Goal: Task Accomplishment & Management: Use online tool/utility

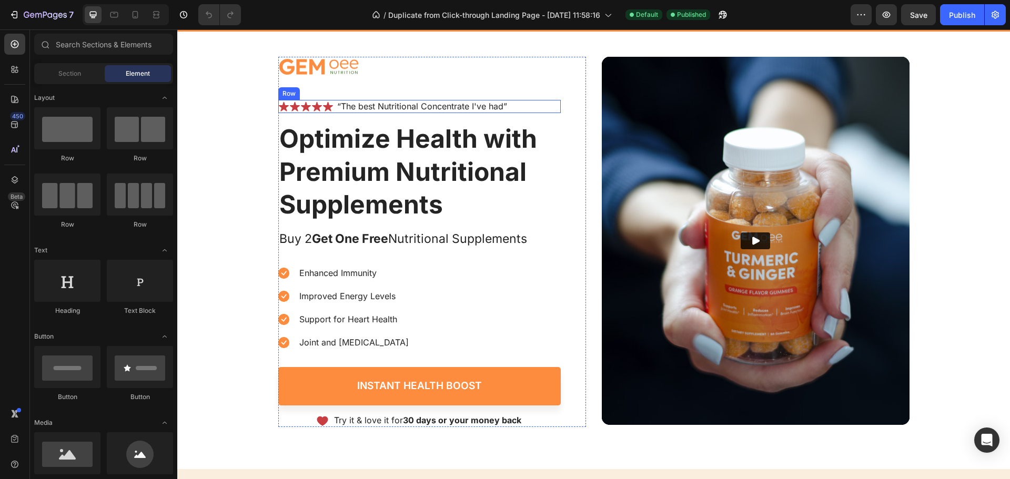
scroll to position [158, 0]
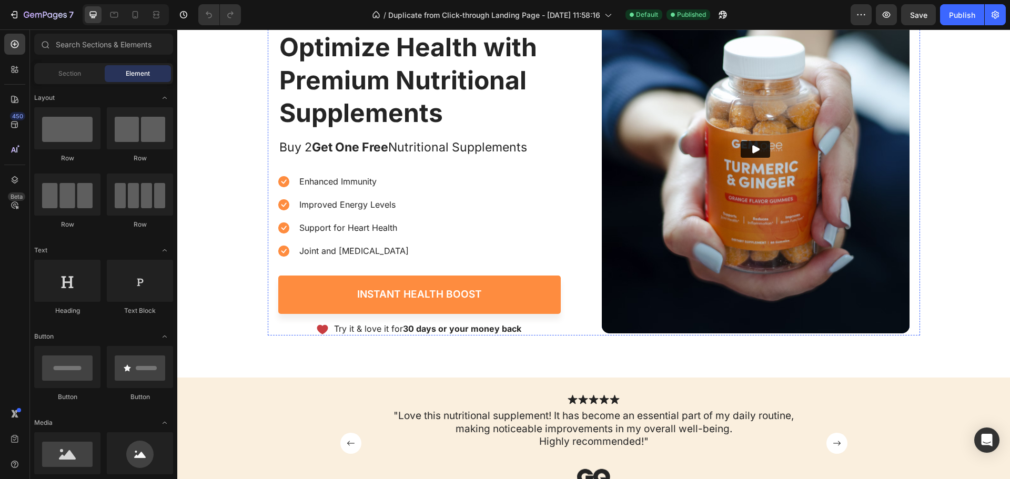
click at [728, 109] on img at bounding box center [756, 149] width 308 height 368
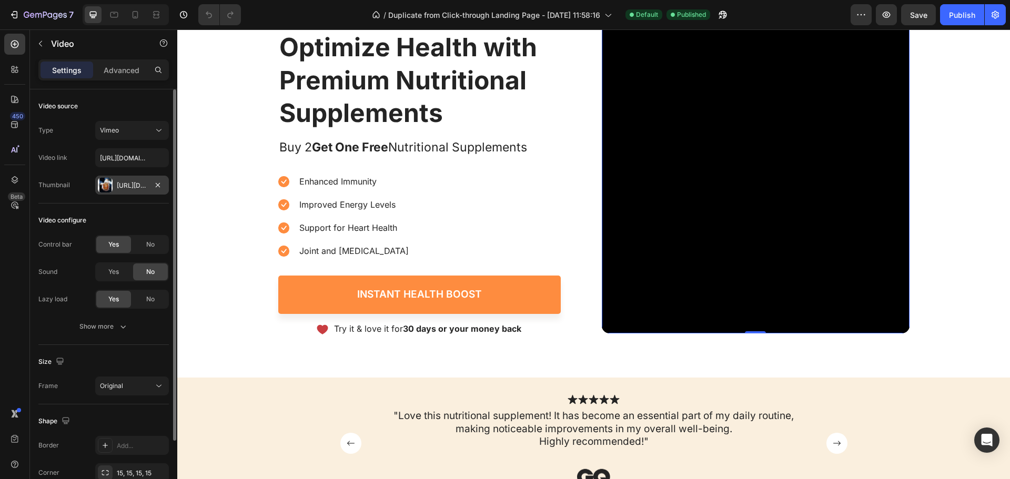
click at [126, 184] on div "[URL][DOMAIN_NAME]" at bounding box center [132, 185] width 31 height 9
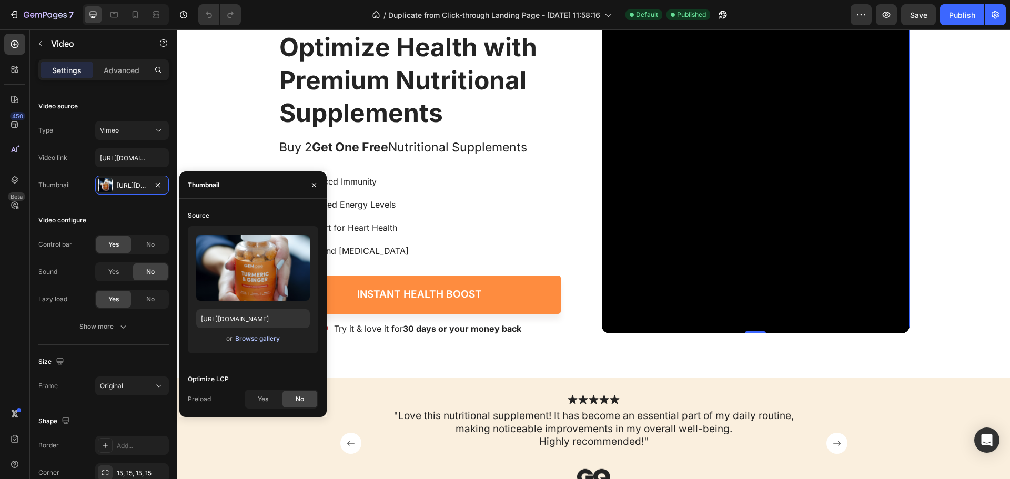
click at [255, 340] on div "Browse gallery" at bounding box center [257, 338] width 45 height 9
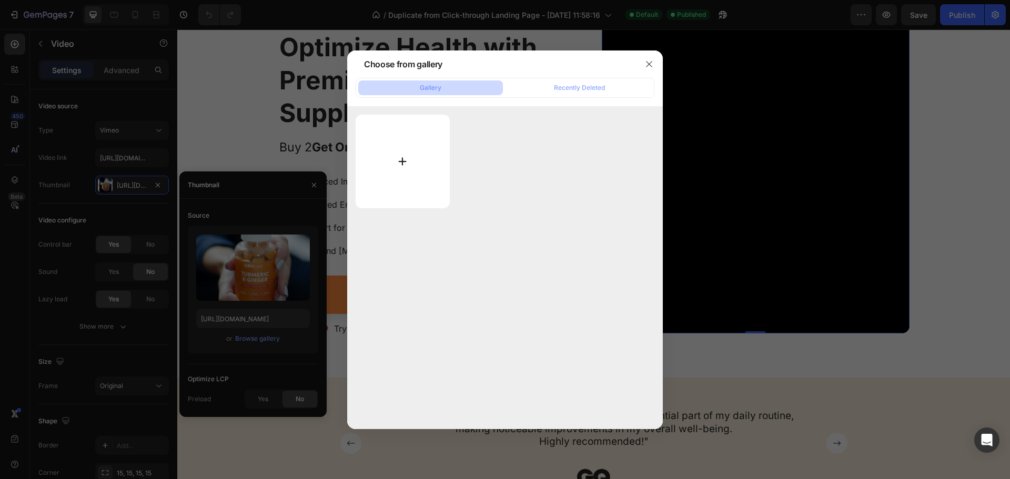
click at [362, 157] on input "file" at bounding box center [403, 162] width 94 height 94
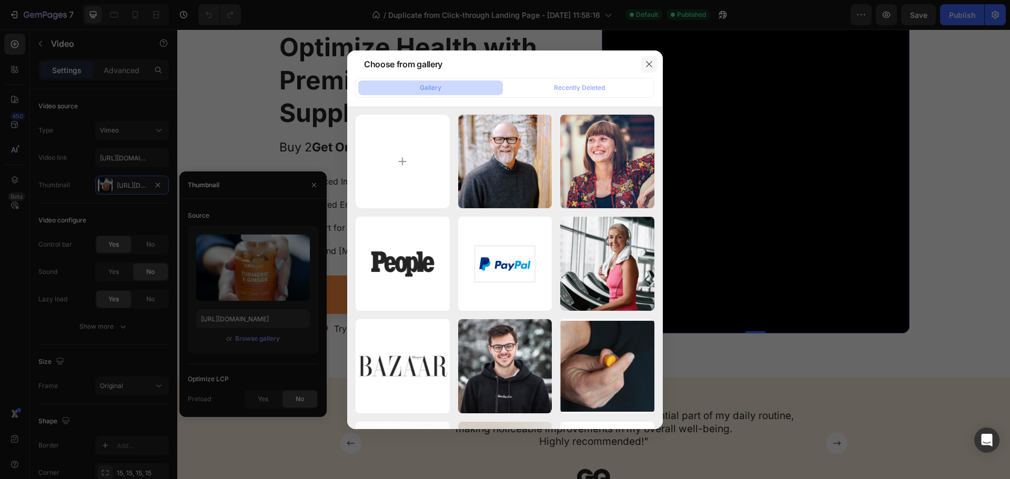
click at [651, 63] on icon "button" at bounding box center [649, 64] width 8 height 8
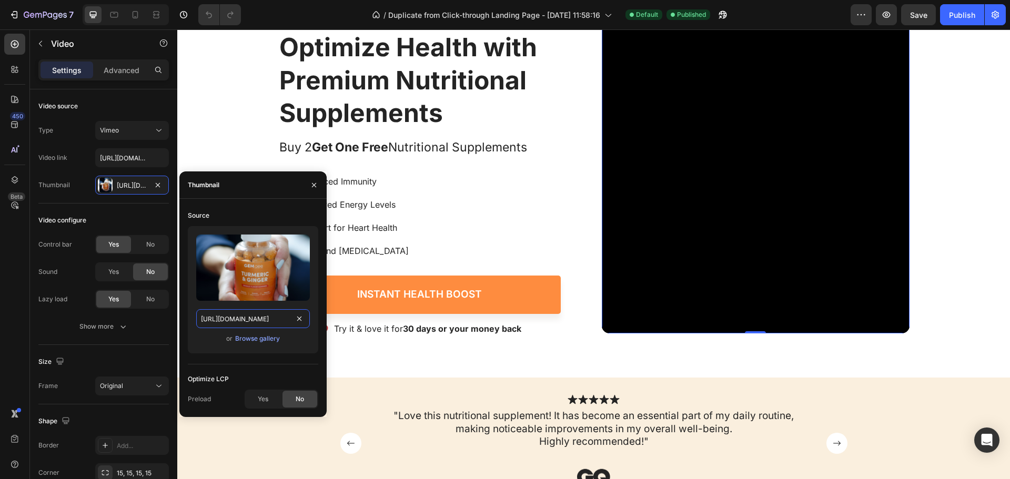
click at [245, 316] on input "https://cdn.shopify.com/s/files/1/2005/9307/files/gempages_432750572815254551-2…" at bounding box center [253, 318] width 114 height 19
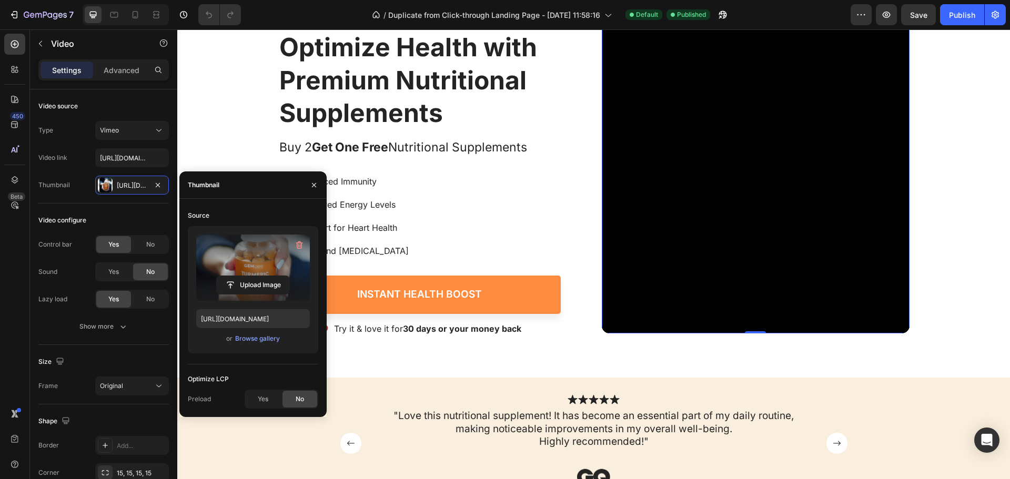
click at [257, 272] on label at bounding box center [253, 268] width 114 height 66
click at [257, 276] on input "file" at bounding box center [253, 285] width 73 height 18
click at [252, 286] on input "file" at bounding box center [253, 285] width 73 height 18
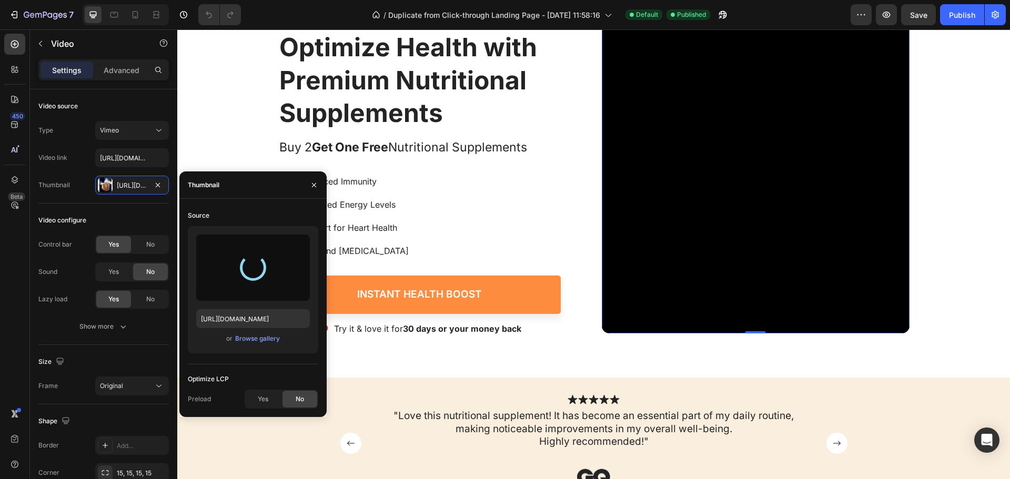
type input "https://cdn.shopify.com/s/files/1/0778/1823/3083/files/gempages_586233056092750…"
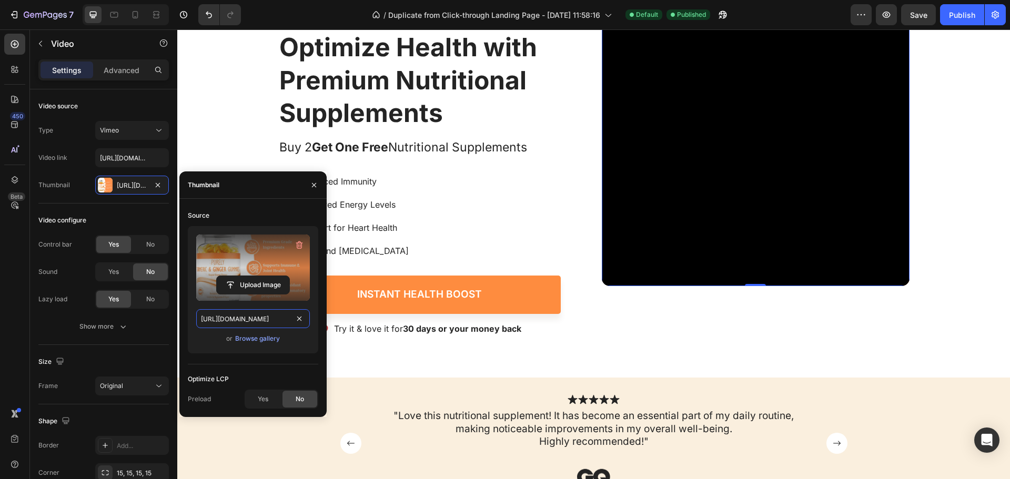
click at [262, 322] on input "https://cdn.shopify.com/s/files/1/0778/1823/3083/files/gempages_586233056092750…" at bounding box center [253, 318] width 114 height 19
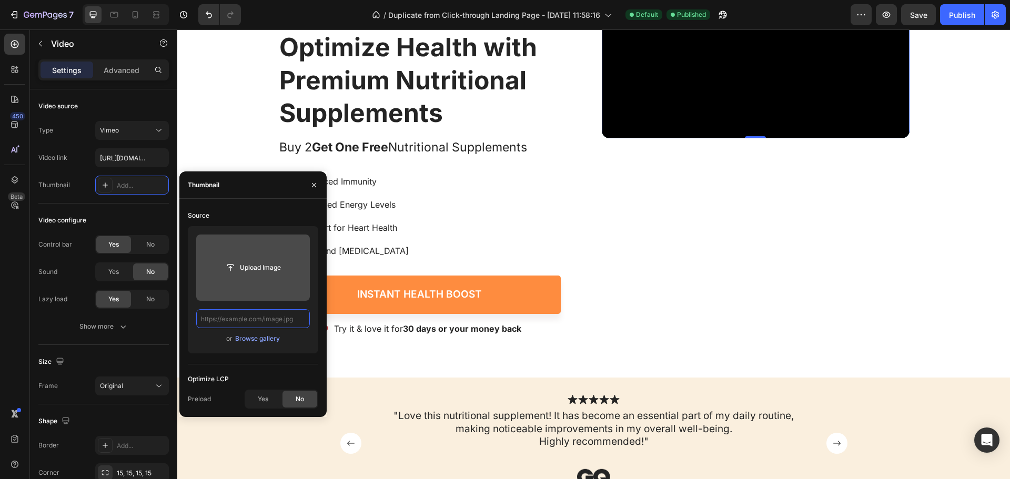
click at [275, 315] on input "text" at bounding box center [253, 318] width 114 height 19
paste input "https://cdn.shopify.com/s/files/1/0778/1823/3083/files/gempages_586233056092750…"
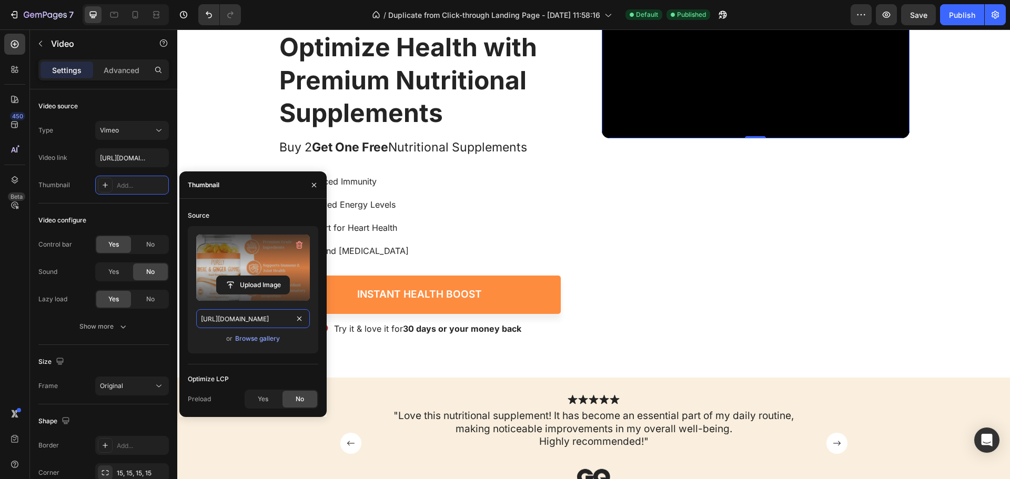
scroll to position [0, 369]
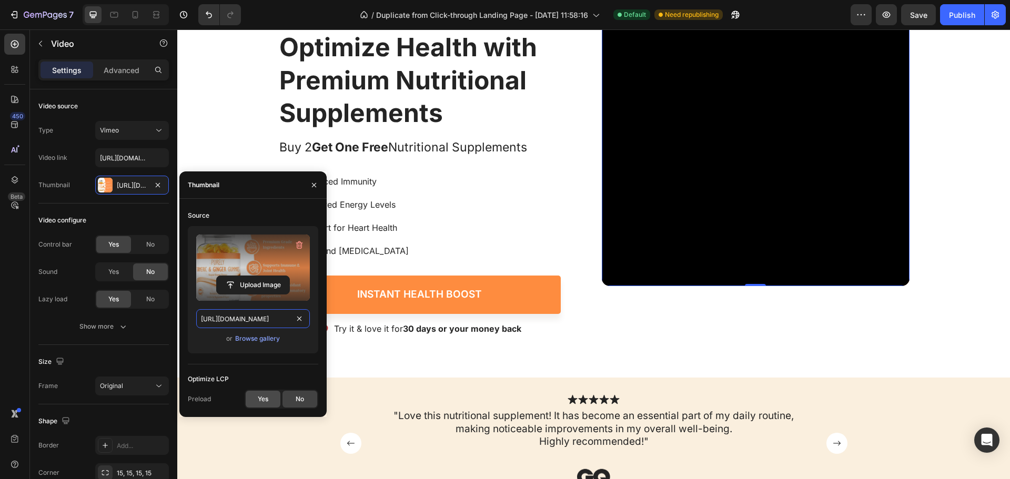
type input "https://cdn.shopify.com/s/files/1/0778/1823/3083/files/gempages_586233056092750…"
click at [269, 402] on div "Yes" at bounding box center [263, 399] width 35 height 17
click at [294, 401] on div "No" at bounding box center [300, 399] width 35 height 17
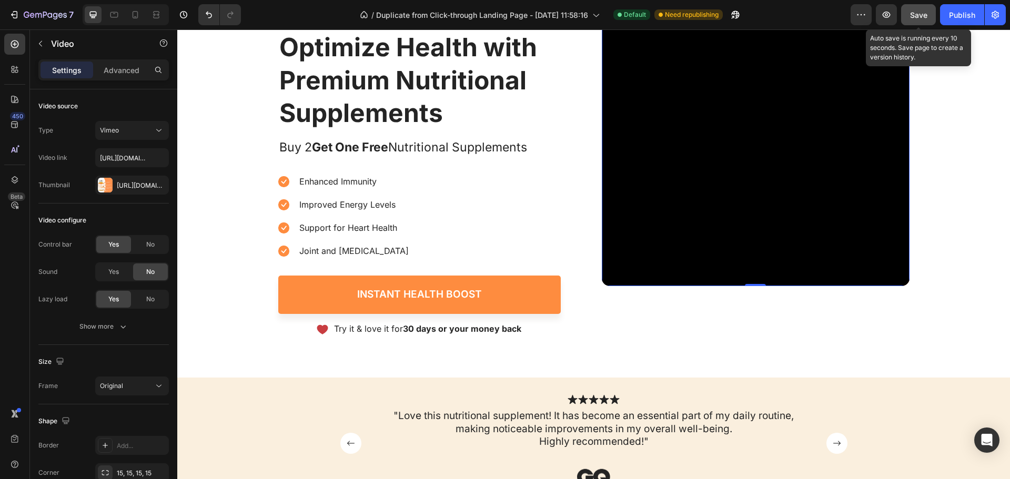
drag, startPoint x: 922, startPoint y: 16, endPoint x: 741, endPoint y: 68, distance: 188.2
click at [922, 16] on span "Save" at bounding box center [918, 15] width 17 height 9
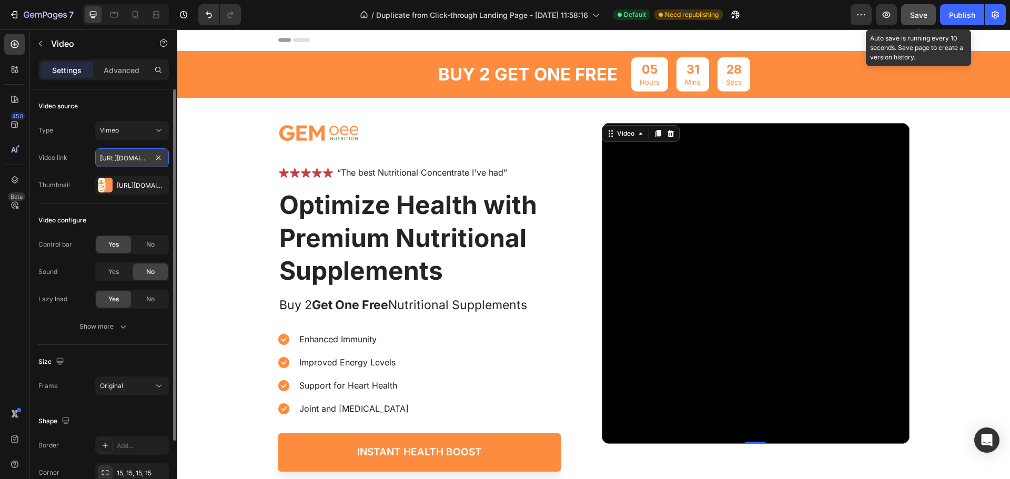
click at [132, 157] on input "https://vimeo.com/347119375" at bounding box center [132, 157] width 74 height 19
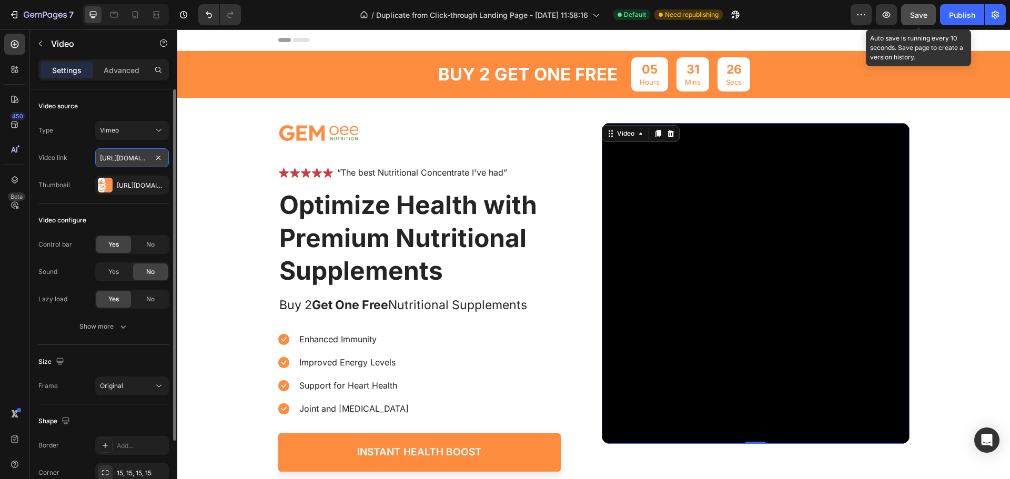
paste input "cdn.shopify.com/s/files/1/0778/1823/3083/files/gempages_586233056092750621-fa40…"
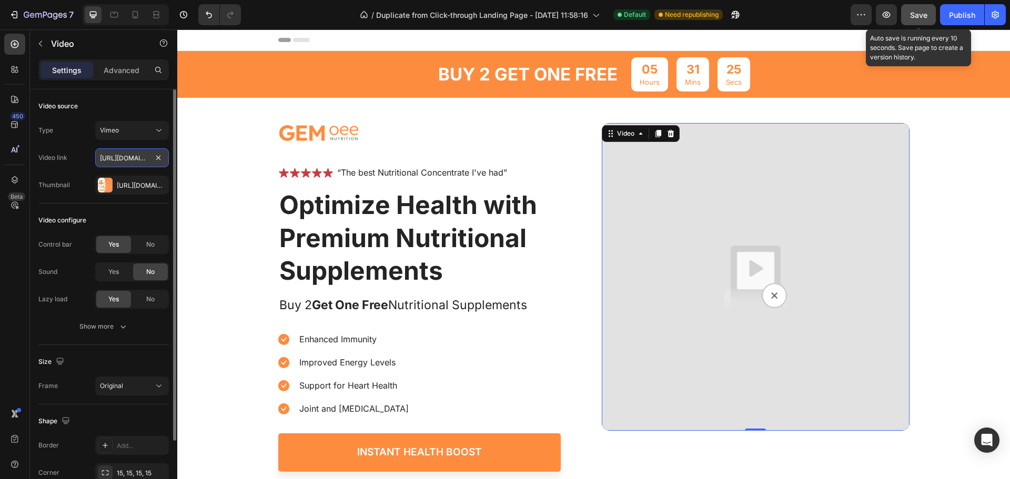
scroll to position [0, 409]
type input "https://cdn.shopify.com/s/files/1/0778/1823/3083/files/gempages_586233056092750…"
click at [132, 185] on div "Https://cdn.Shopify.Com/s/files/1/0778/1823/3083/files/gempages_586233056092750…" at bounding box center [132, 185] width 31 height 9
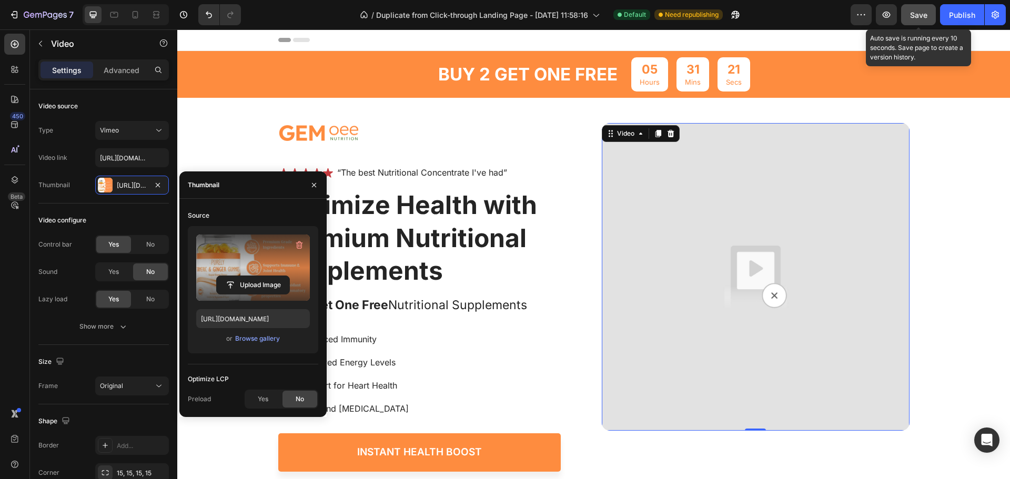
click at [266, 264] on label at bounding box center [253, 268] width 114 height 66
click at [266, 276] on input "file" at bounding box center [253, 285] width 73 height 18
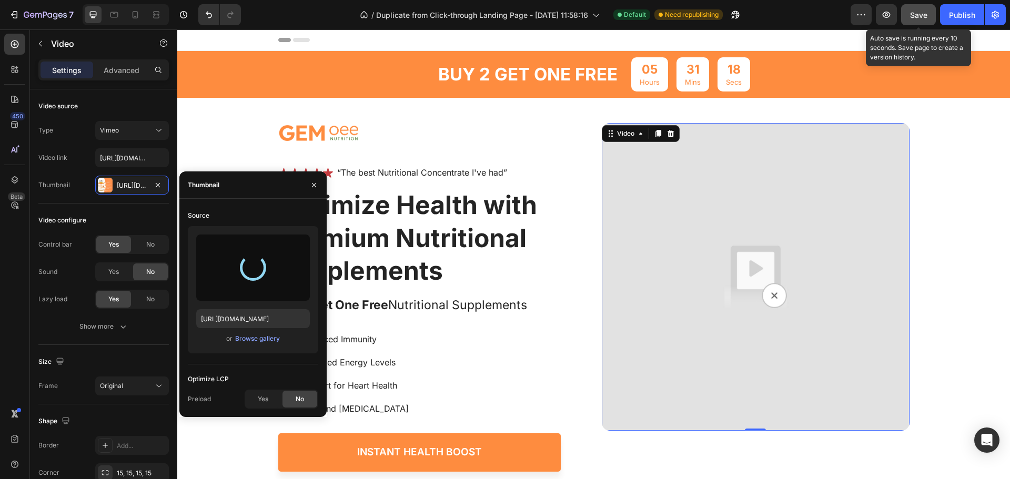
type input "https://cdn.shopify.com/s/files/1/0778/1823/3083/files/gempages_586233056092750…"
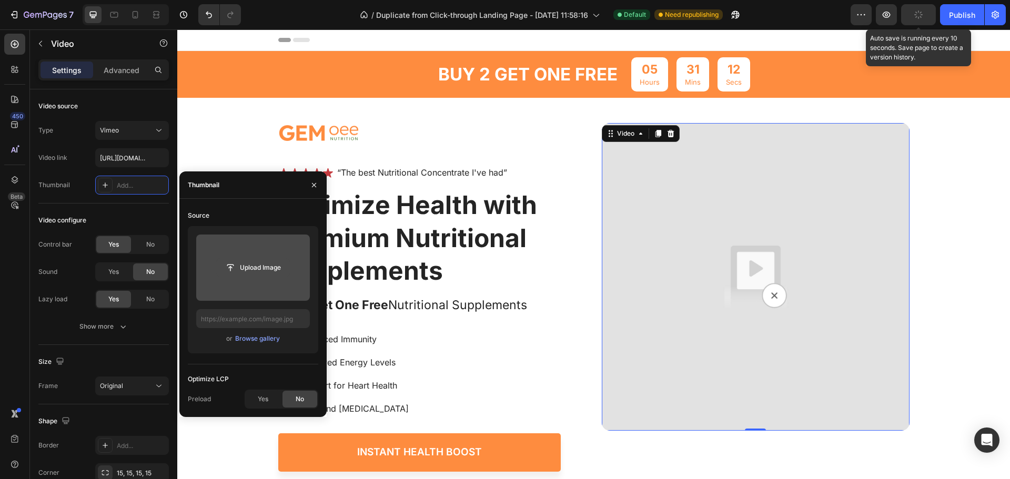
click at [266, 262] on input "file" at bounding box center [253, 268] width 73 height 18
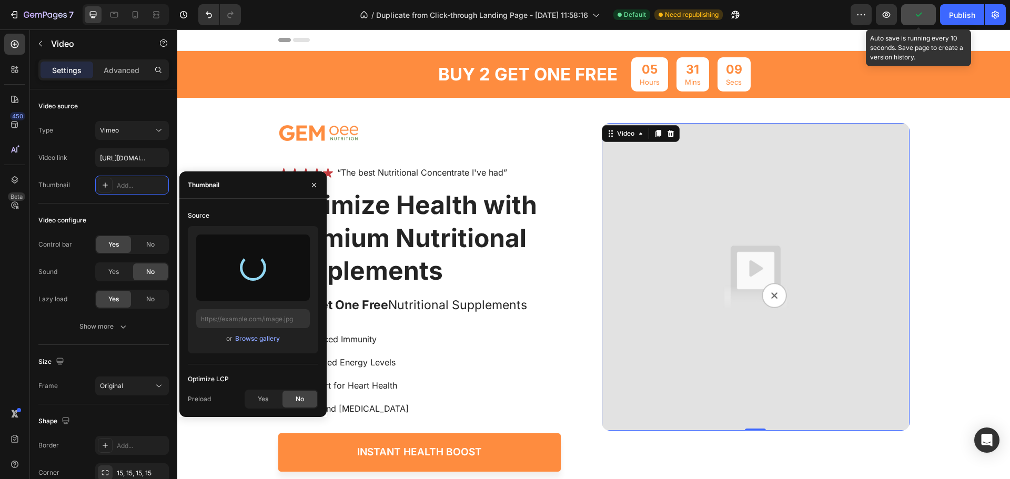
type input "https://cdn.shopify.com/s/files/1/0778/1823/3083/files/gempages_586233056092750…"
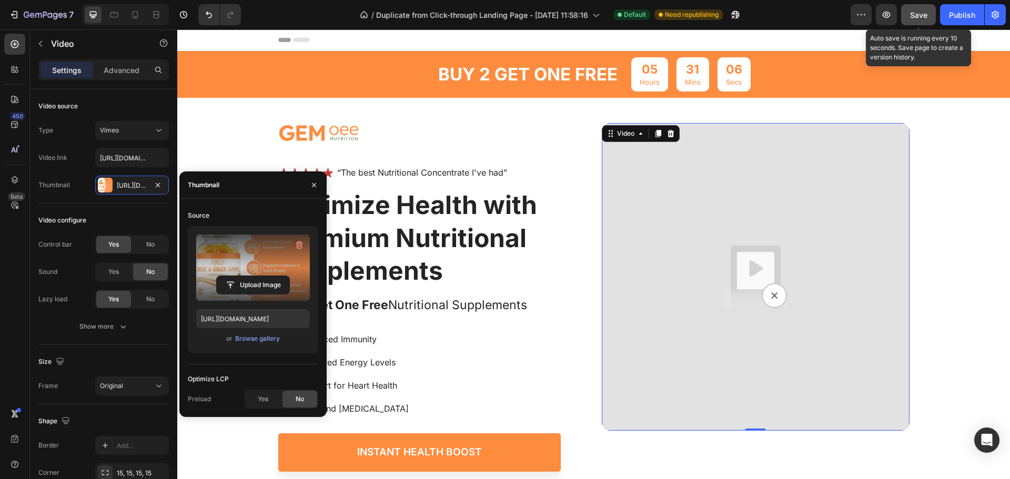
drag, startPoint x: 924, startPoint y: 20, endPoint x: 315, endPoint y: 298, distance: 670.0
click at [924, 20] on div "Save" at bounding box center [918, 14] width 17 height 11
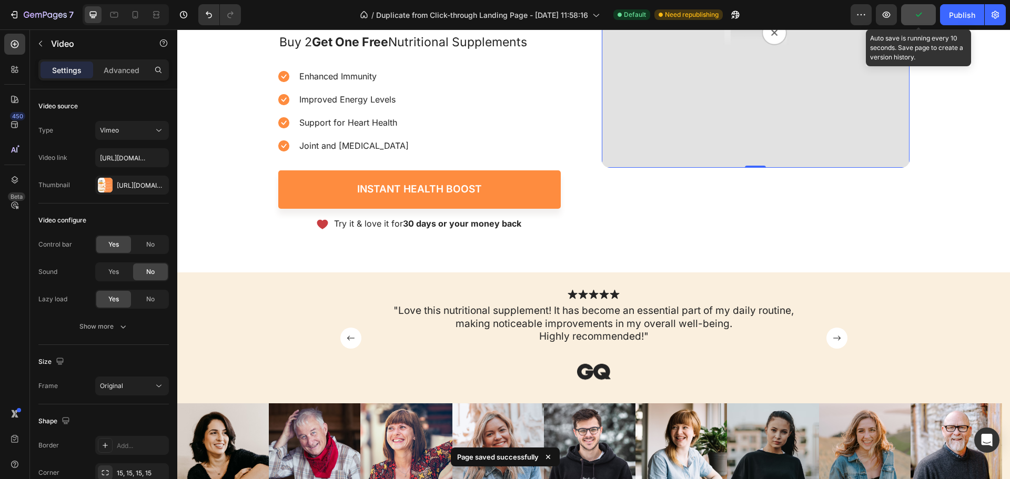
scroll to position [105, 0]
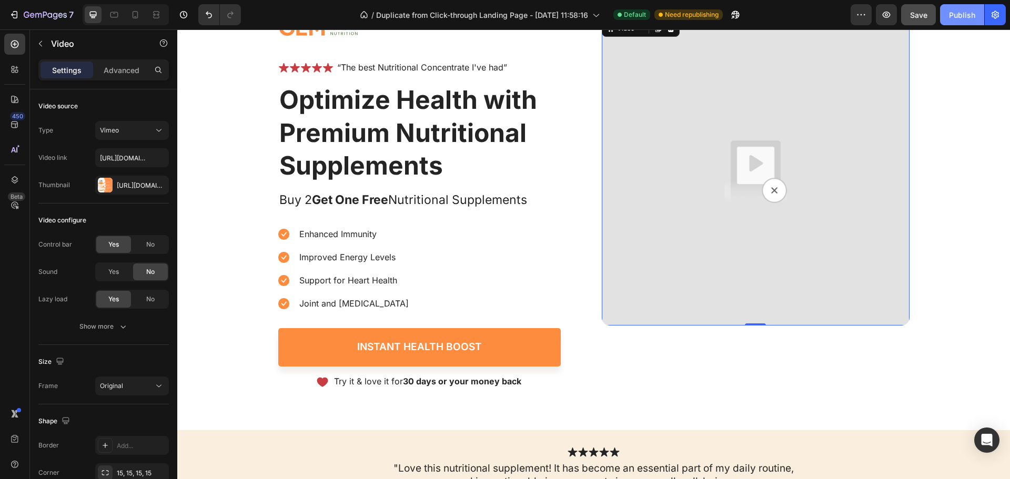
click at [970, 11] on div "Publish" at bounding box center [962, 14] width 26 height 11
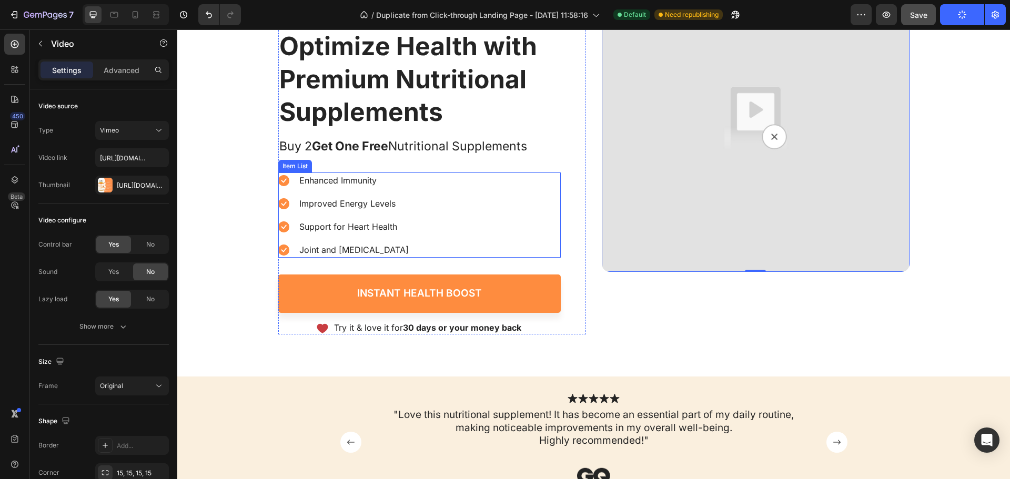
scroll to position [263, 0]
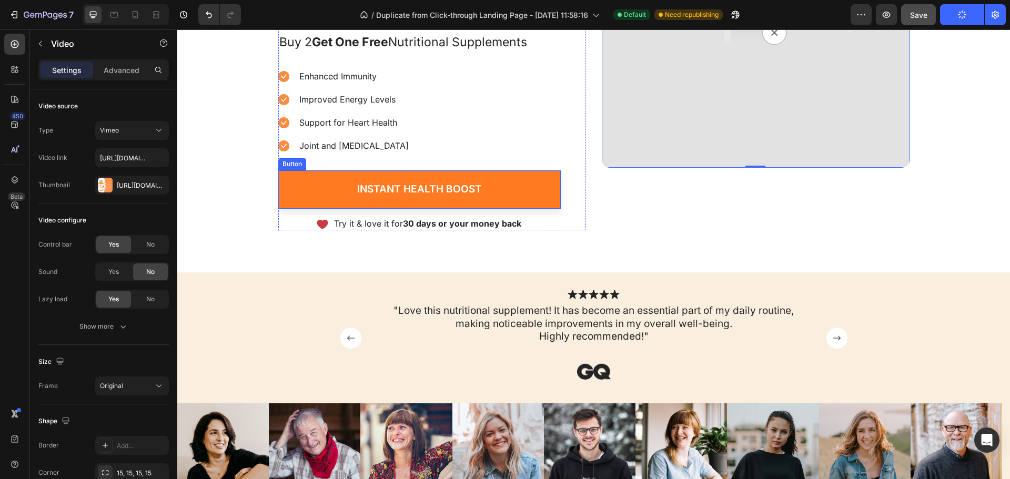
click at [514, 187] on link "Instant Health Boost" at bounding box center [419, 190] width 283 height 38
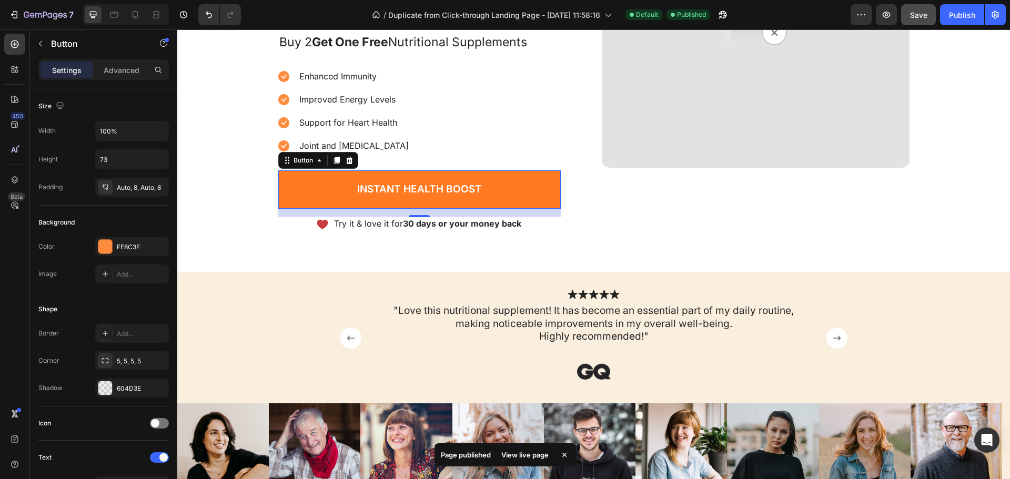
click at [323, 184] on link "Instant Health Boost" at bounding box center [419, 190] width 283 height 38
click at [390, 191] on div "Instant Health Boost" at bounding box center [419, 189] width 125 height 13
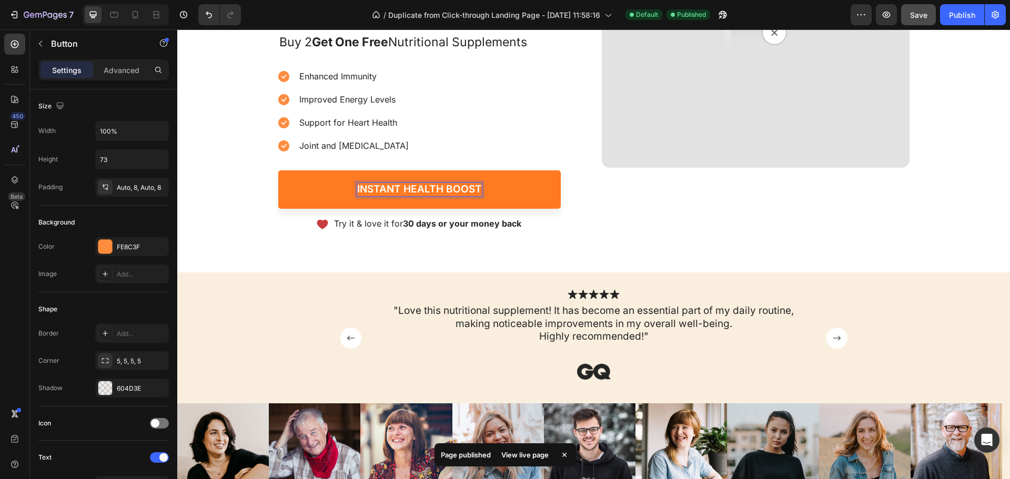
click at [323, 179] on link "Instant Health Boost" at bounding box center [419, 190] width 283 height 38
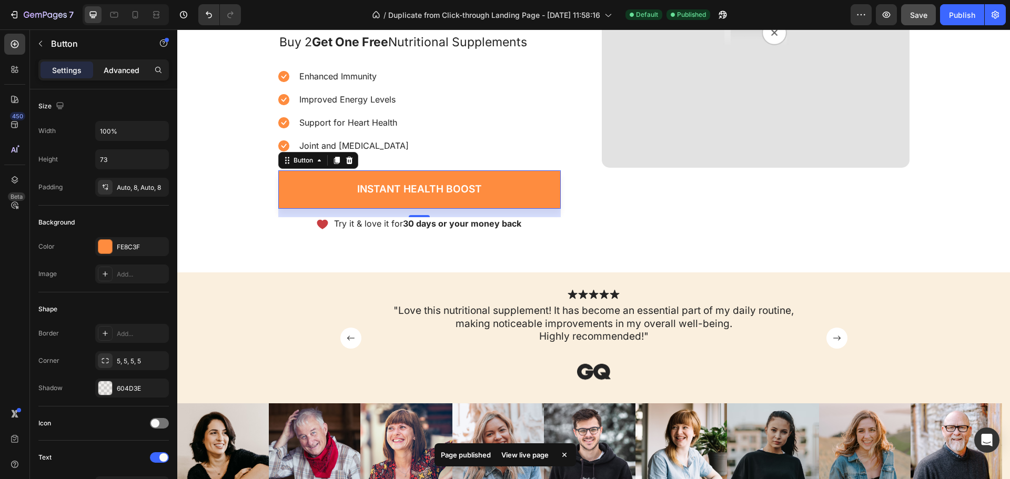
click at [115, 68] on p "Advanced" at bounding box center [122, 70] width 36 height 11
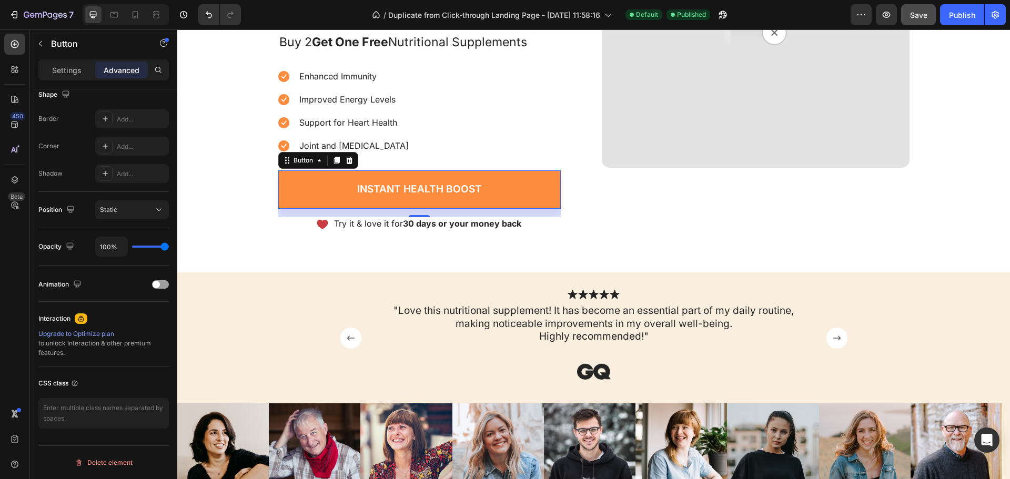
scroll to position [0, 0]
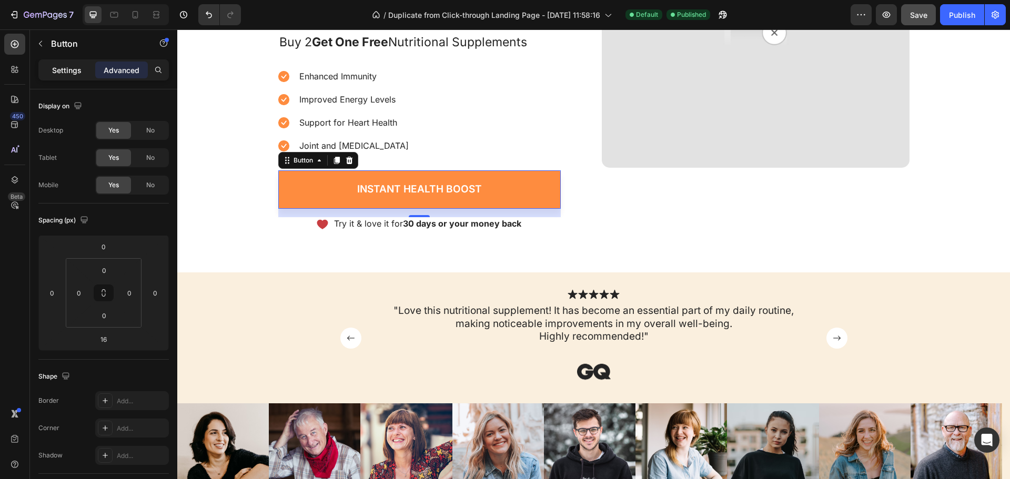
click at [73, 66] on p "Settings" at bounding box center [66, 70] width 29 height 11
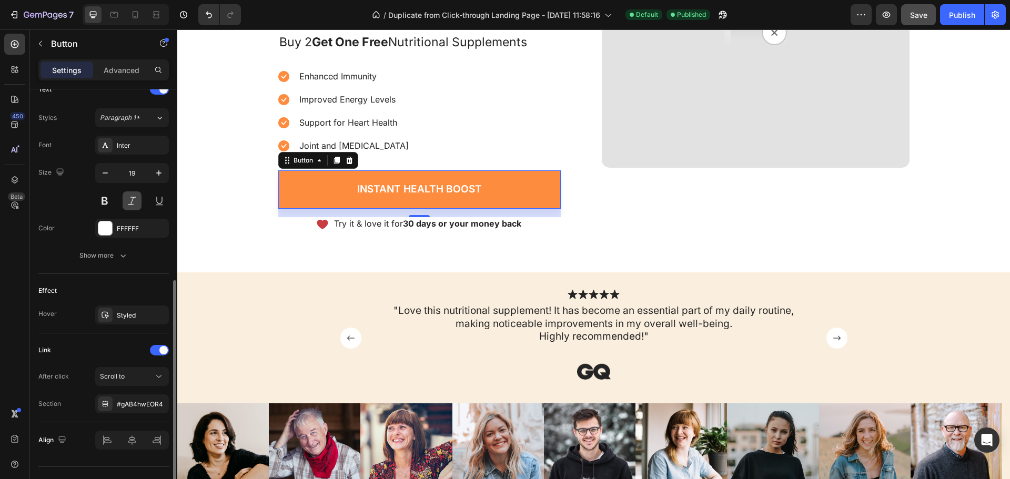
scroll to position [389, 0]
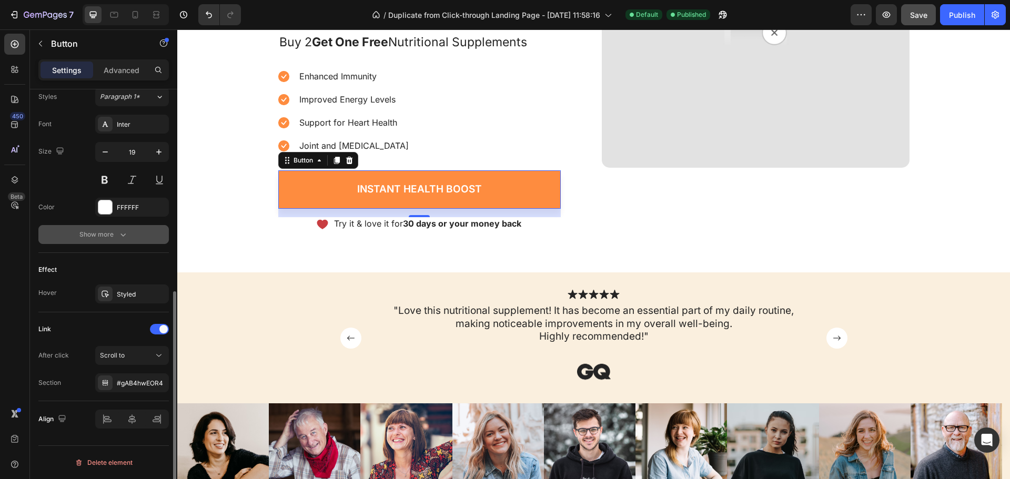
click at [121, 236] on icon "button" at bounding box center [123, 234] width 11 height 11
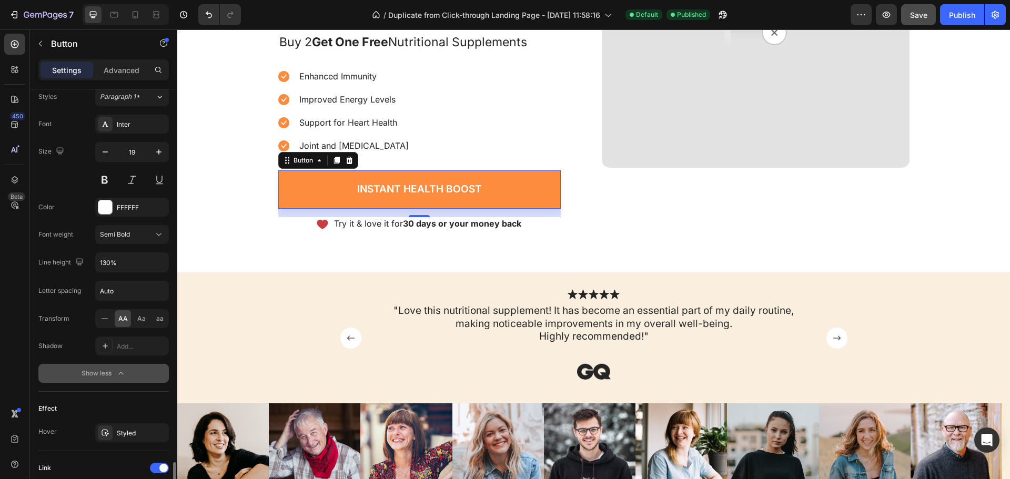
scroll to position [528, 0]
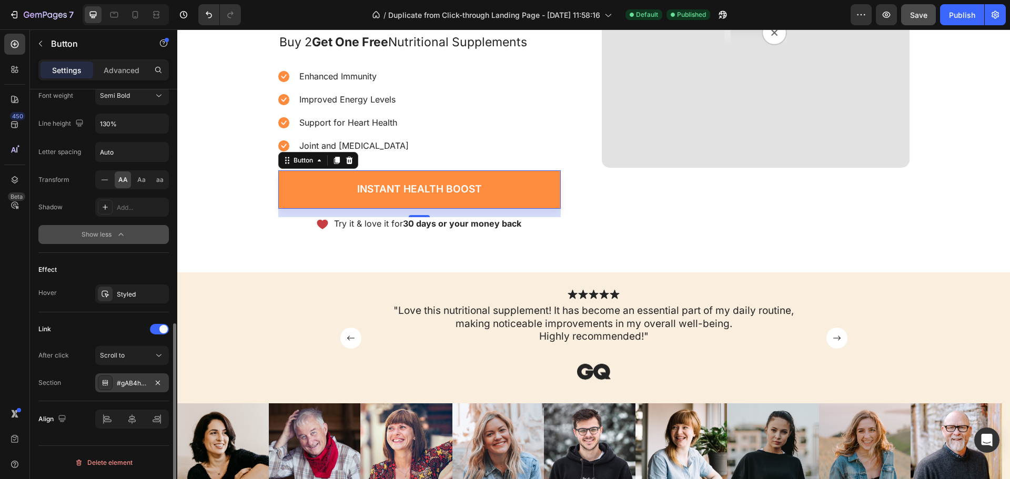
click at [137, 383] on div "#gAB4hwEOR4" at bounding box center [132, 383] width 31 height 9
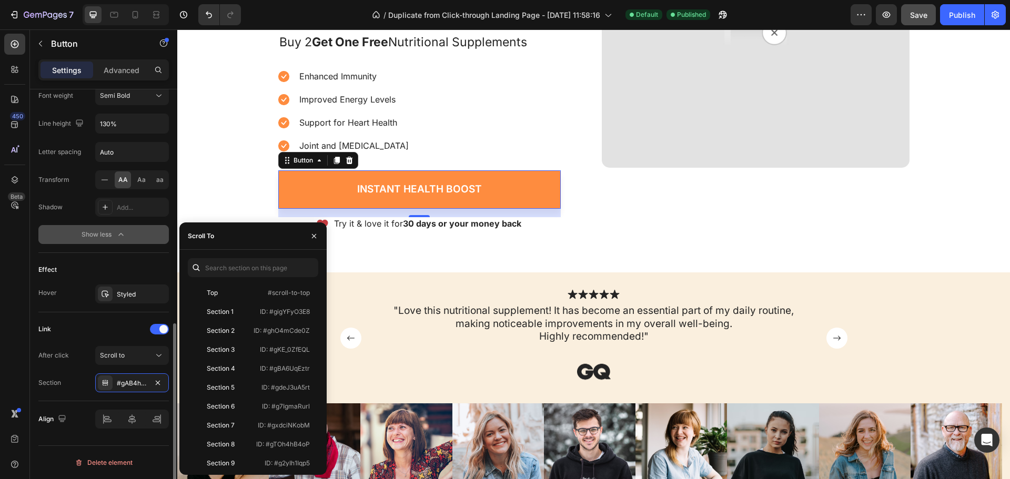
click at [77, 403] on div "Align" at bounding box center [103, 420] width 131 height 36
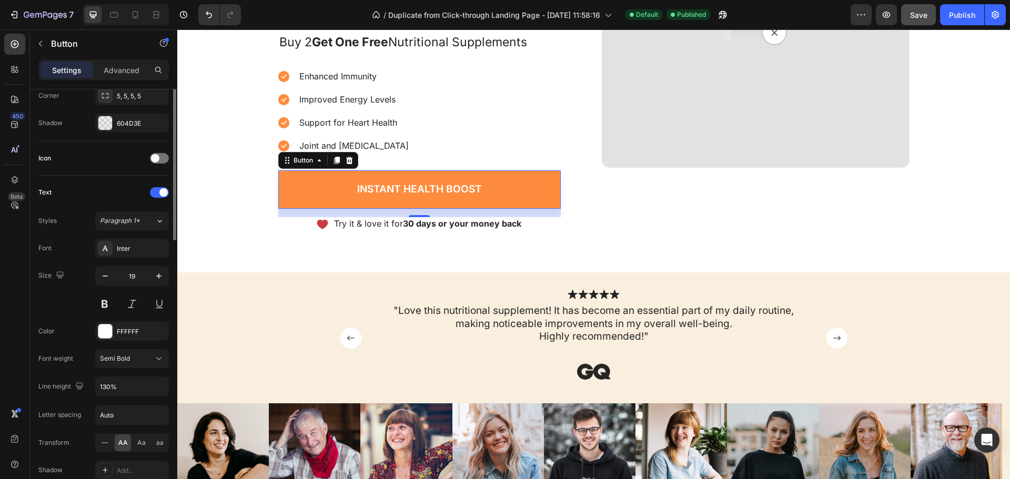
scroll to position [0, 0]
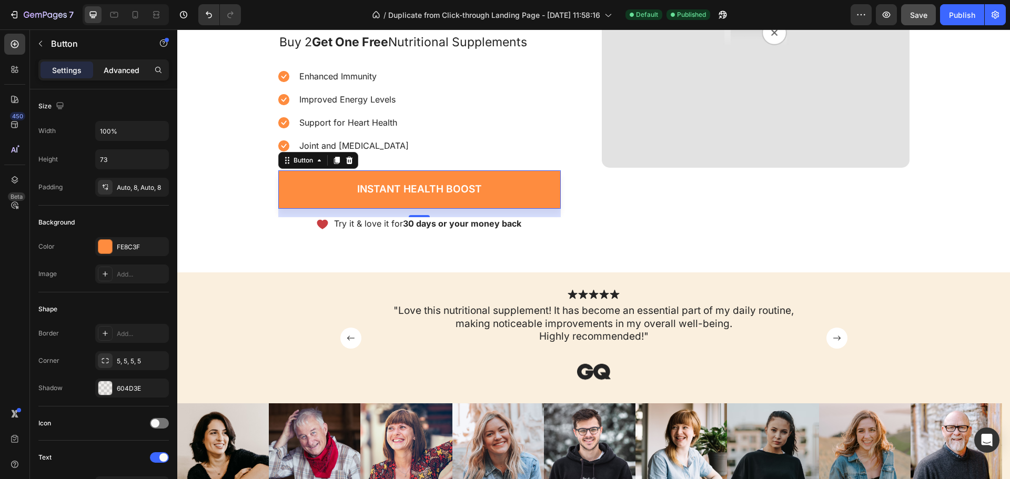
click at [145, 69] on div "Advanced" at bounding box center [121, 70] width 53 height 17
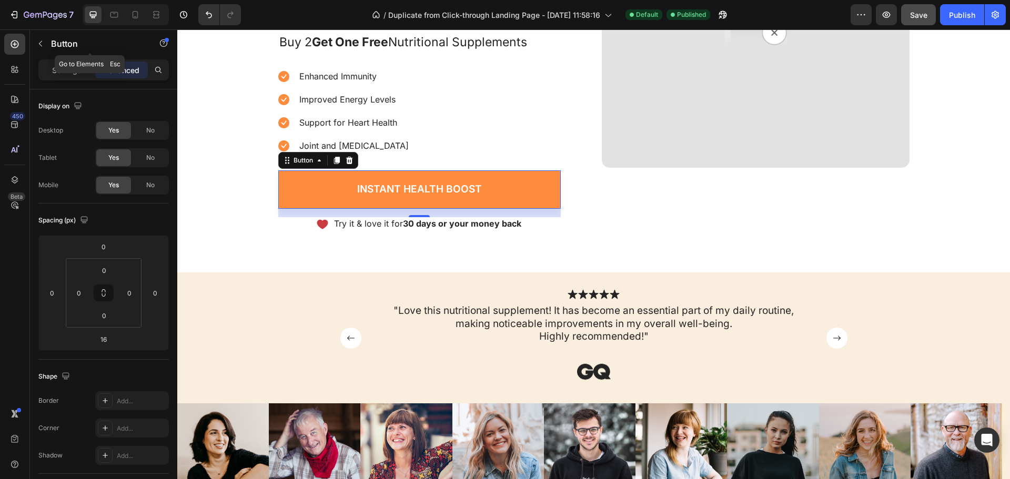
drag, startPoint x: 36, startPoint y: 42, endPoint x: 41, endPoint y: 48, distance: 7.5
click at [36, 43] on button "button" at bounding box center [40, 43] width 17 height 17
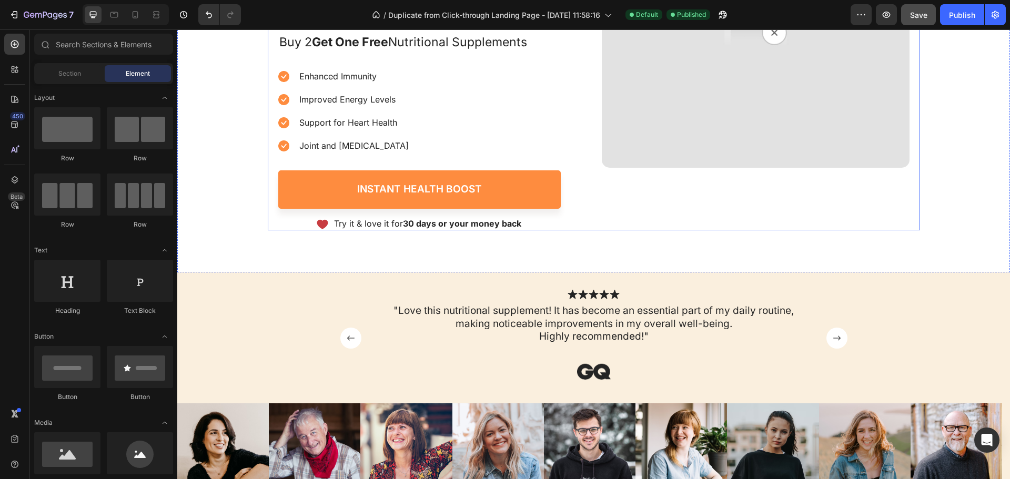
click at [268, 169] on div "Image Icon Icon Icon Icon Icon Icon List “The best Nutritional Concentrate I've…" at bounding box center [594, 33] width 653 height 396
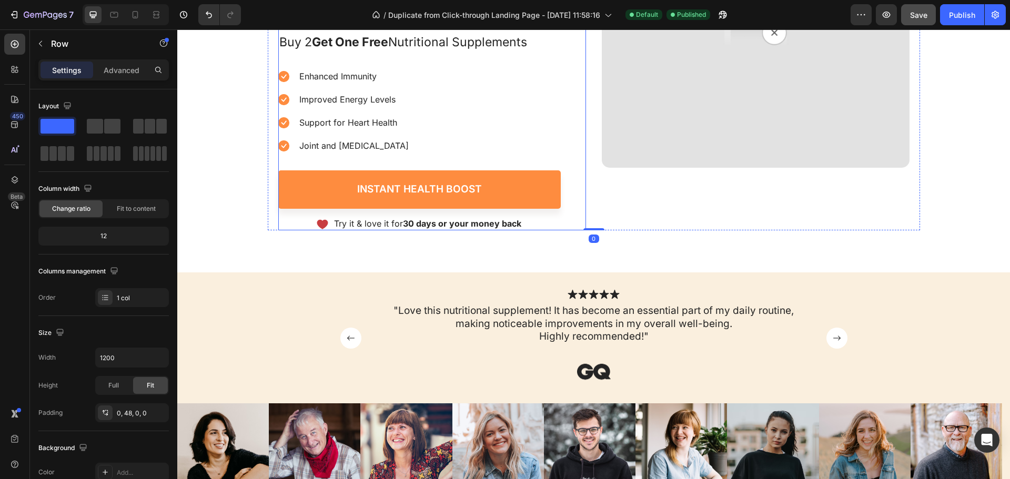
click at [317, 161] on div "Image Icon Icon Icon Icon Icon Icon List “The best Nutritional Concentrate I've…" at bounding box center [419, 45] width 283 height 370
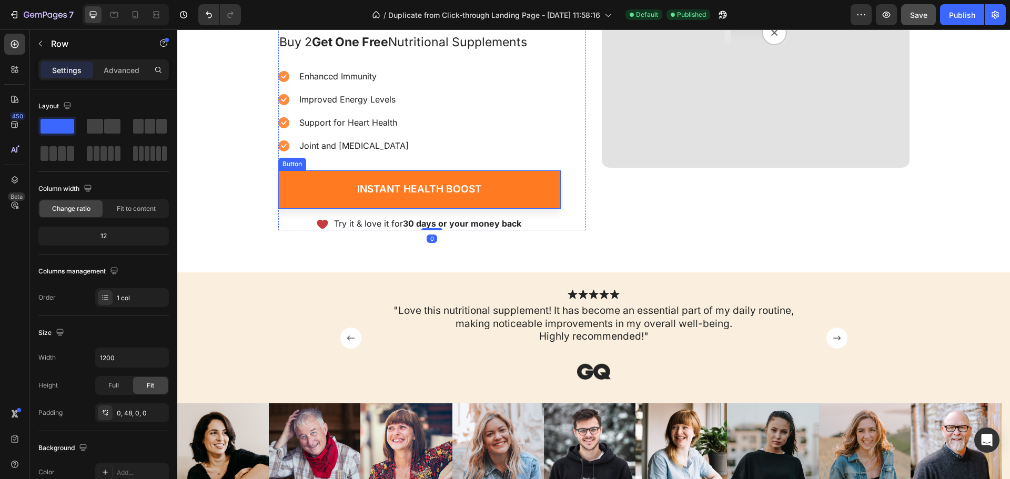
click at [325, 182] on link "Instant Health Boost" at bounding box center [419, 190] width 283 height 38
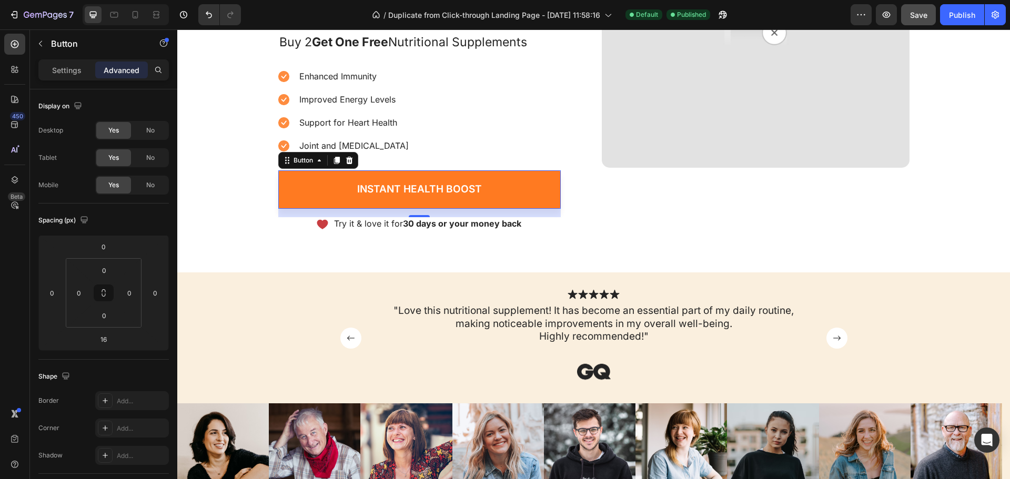
click at [328, 191] on link "Instant Health Boost" at bounding box center [419, 190] width 283 height 38
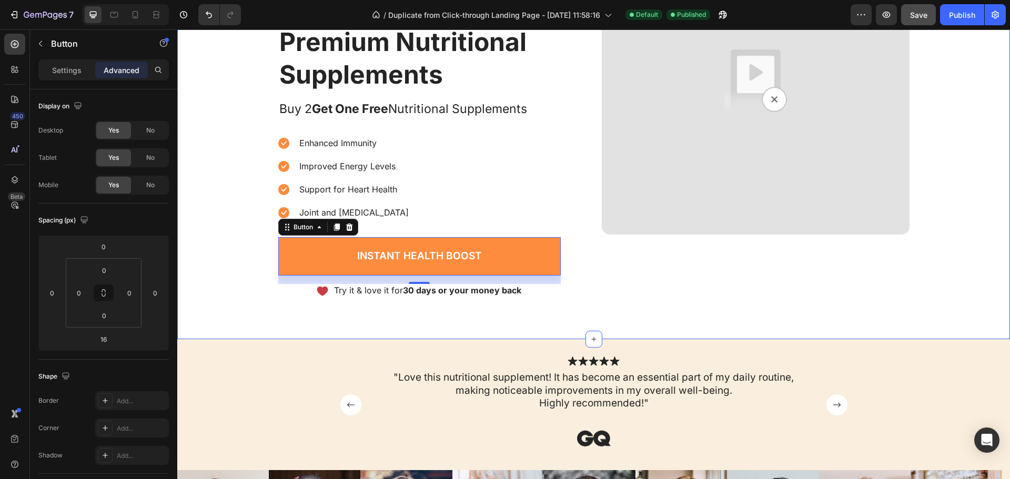
scroll to position [105, 0]
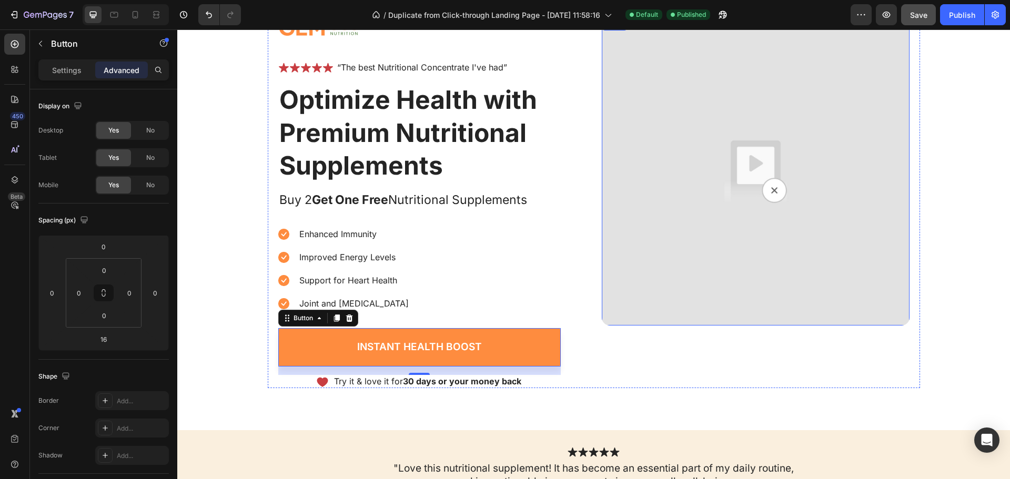
click at [682, 123] on img at bounding box center [756, 172] width 308 height 308
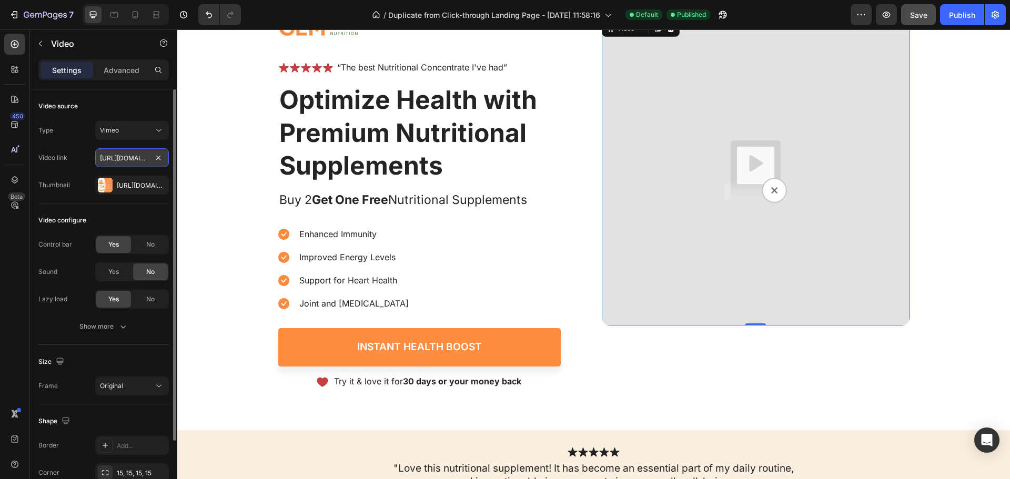
click at [123, 159] on input "https://cdn.shopify.com/s/files/1/0778/1823/3083/files/gempages_586233056092750…" at bounding box center [132, 157] width 74 height 19
paste input "videos/c/o/v/8941f73170634df09957dca62d6c32d3.mp4"
click at [46, 166] on div "Video link" at bounding box center [52, 157] width 29 height 17
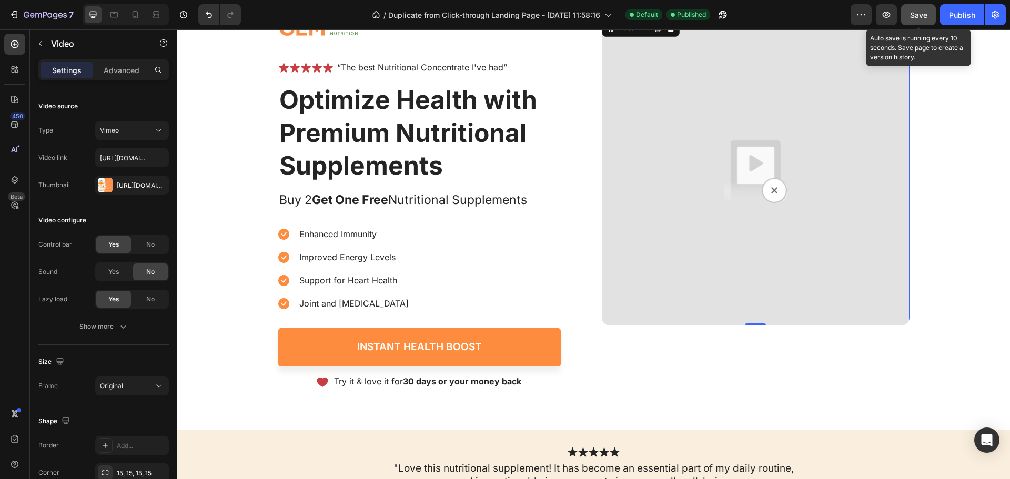
drag, startPoint x: 912, startPoint y: 17, endPoint x: 904, endPoint y: 22, distance: 8.5
click at [912, 17] on span "Save" at bounding box center [918, 15] width 17 height 9
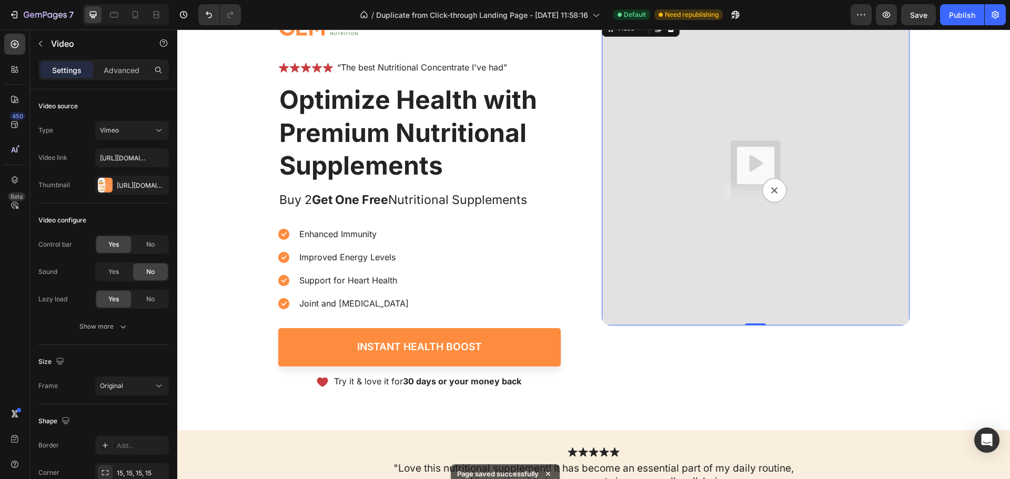
click at [734, 145] on img at bounding box center [756, 172] width 308 height 308
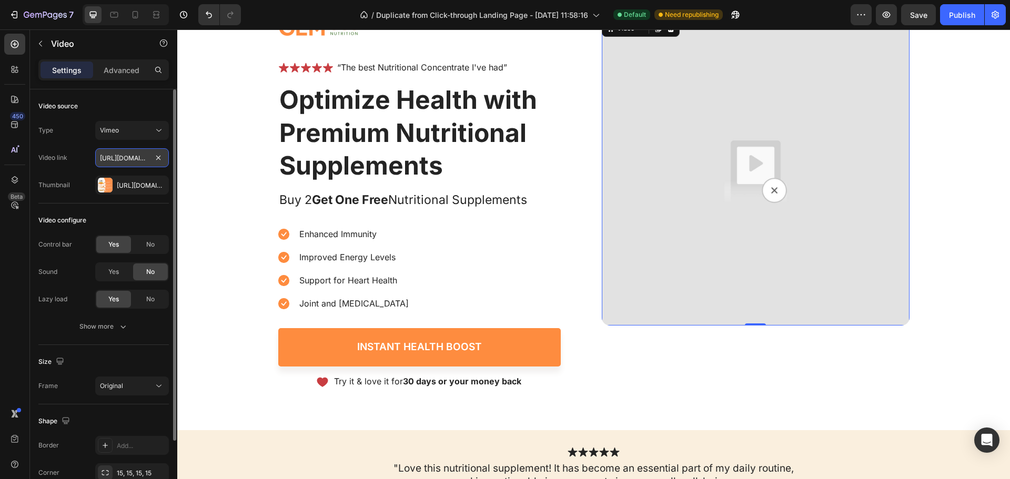
click at [119, 158] on input "https://cdn.shopify.com/videos/c/o/v/8941f73170634df09957dca62d6c32d3.mp4" at bounding box center [132, 157] width 74 height 19
click at [115, 158] on input "https://cdn.shopify.com/videos/c/o/v/8941f73170634df09957dca62d6c32d3.mp4" at bounding box center [132, 157] width 74 height 19
click at [156, 127] on icon at bounding box center [159, 130] width 11 height 11
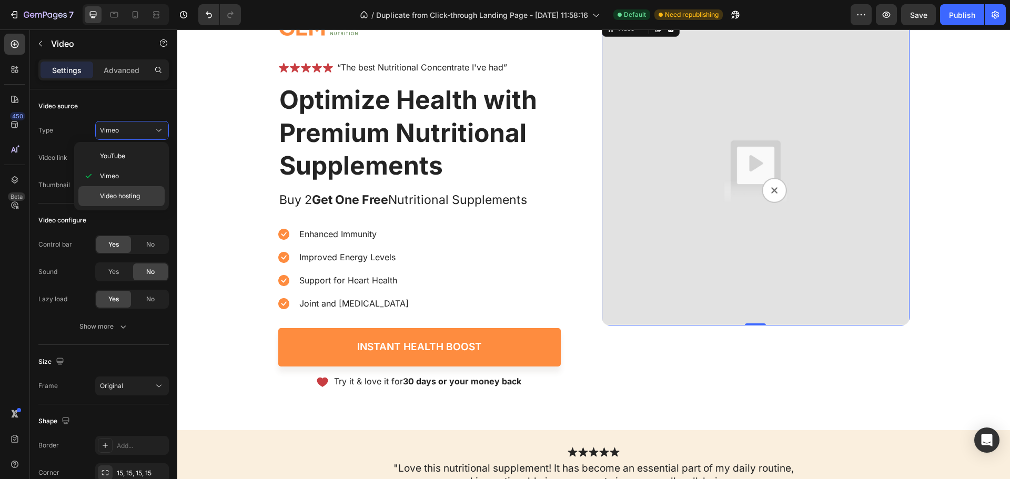
click at [131, 194] on span "Video hosting" at bounding box center [120, 196] width 40 height 9
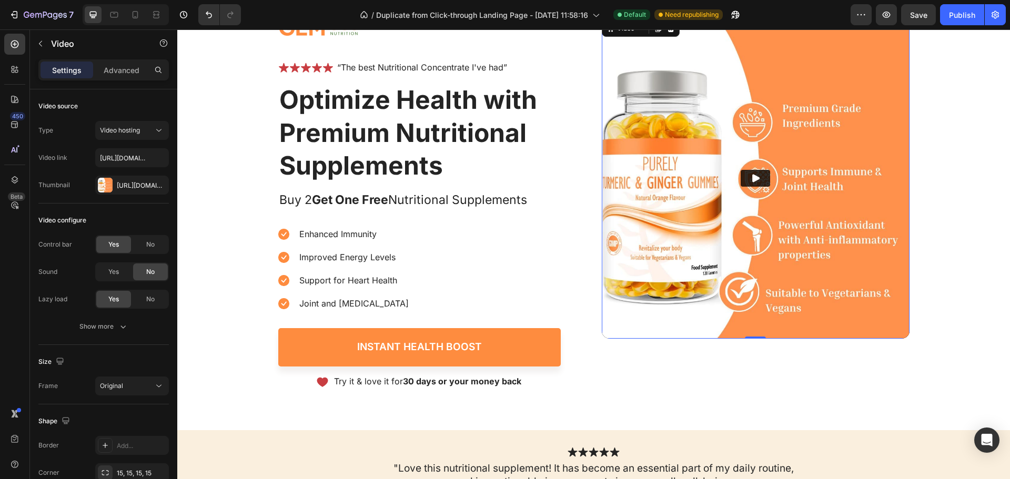
click at [753, 179] on icon "Play" at bounding box center [756, 178] width 7 height 8
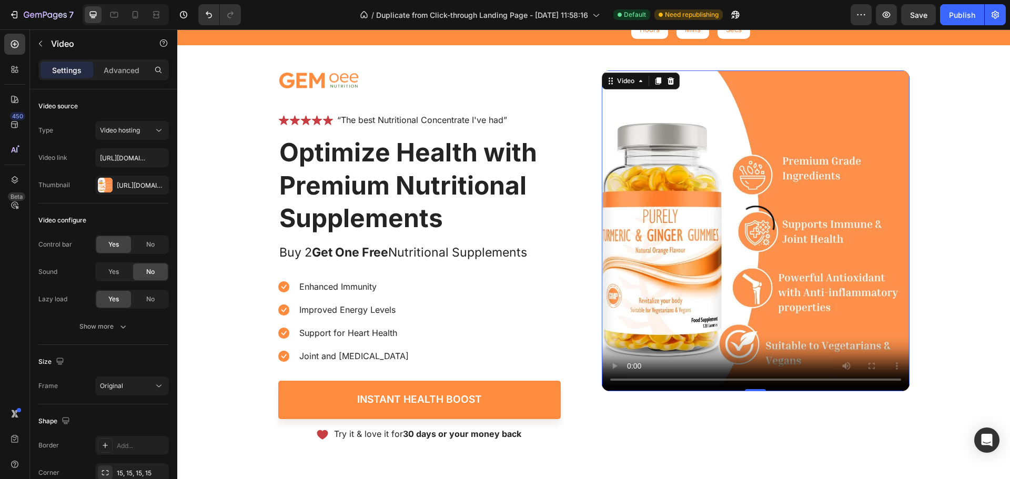
scroll to position [105, 0]
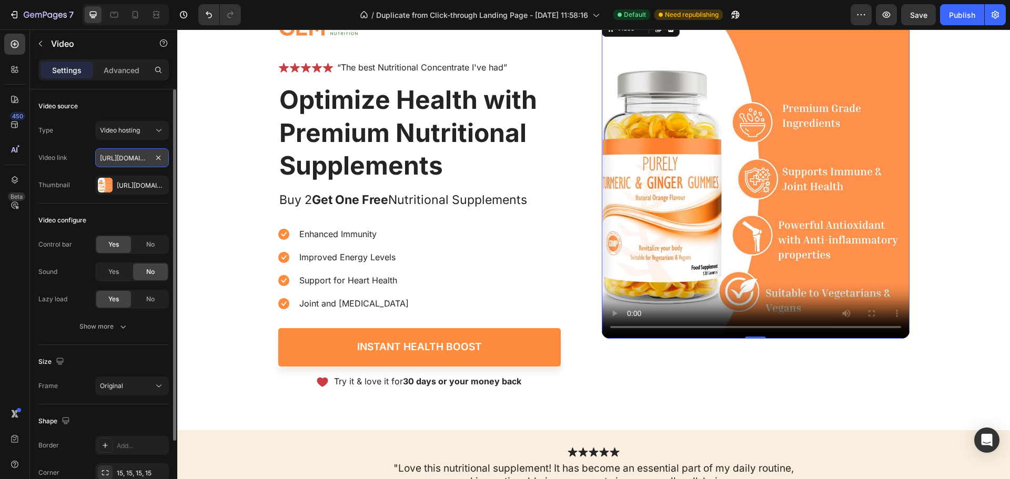
click at [124, 156] on input "https://media.w3.org/2010/05/sintel/trailer.mp4" at bounding box center [132, 157] width 74 height 19
paste input "cdn.shopify.com/videos/c/o/v/8941f73170634df09957dca62d6c32d3"
type input "https://cdn.shopify.com/videos/c/o/v/8941f73170634df09957dca62d6c32d3.mp4"
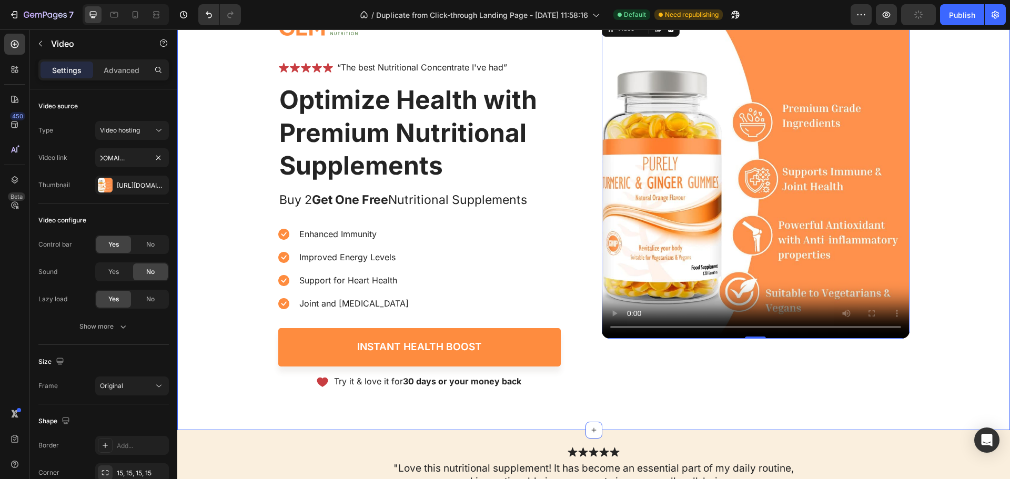
click at [966, 162] on div "buy 2 get one free Text Block 05 Hours 29 Mins 20 Secs Countdown Timer Row Imag…" at bounding box center [593, 167] width 833 height 443
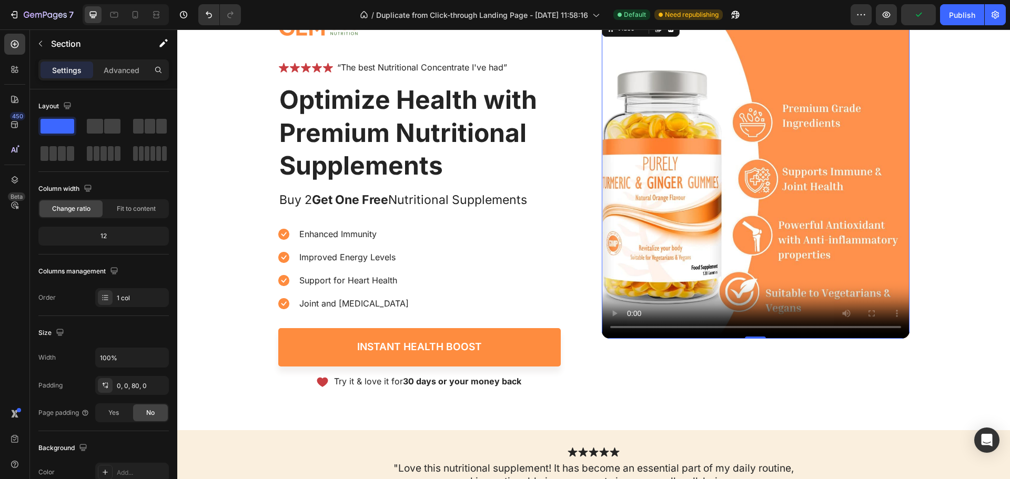
click at [678, 159] on video at bounding box center [756, 178] width 308 height 321
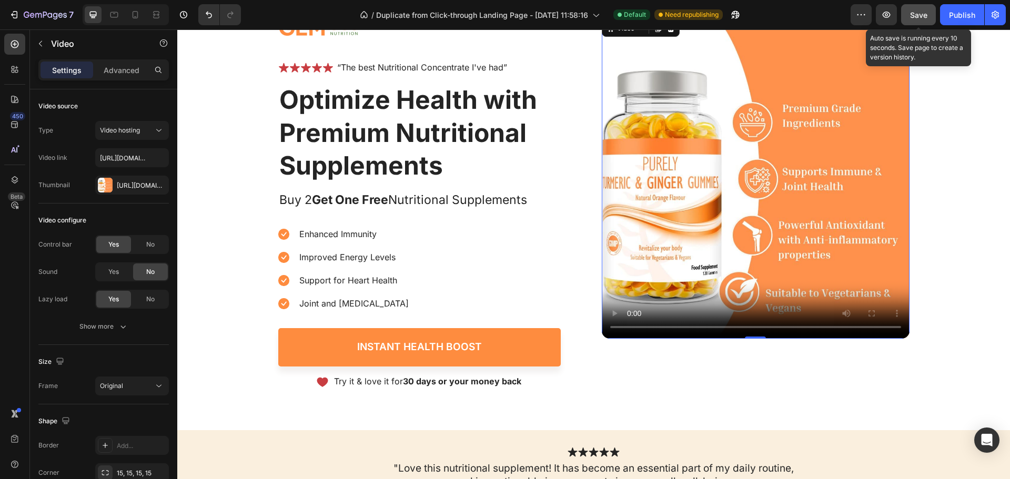
drag, startPoint x: 915, startPoint y: 15, endPoint x: 627, endPoint y: 78, distance: 294.2
click at [915, 15] on span "Save" at bounding box center [918, 15] width 17 height 9
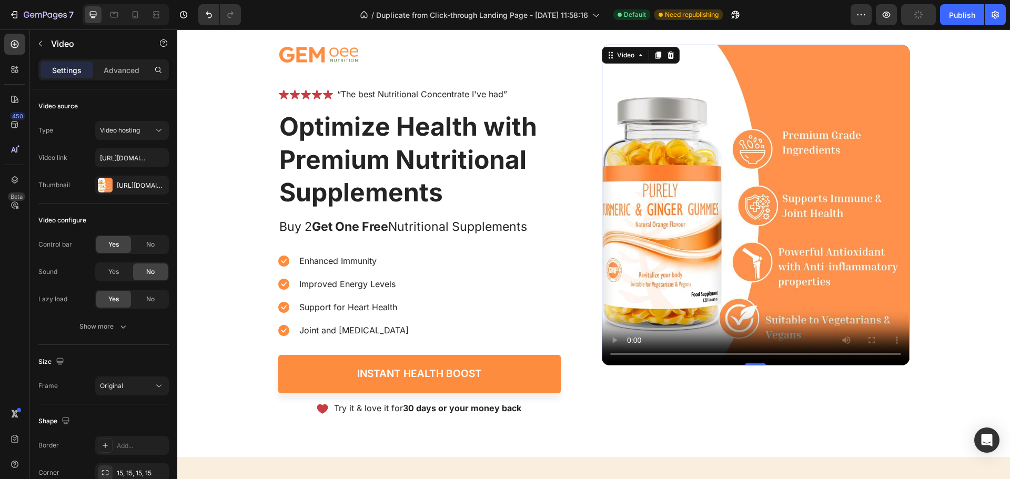
scroll to position [53, 0]
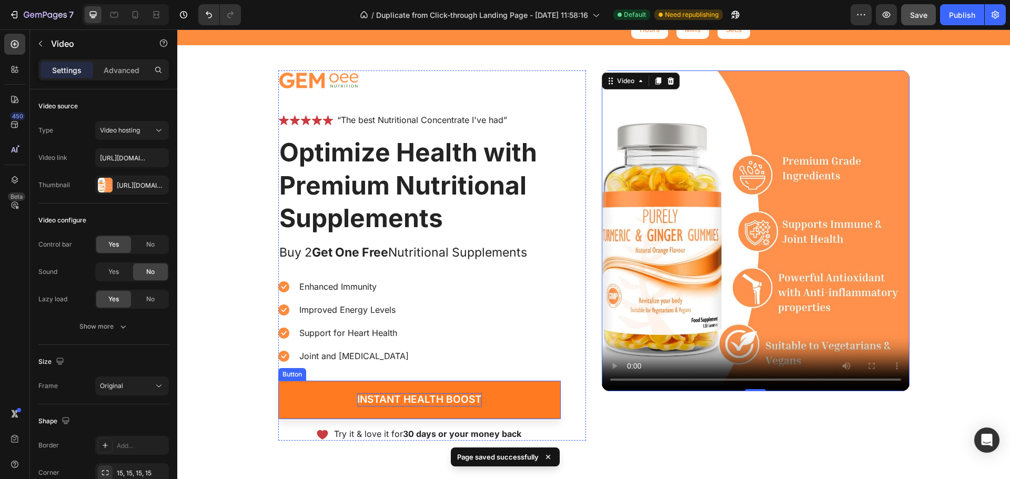
click at [376, 400] on p "Instant Health Boost" at bounding box center [419, 400] width 125 height 13
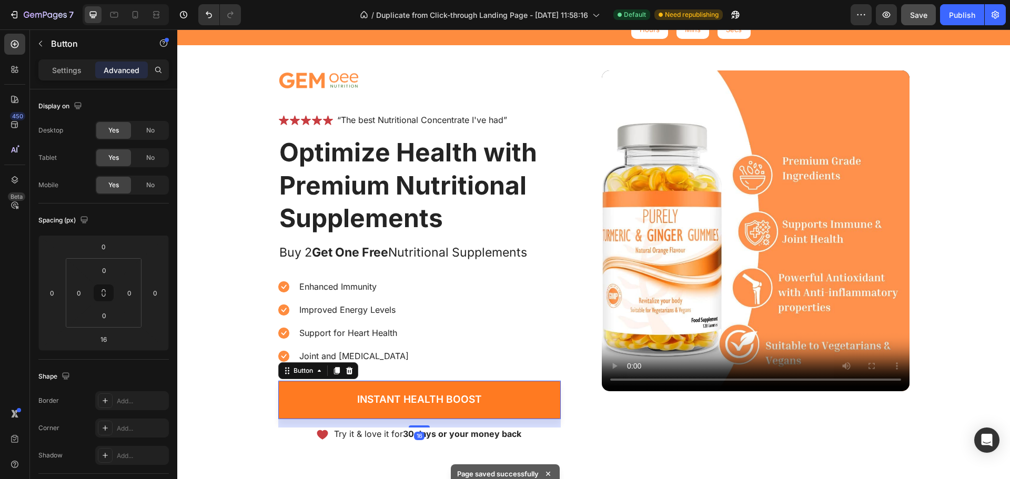
click at [324, 393] on link "Instant Health Boost" at bounding box center [419, 400] width 283 height 38
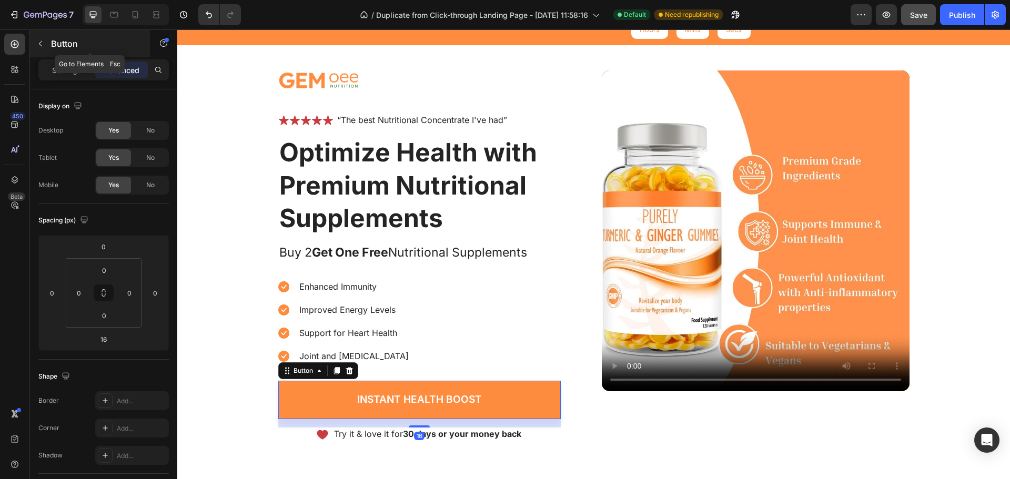
click at [35, 44] on button "button" at bounding box center [40, 43] width 17 height 17
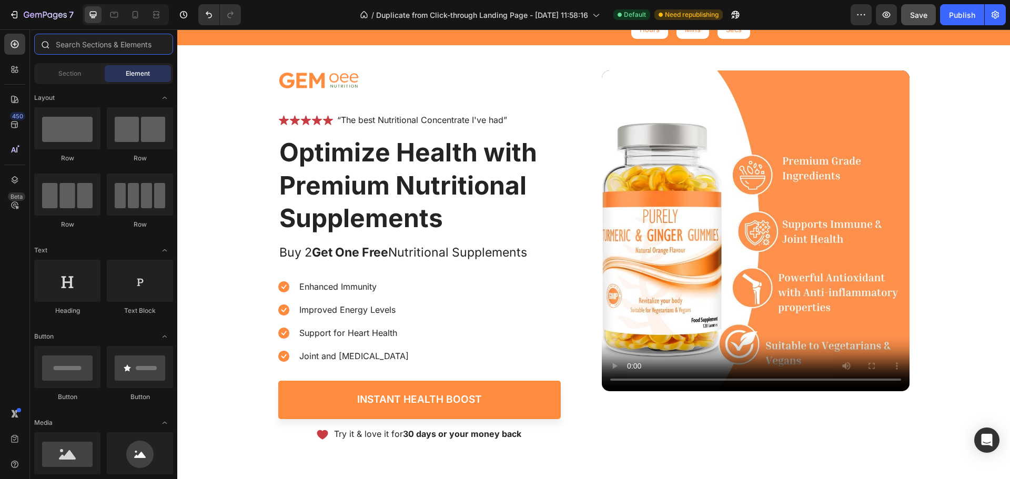
click at [83, 47] on input "text" at bounding box center [103, 44] width 139 height 21
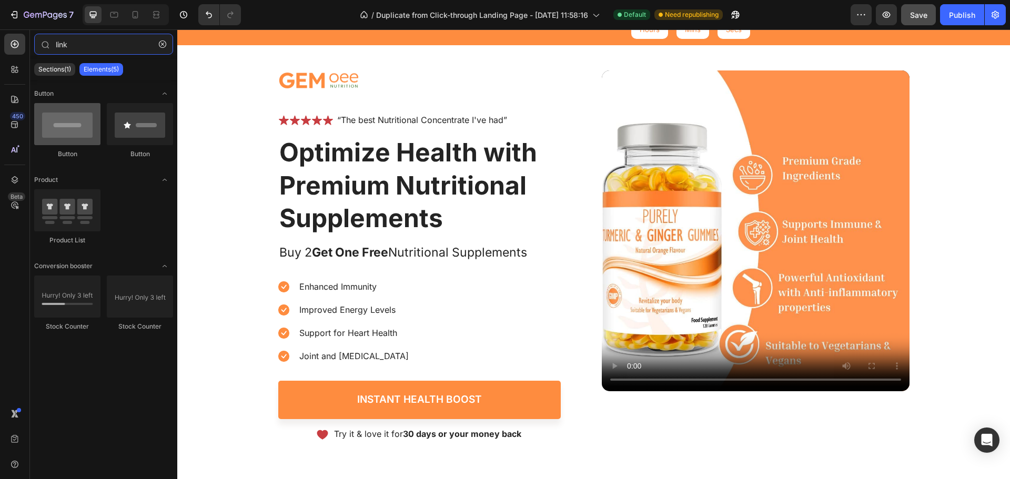
type input "link"
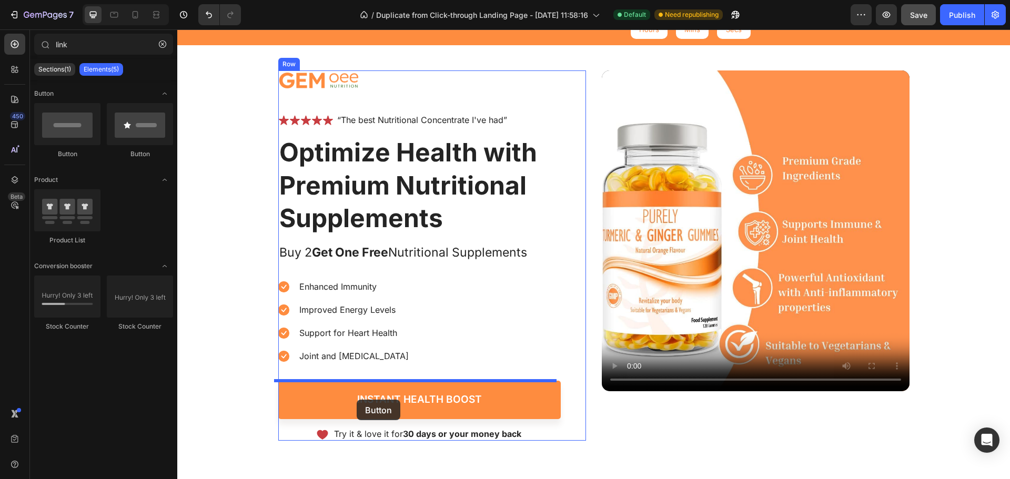
drag, startPoint x: 242, startPoint y: 162, endPoint x: 357, endPoint y: 399, distance: 263.9
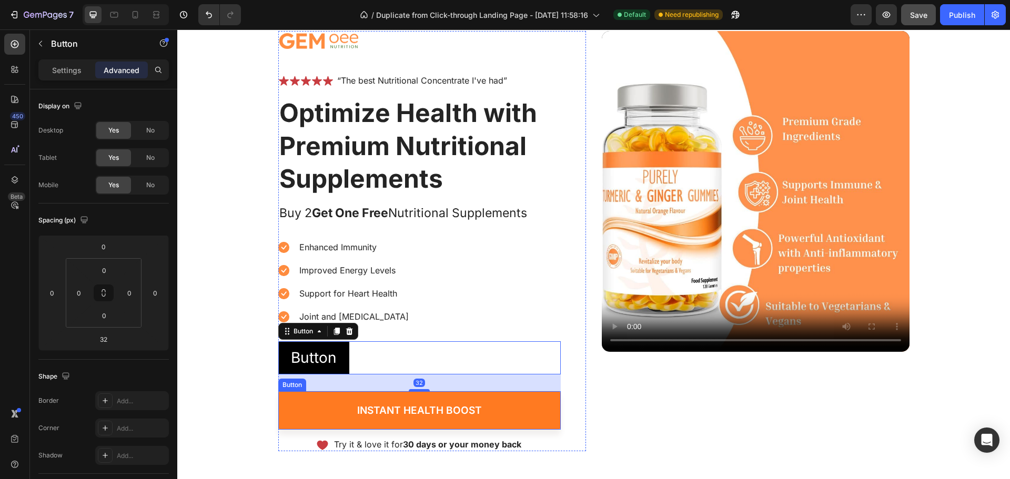
scroll to position [158, 0]
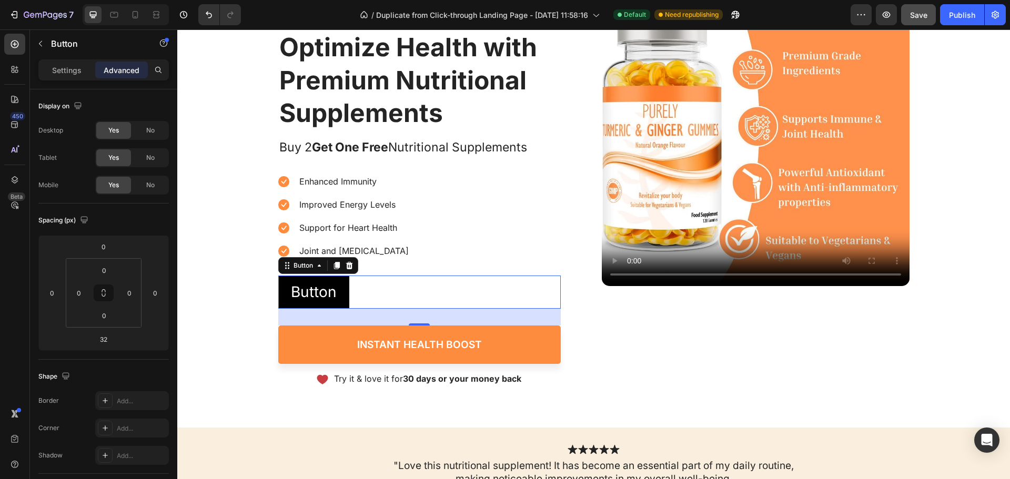
click at [367, 294] on div "Button Button 32" at bounding box center [419, 292] width 283 height 33
click at [327, 278] on button "Button" at bounding box center [313, 292] width 71 height 33
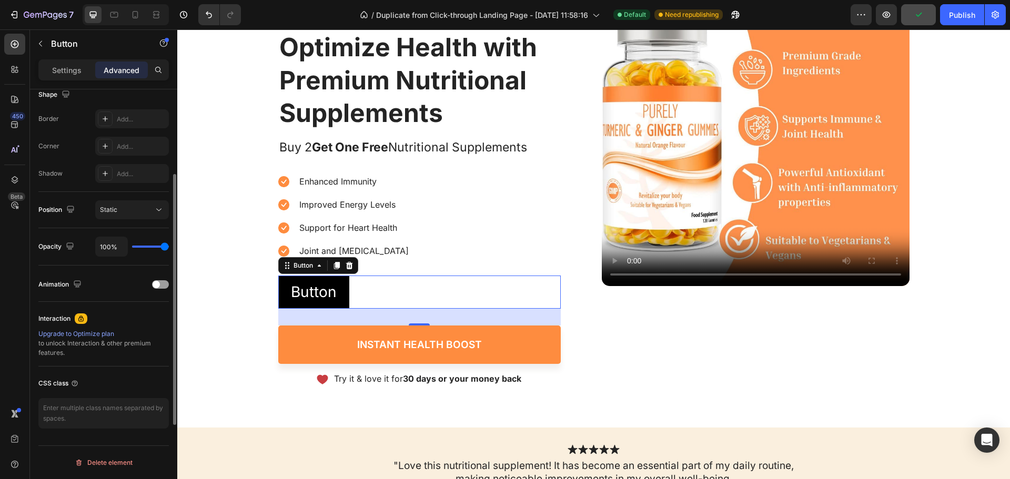
scroll to position [0, 0]
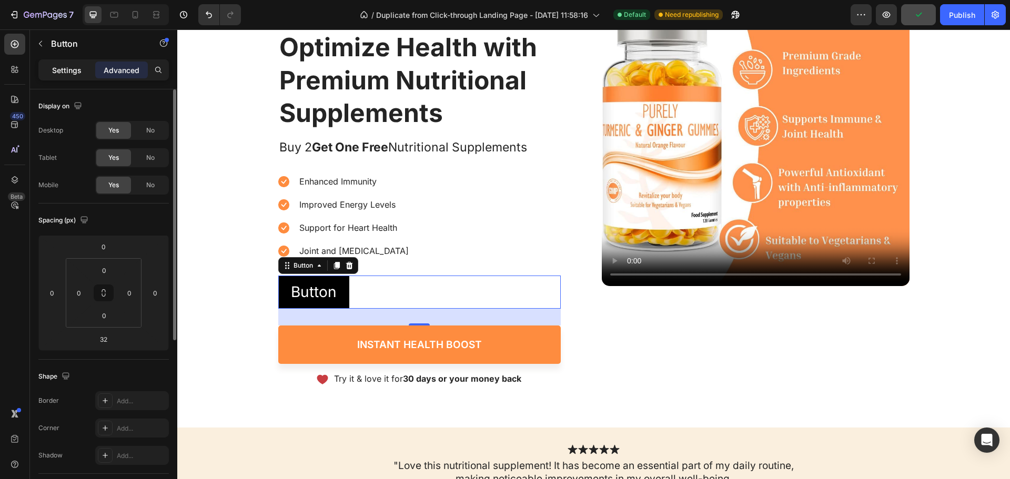
click at [75, 72] on p "Settings" at bounding box center [66, 70] width 29 height 11
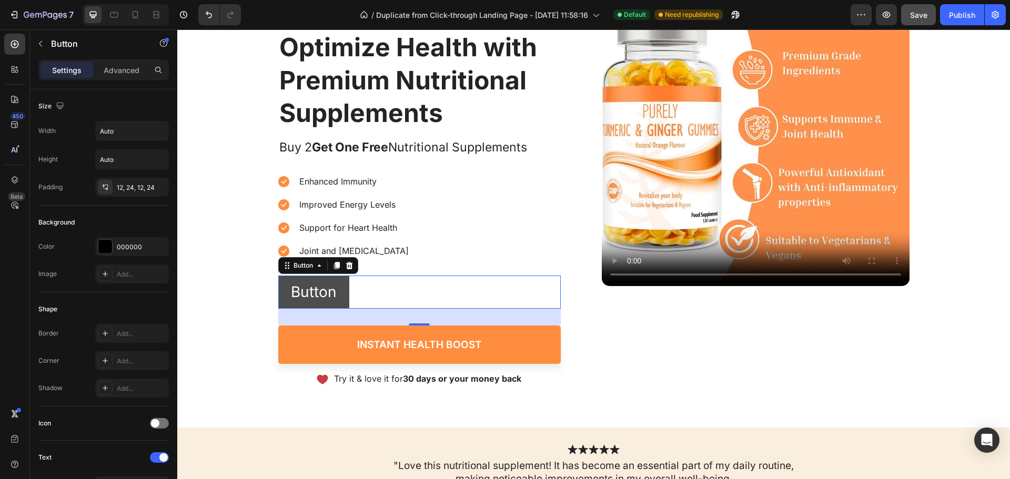
click at [337, 288] on button "Button" at bounding box center [313, 292] width 71 height 33
click at [337, 289] on button "Button" at bounding box center [313, 292] width 71 height 33
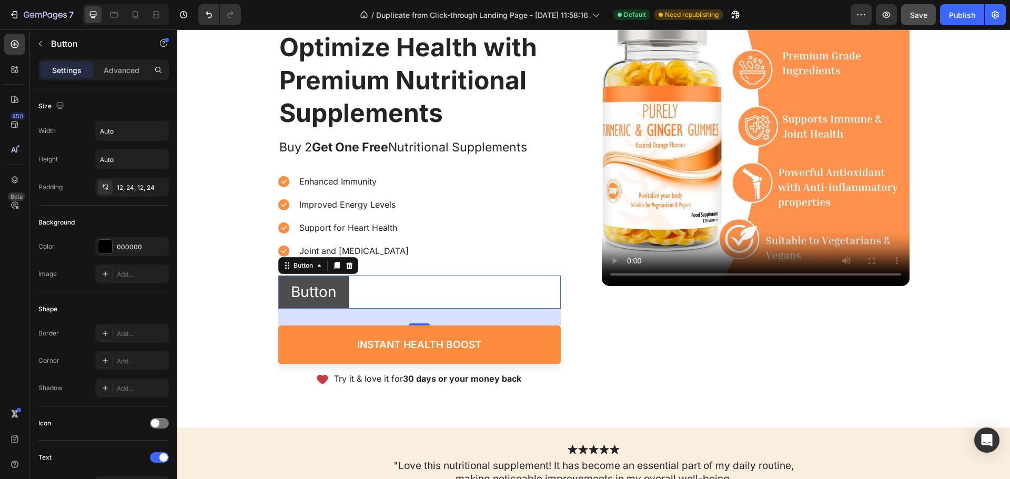
click at [337, 289] on button "Button" at bounding box center [313, 292] width 71 height 33
click at [297, 292] on p "Button" at bounding box center [314, 292] width 46 height 21
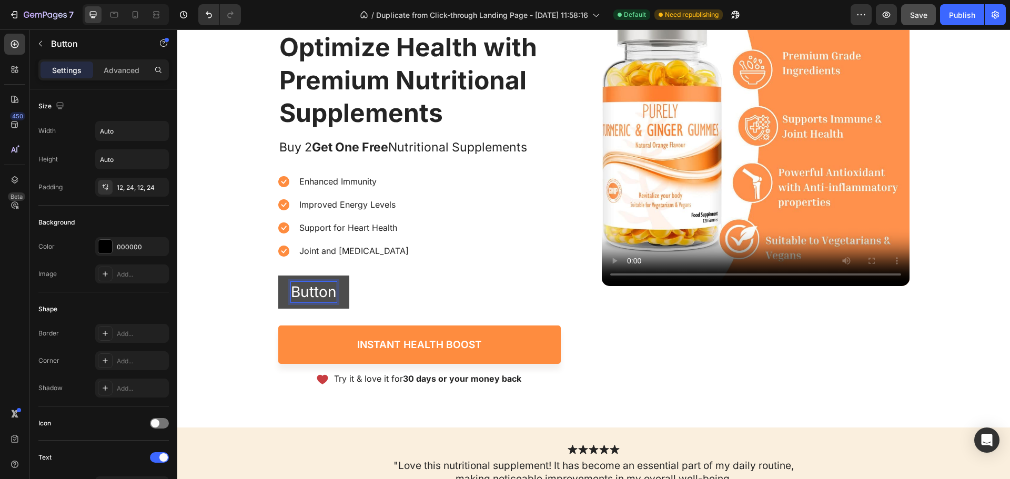
click at [337, 285] on button "Button" at bounding box center [313, 292] width 71 height 33
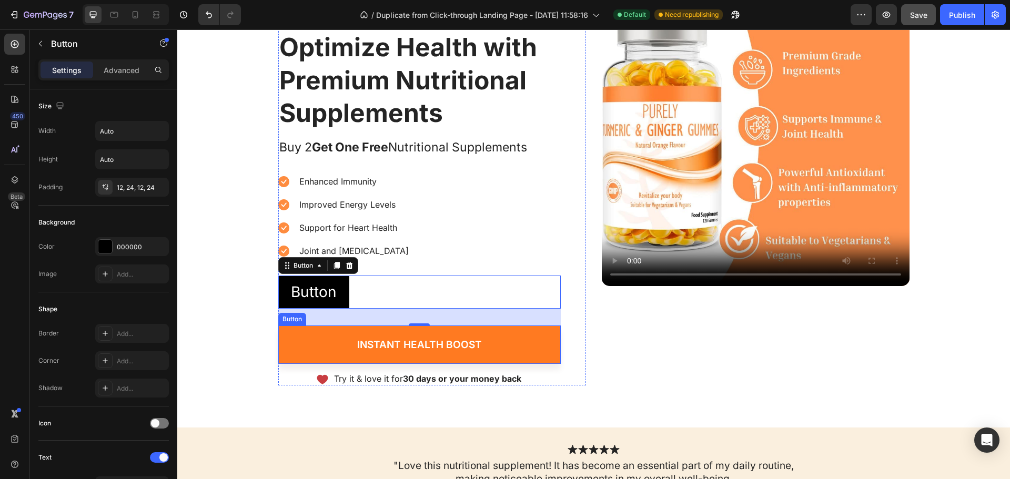
click at [360, 334] on link "Instant Health Boost" at bounding box center [419, 345] width 283 height 38
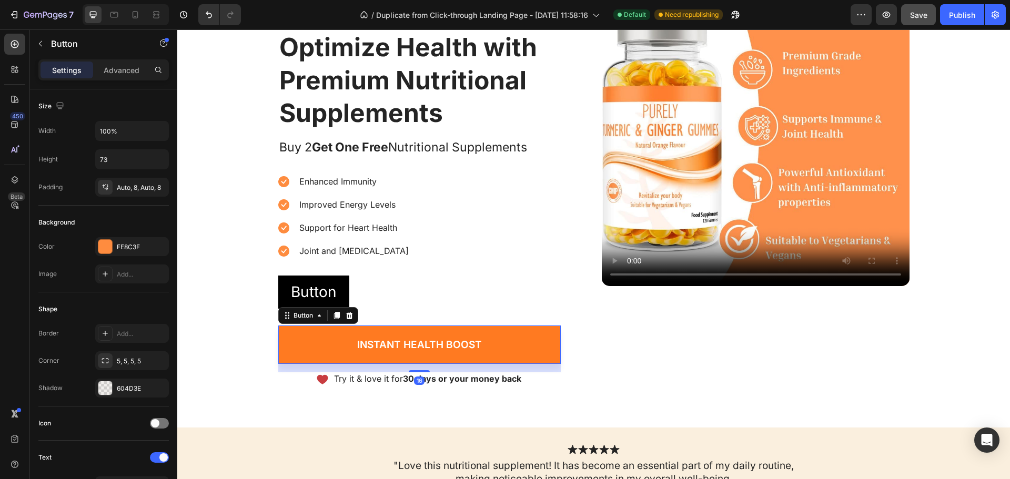
click at [342, 335] on link "Instant Health Boost" at bounding box center [419, 345] width 283 height 38
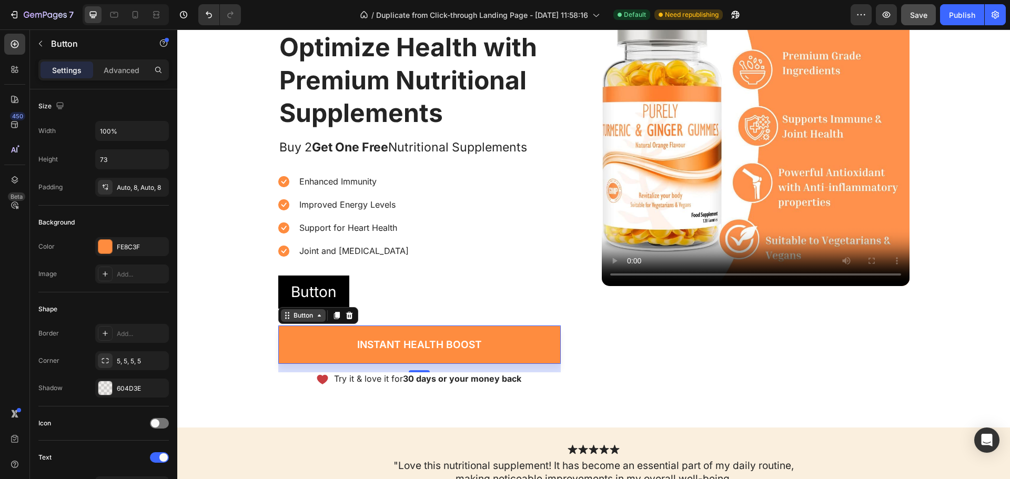
click at [302, 320] on div "Button" at bounding box center [304, 315] width 24 height 9
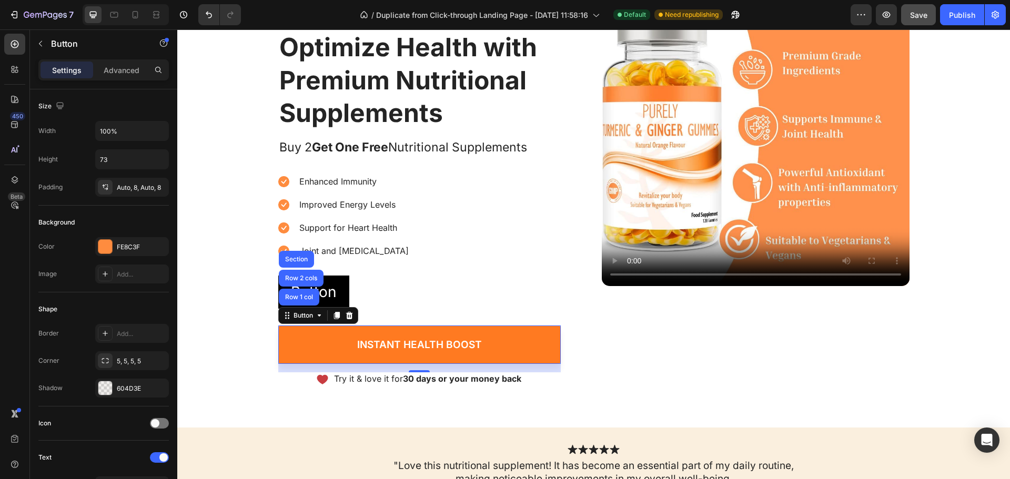
click at [311, 353] on link "Instant Health Boost" at bounding box center [419, 345] width 283 height 38
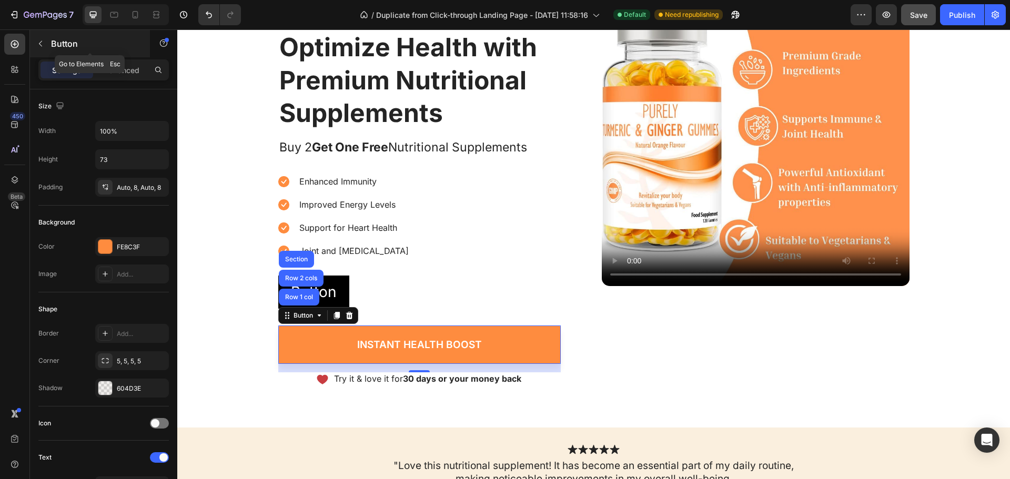
click at [41, 44] on icon "button" at bounding box center [40, 43] width 8 height 8
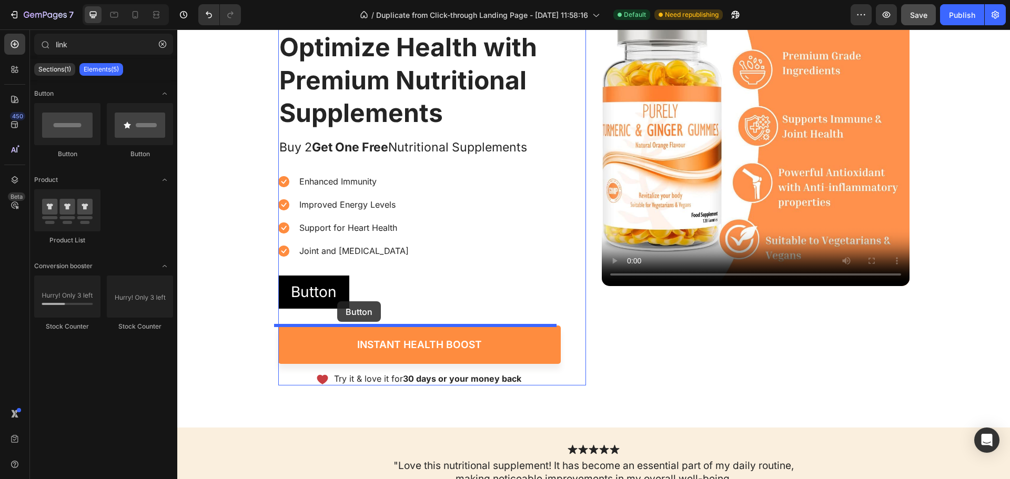
drag, startPoint x: 307, startPoint y: 162, endPoint x: 337, endPoint y: 302, distance: 142.7
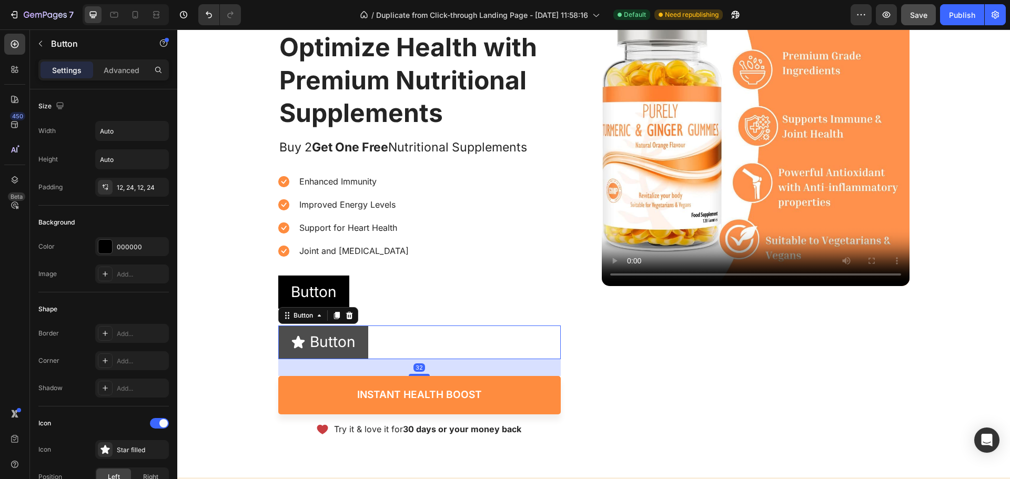
click at [344, 357] on button "Button" at bounding box center [323, 342] width 90 height 33
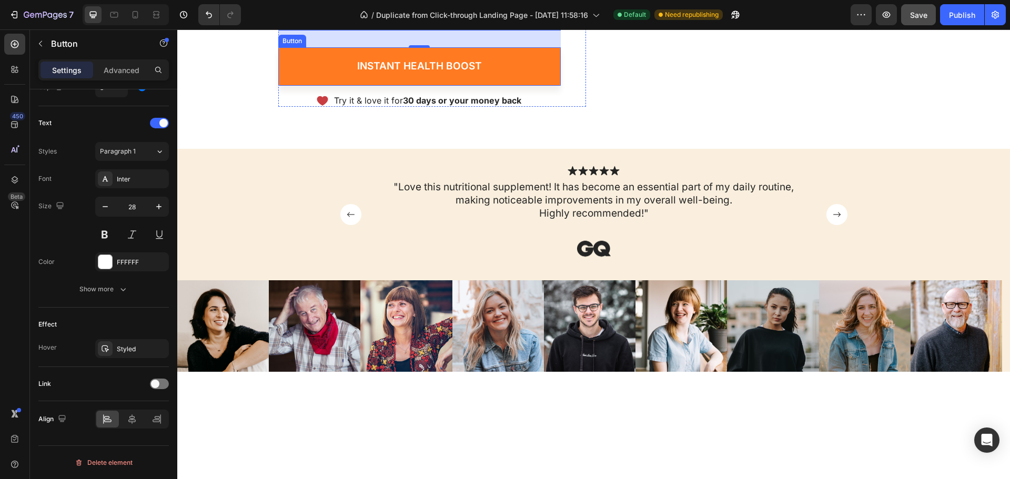
scroll to position [316, 0]
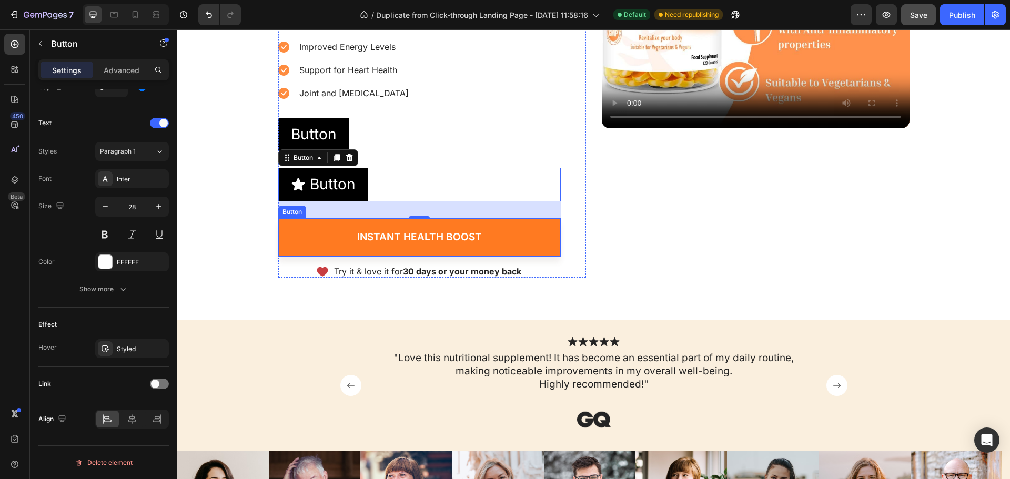
click at [316, 244] on link "Instant Health Boost" at bounding box center [419, 237] width 283 height 38
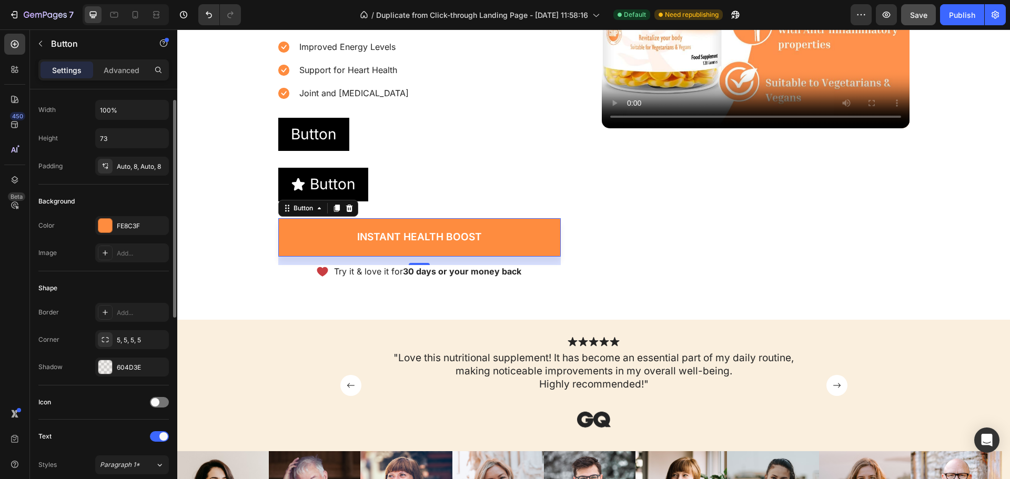
scroll to position [0, 0]
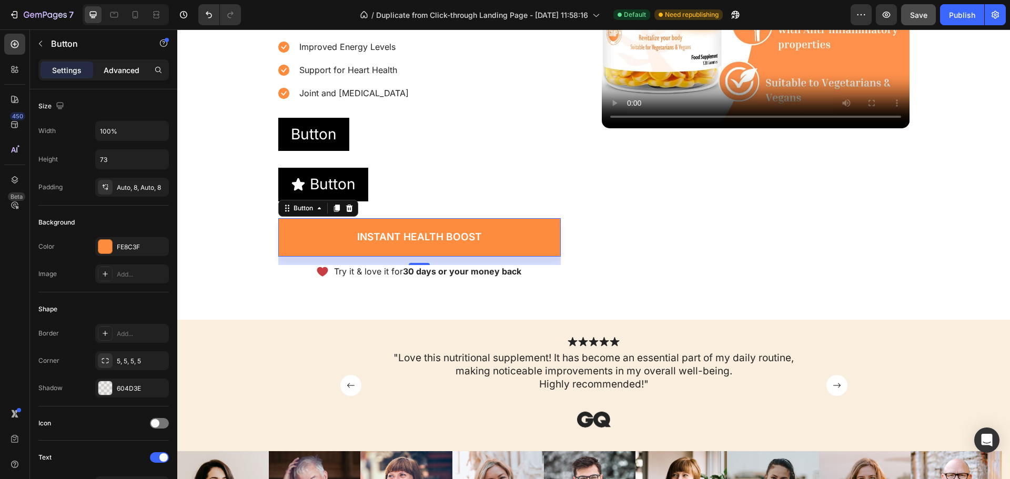
click at [136, 62] on div "Advanced" at bounding box center [121, 70] width 53 height 17
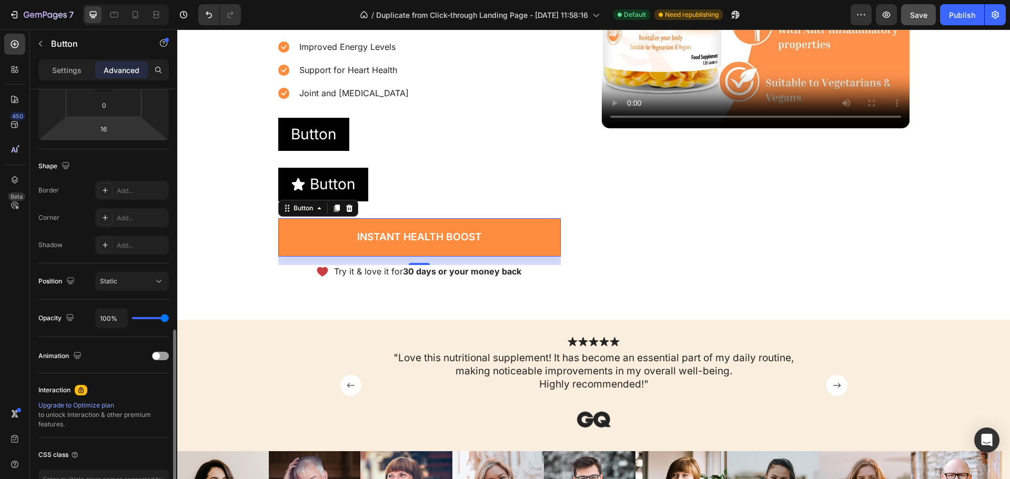
scroll to position [282, 0]
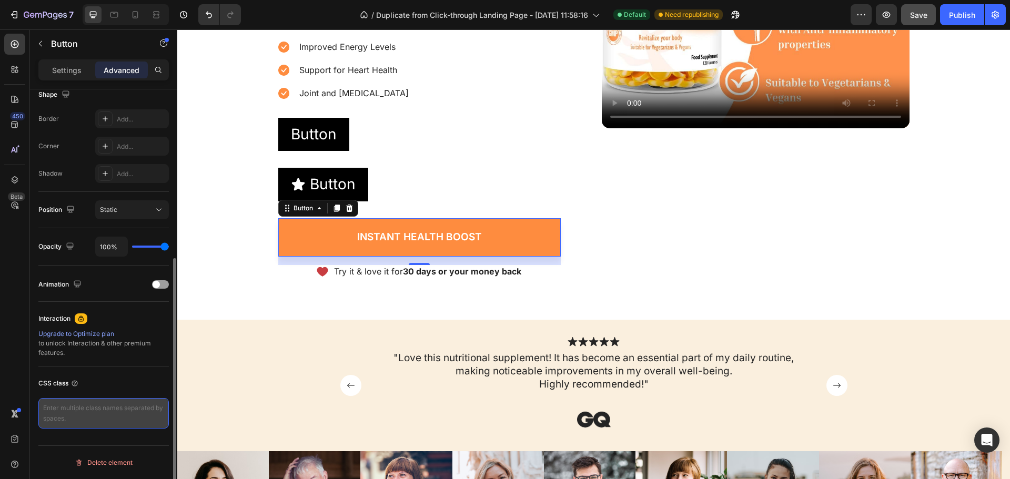
click at [94, 408] on textarea at bounding box center [103, 413] width 131 height 31
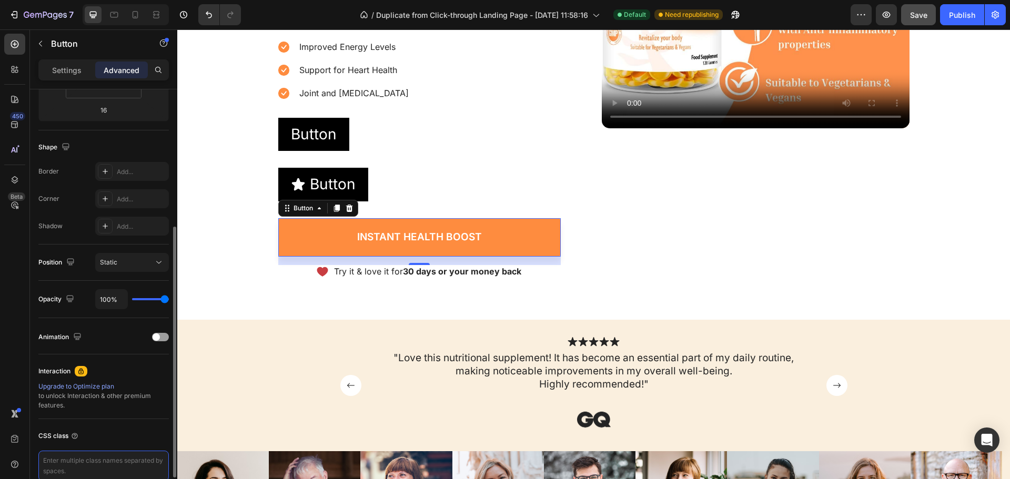
scroll to position [0, 0]
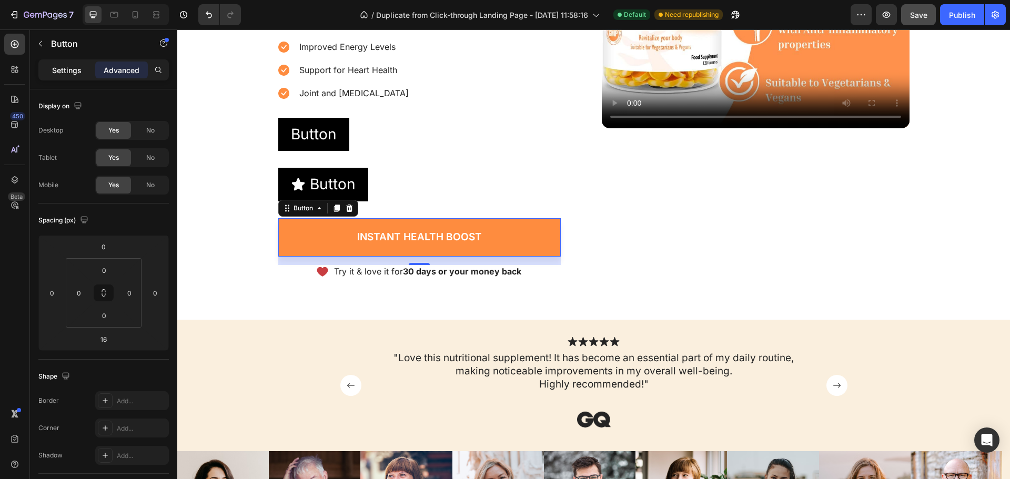
click at [56, 63] on div "Settings" at bounding box center [67, 70] width 53 height 17
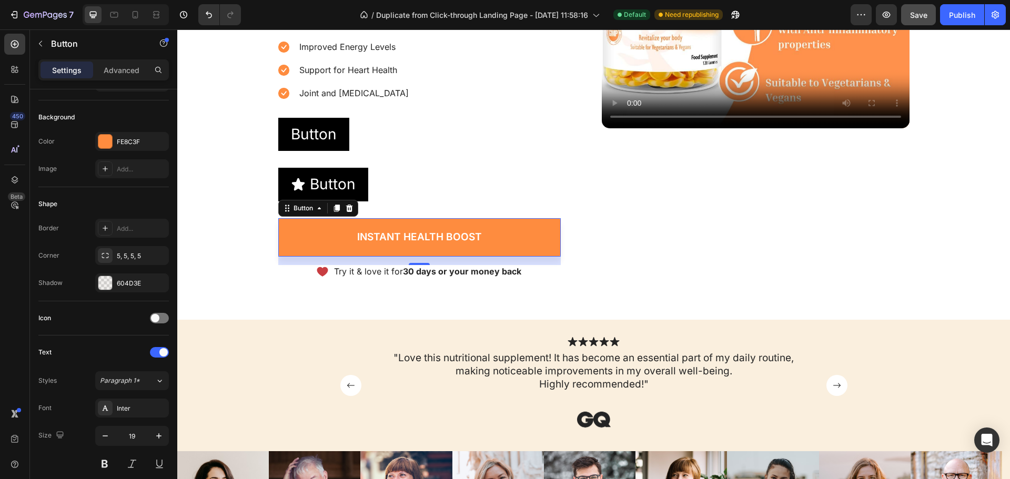
scroll to position [389, 0]
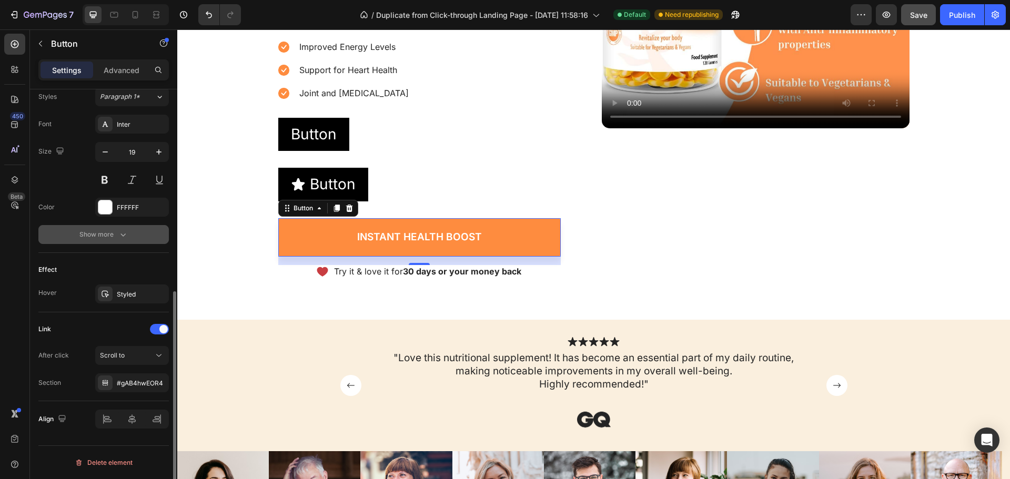
click at [118, 230] on icon "button" at bounding box center [123, 234] width 11 height 11
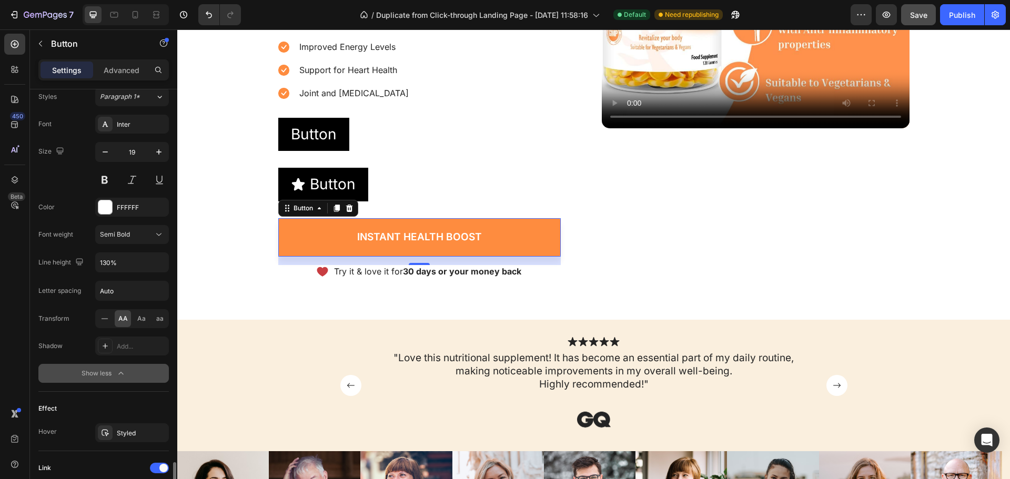
scroll to position [528, 0]
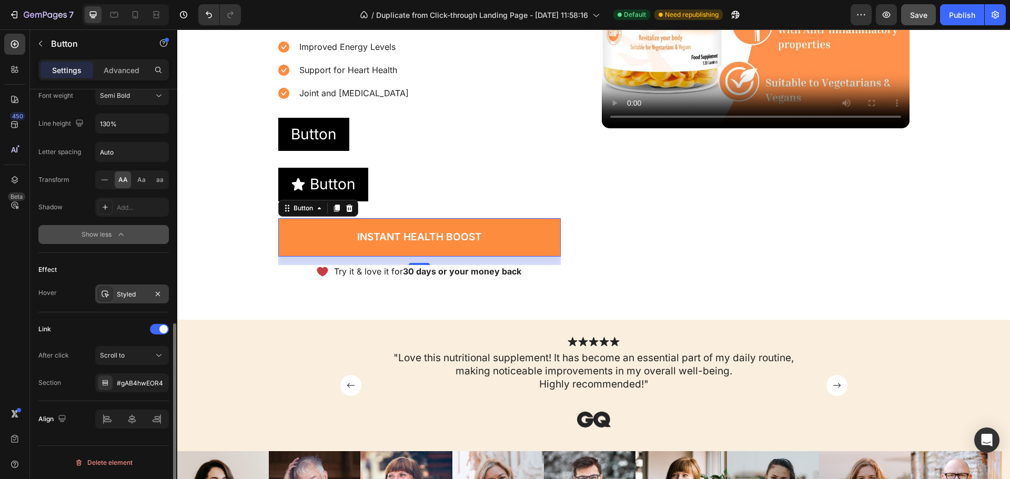
click at [128, 291] on div "Styled" at bounding box center [132, 294] width 31 height 9
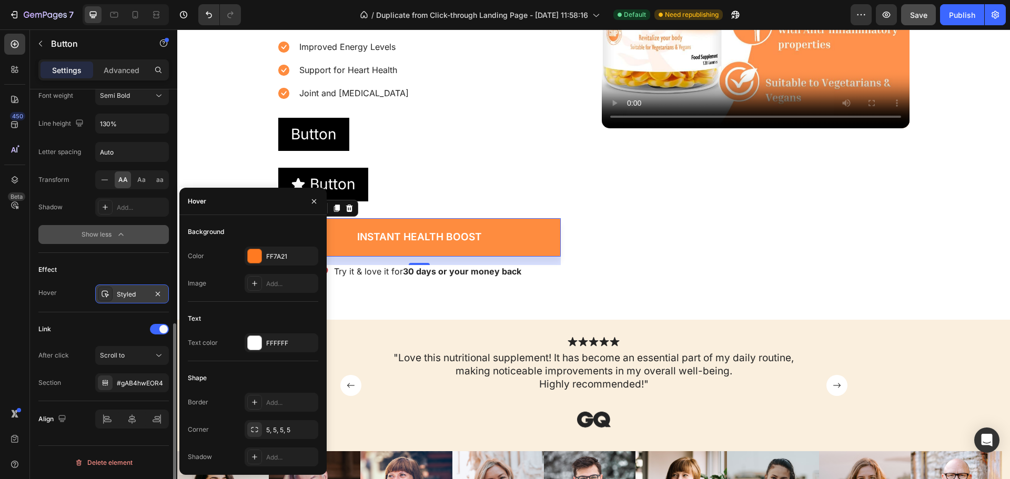
click at [128, 291] on div "Styled" at bounding box center [132, 294] width 31 height 9
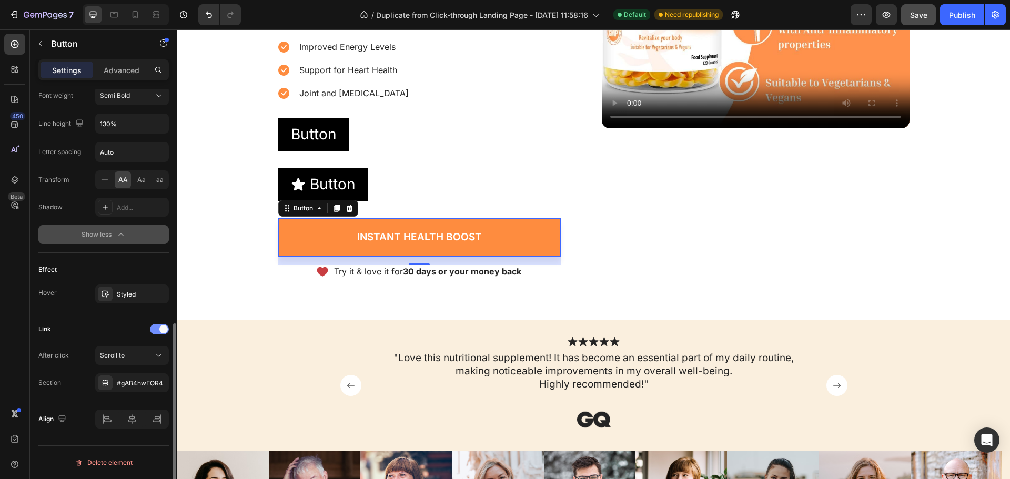
click at [158, 327] on div at bounding box center [159, 329] width 19 height 11
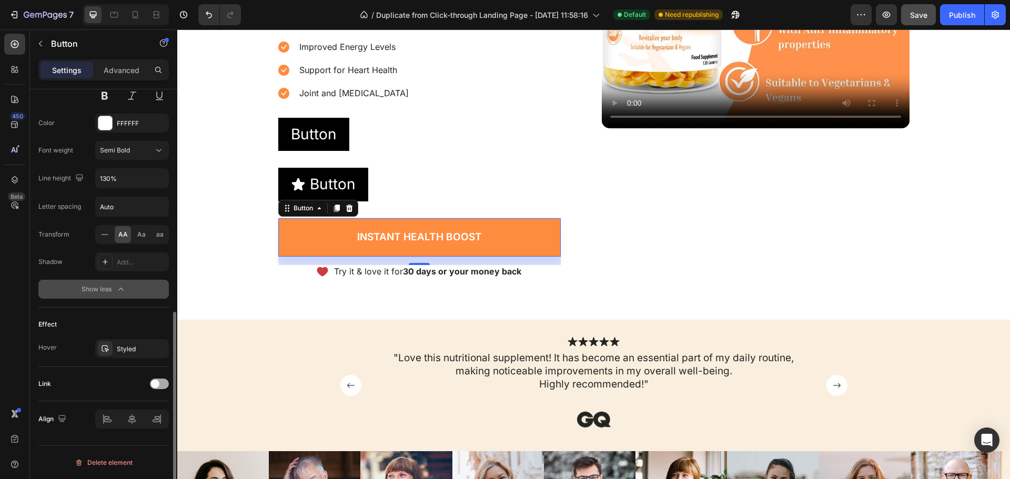
scroll to position [474, 0]
click at [165, 378] on div "Link" at bounding box center [103, 384] width 131 height 17
click at [157, 385] on span at bounding box center [155, 384] width 8 height 8
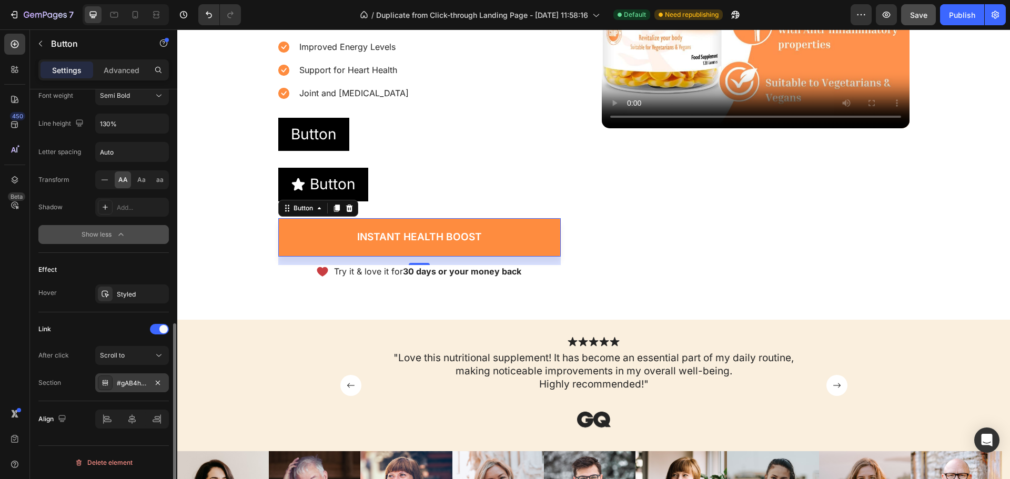
click at [122, 382] on div "#gAB4hwEOR4" at bounding box center [132, 383] width 31 height 9
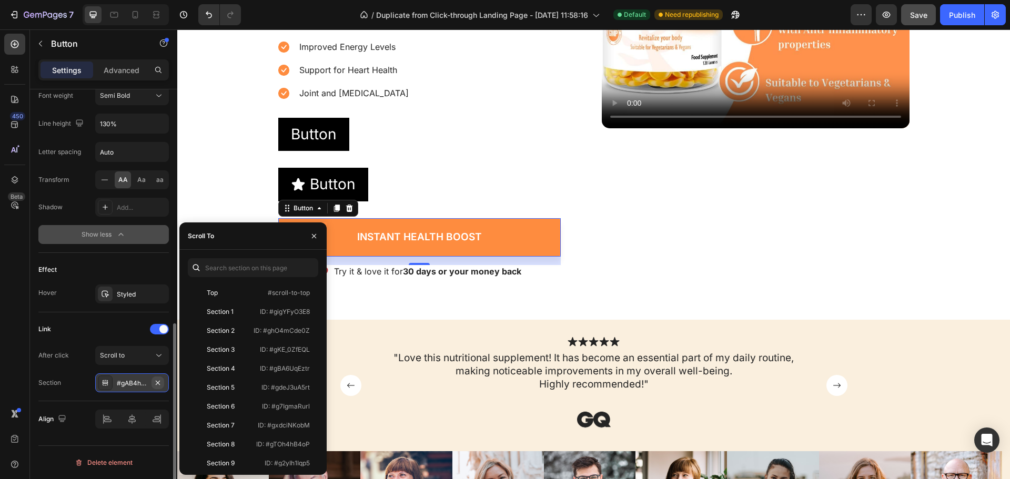
click at [158, 383] on icon "button" at bounding box center [158, 382] width 4 height 4
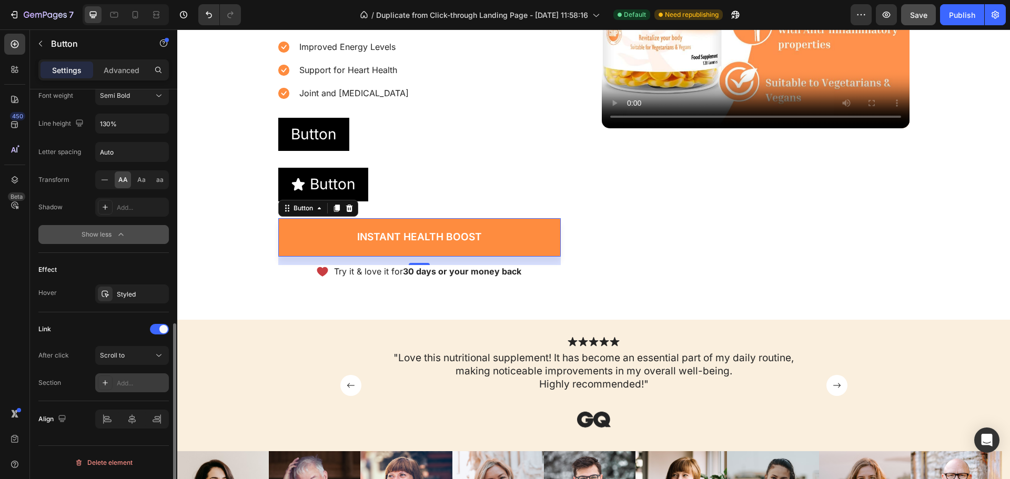
click at [133, 384] on div "Add..." at bounding box center [141, 383] width 49 height 9
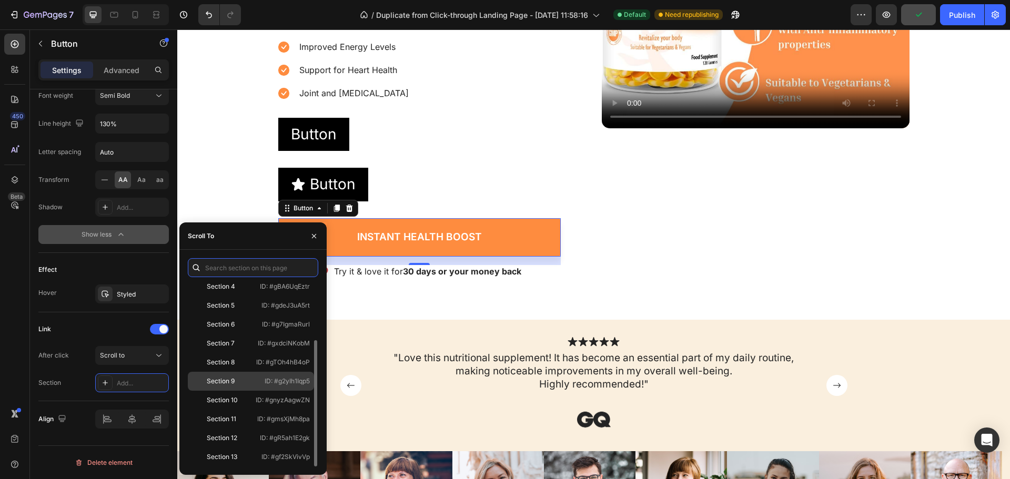
scroll to position [0, 0]
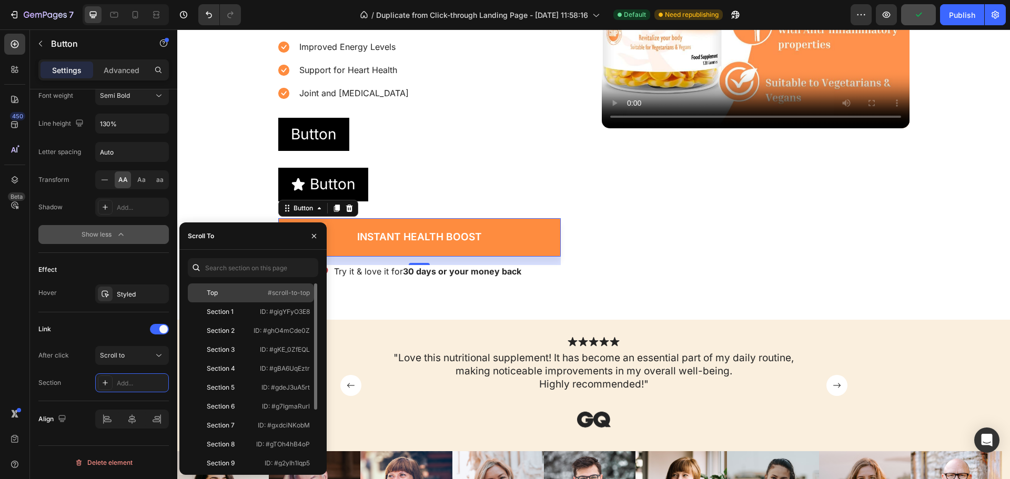
click at [235, 294] on div "Top" at bounding box center [222, 292] width 61 height 9
click at [227, 314] on div "Section 1" at bounding box center [220, 311] width 27 height 9
click at [229, 333] on div "Section 2" at bounding box center [221, 330] width 28 height 9
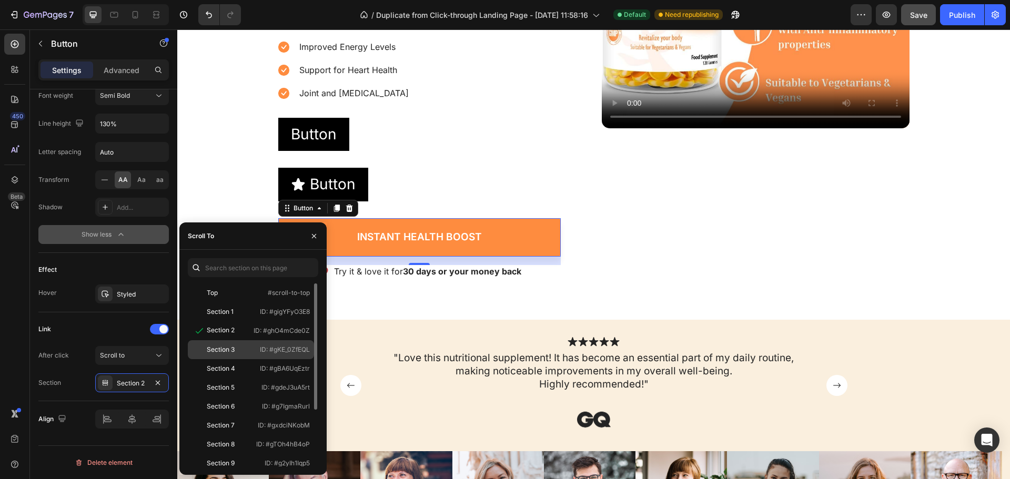
click at [229, 348] on div "Section 3" at bounding box center [221, 349] width 28 height 9
click at [232, 372] on div "Section 4" at bounding box center [221, 368] width 28 height 9
click at [234, 390] on div "Section 5" at bounding box center [221, 387] width 28 height 9
click at [229, 413] on div "Section 6 ID: #g7IgmaRurl" at bounding box center [251, 406] width 126 height 19
drag, startPoint x: 230, startPoint y: 432, endPoint x: 231, endPoint y: 445, distance: 13.2
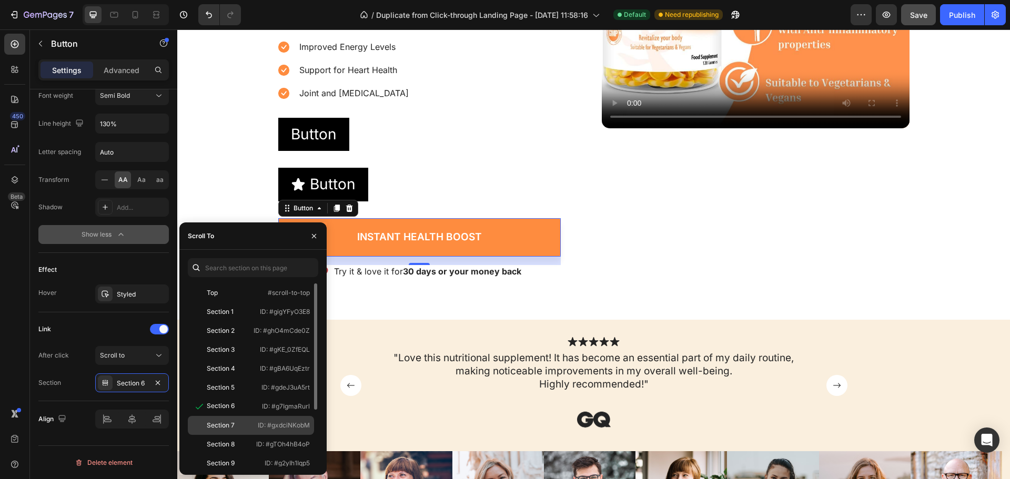
click at [230, 432] on div "Section 7 ID: #gxdciNKobM" at bounding box center [251, 425] width 126 height 19
click at [231, 449] on div "Section 8 ID: #gTOh4hB4oP" at bounding box center [251, 444] width 126 height 19
click at [232, 460] on div "Section 9" at bounding box center [221, 463] width 28 height 9
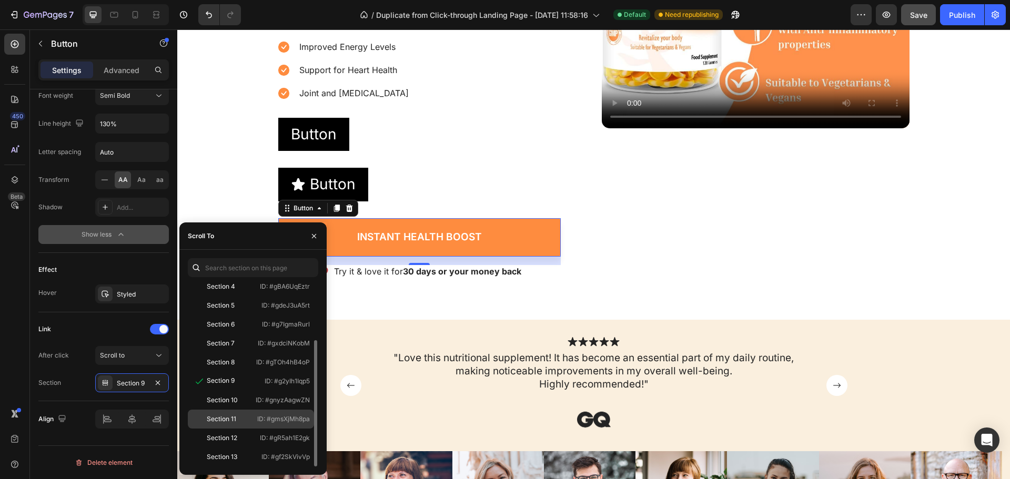
click at [241, 412] on div "Section 11 ID: #gmsXjMh8pa" at bounding box center [251, 419] width 126 height 19
click at [232, 395] on div "Section 10 ID: #gnyzAagwZN" at bounding box center [251, 400] width 126 height 19
click at [232, 437] on div "Section 12" at bounding box center [222, 438] width 31 height 9
click at [232, 385] on div "Top #scroll-to-top Section 1 ID: #gigYFyO3E8 Section 2 ID: #ghO4mCde0Z Section …" at bounding box center [253, 293] width 131 height 183
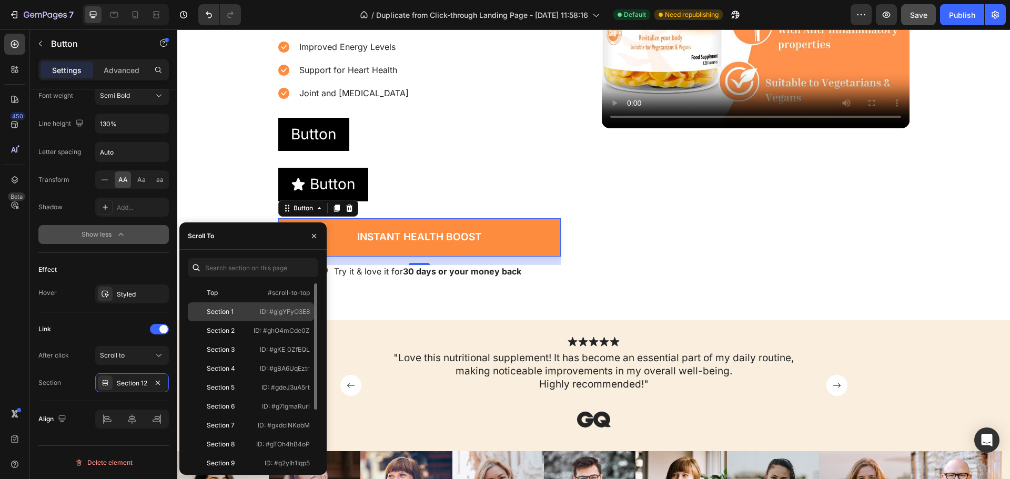
click at [227, 304] on div "Section 1 ID: #gigYFyO3E8" at bounding box center [251, 312] width 126 height 19
click at [225, 292] on div "Top" at bounding box center [222, 292] width 61 height 9
click at [221, 314] on div "Section 1" at bounding box center [220, 311] width 27 height 9
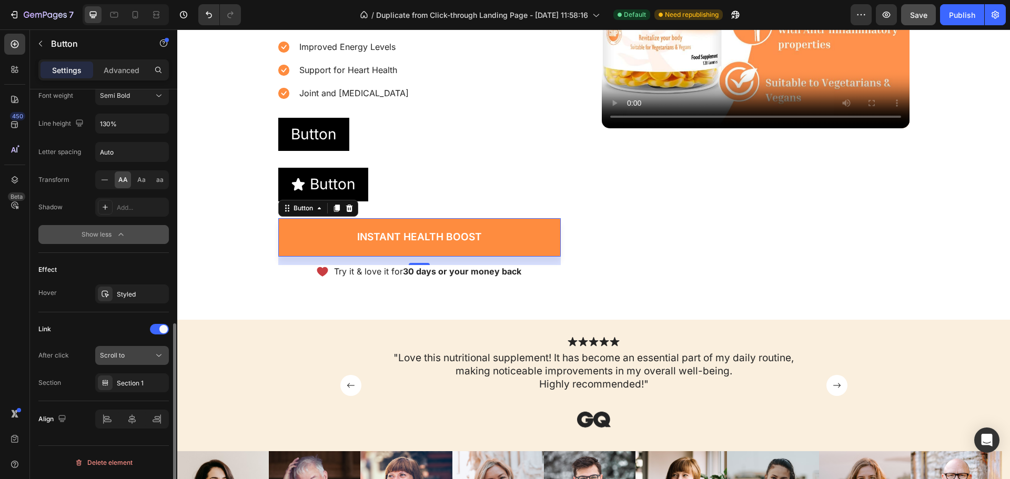
click at [145, 350] on button "Scroll to" at bounding box center [132, 355] width 74 height 19
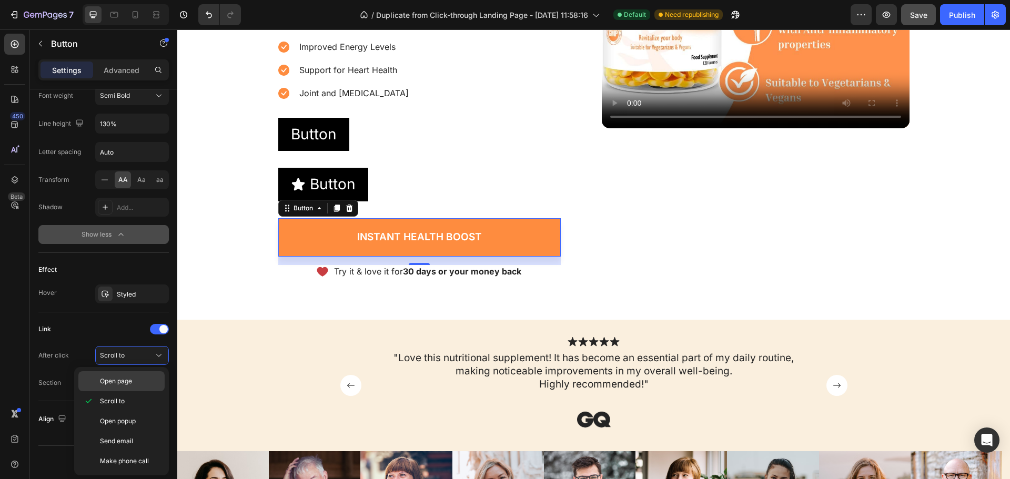
click at [123, 385] on span "Open page" at bounding box center [116, 381] width 32 height 9
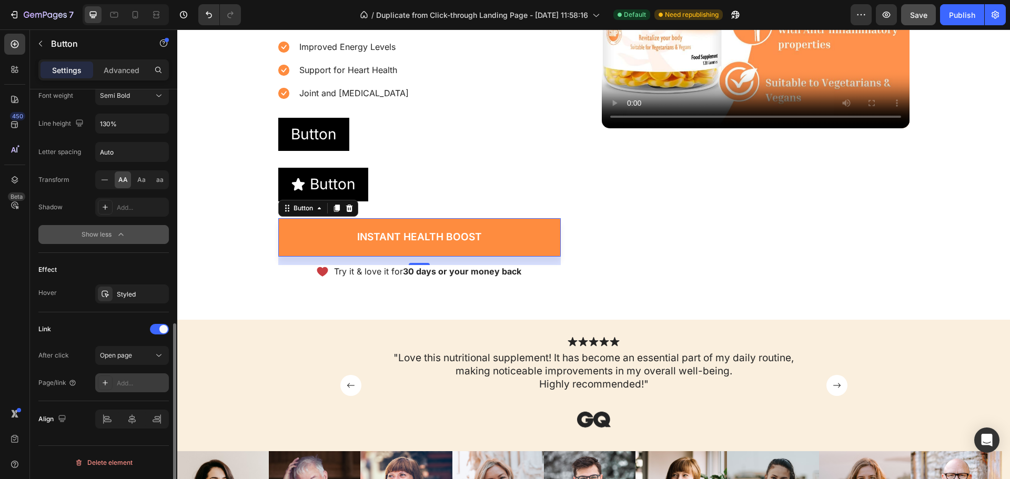
click at [131, 387] on div "Add..." at bounding box center [141, 383] width 49 height 9
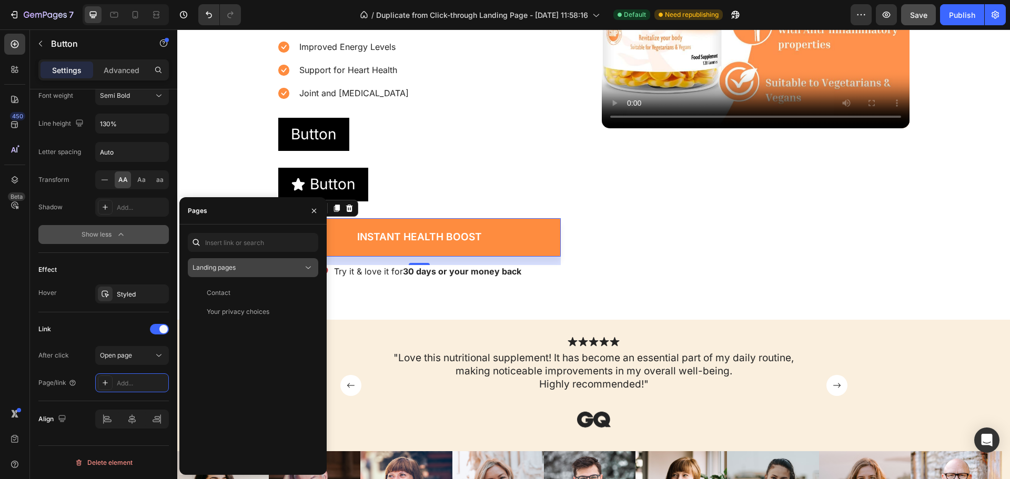
click at [297, 272] on div "Landing pages" at bounding box center [248, 267] width 111 height 9
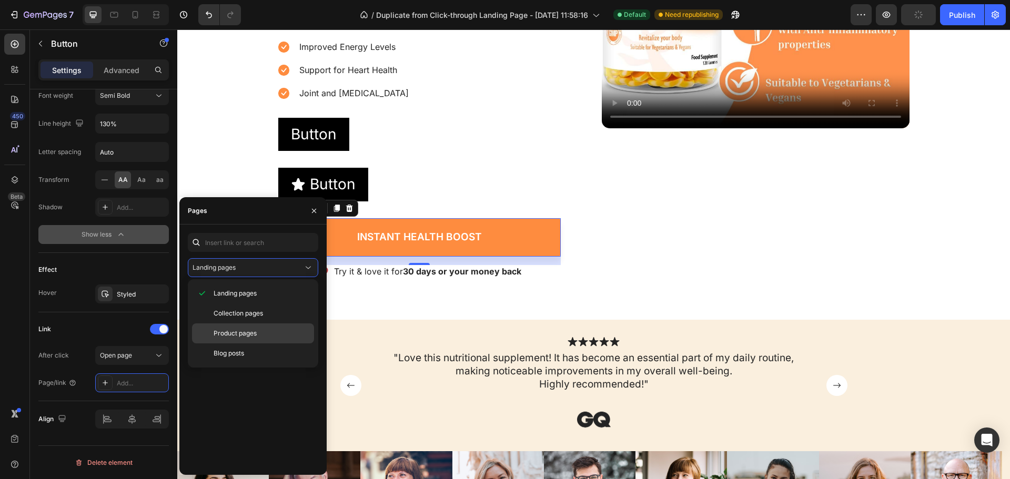
click at [250, 332] on span "Product pages" at bounding box center [235, 333] width 43 height 9
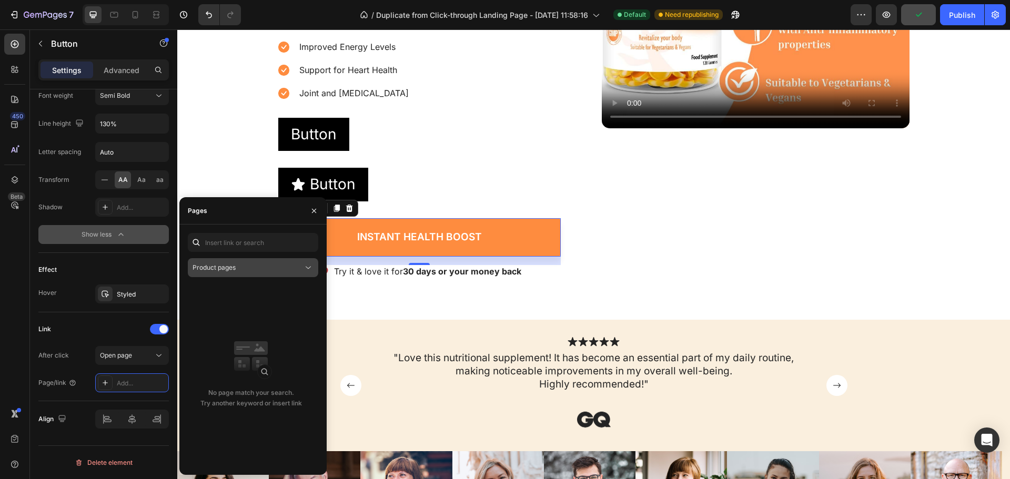
click at [286, 270] on div "Product pages" at bounding box center [248, 267] width 111 height 9
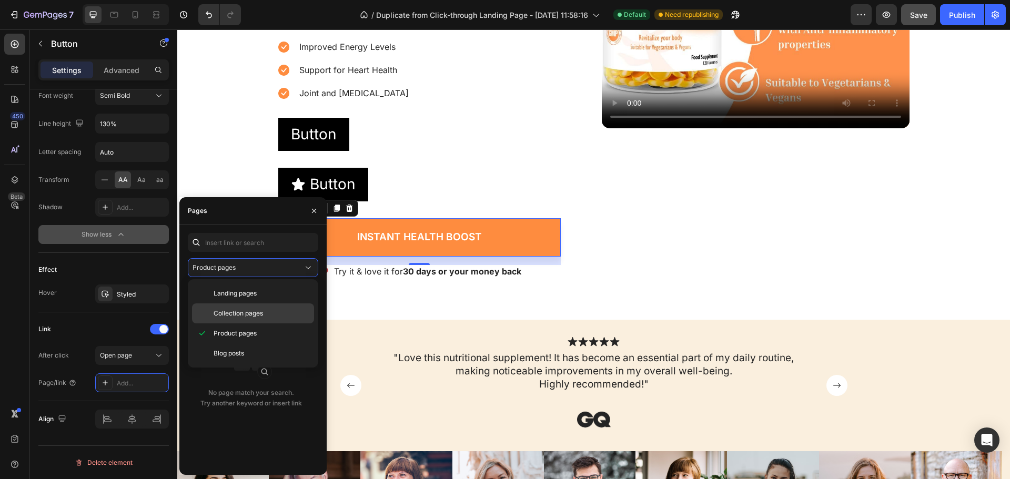
click at [259, 314] on span "Collection pages" at bounding box center [238, 313] width 49 height 9
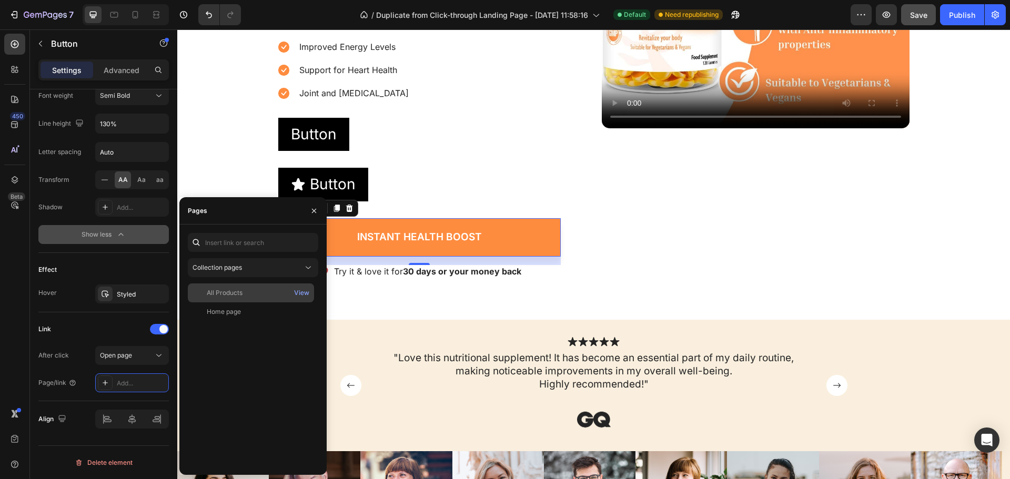
click at [248, 294] on div "All Products" at bounding box center [251, 292] width 118 height 9
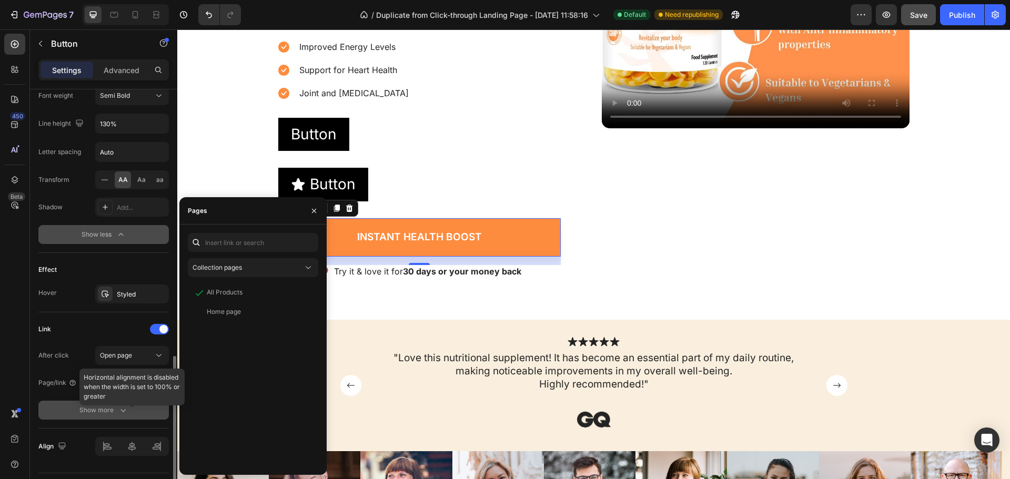
scroll to position [556, 0]
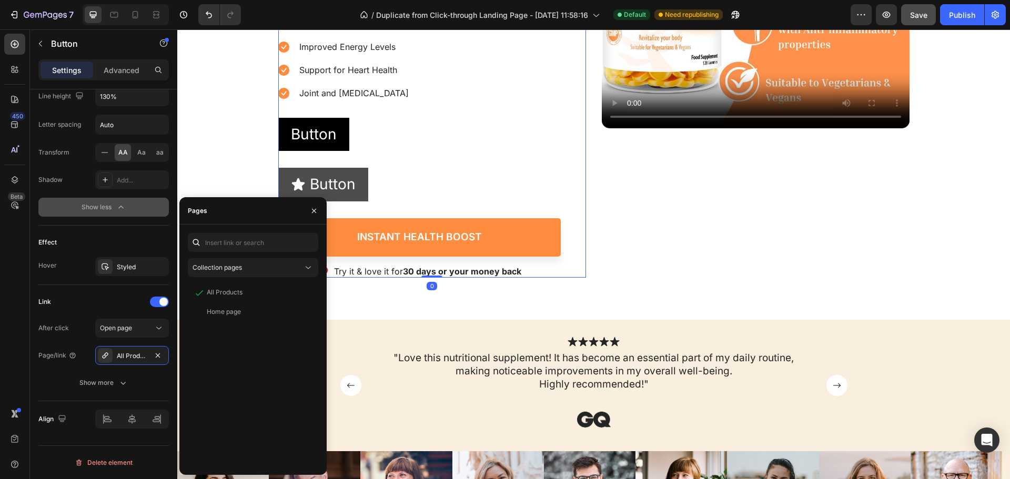
drag, startPoint x: 343, startPoint y: 166, endPoint x: 343, endPoint y: 173, distance: 6.3
click at [343, 167] on div "Button Button" at bounding box center [419, 143] width 283 height 50
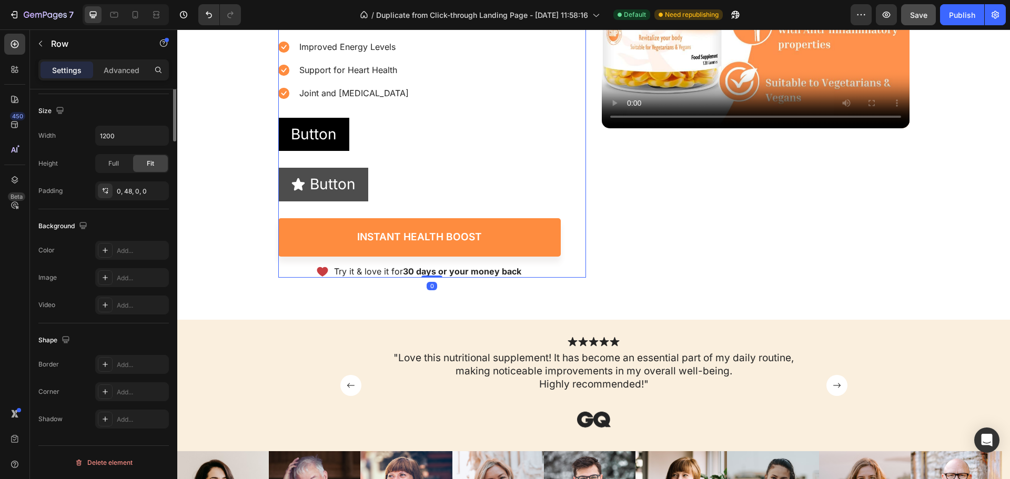
scroll to position [0, 0]
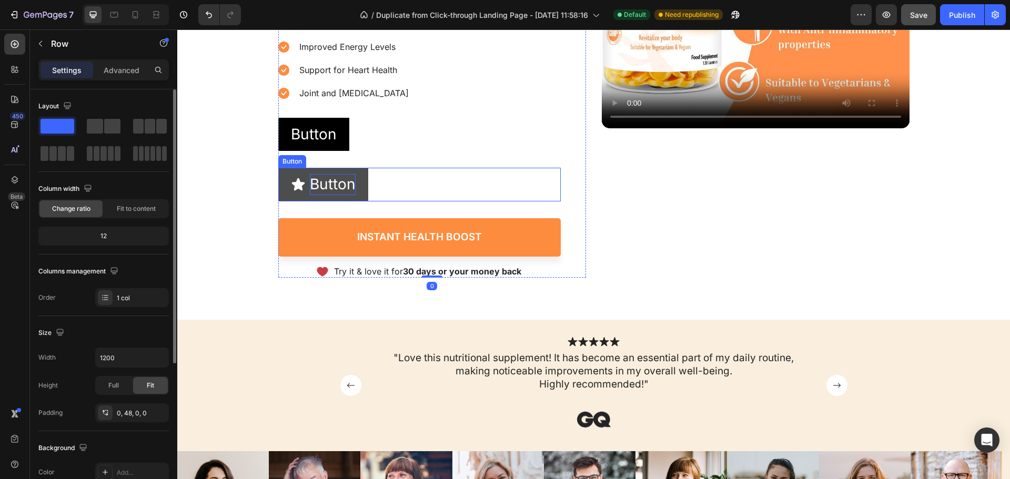
click at [344, 177] on p "Button" at bounding box center [333, 184] width 46 height 21
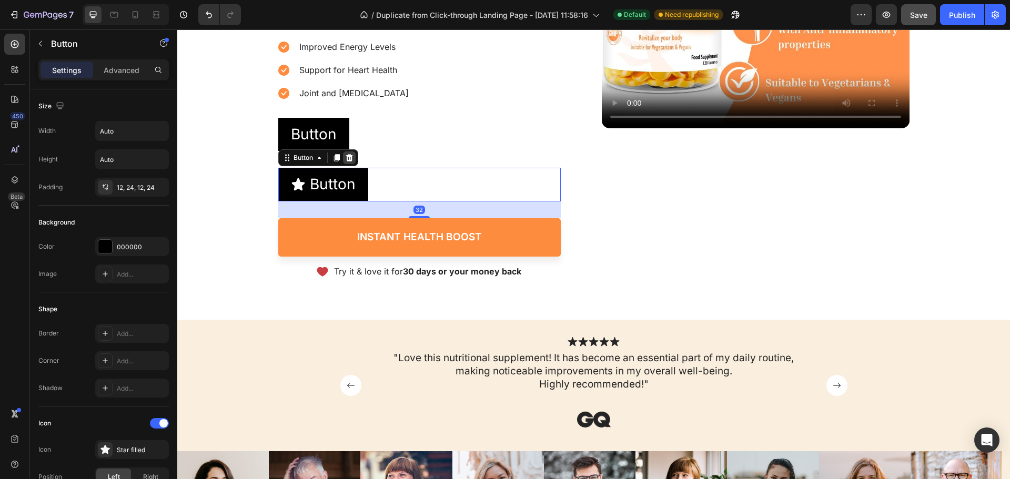
click at [346, 158] on icon at bounding box center [349, 157] width 7 height 7
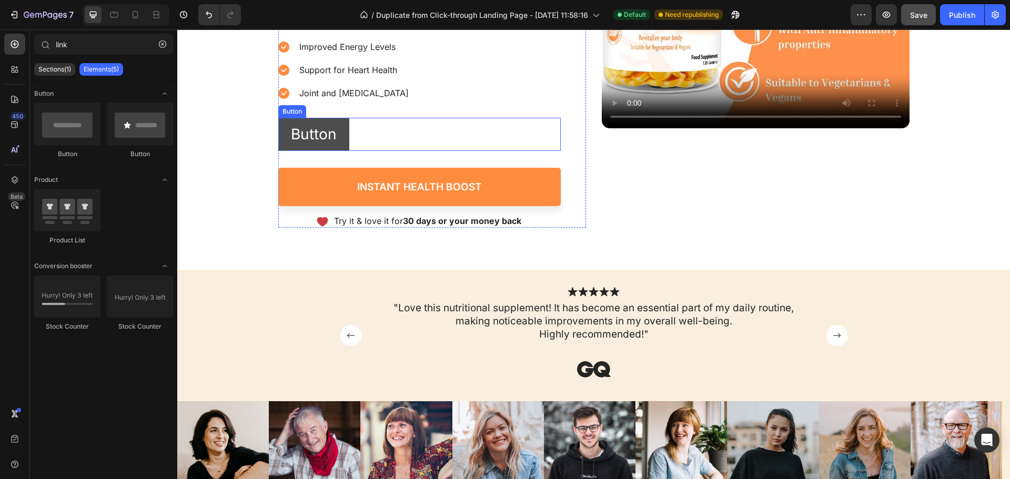
click at [325, 122] on button "Button" at bounding box center [313, 134] width 71 height 33
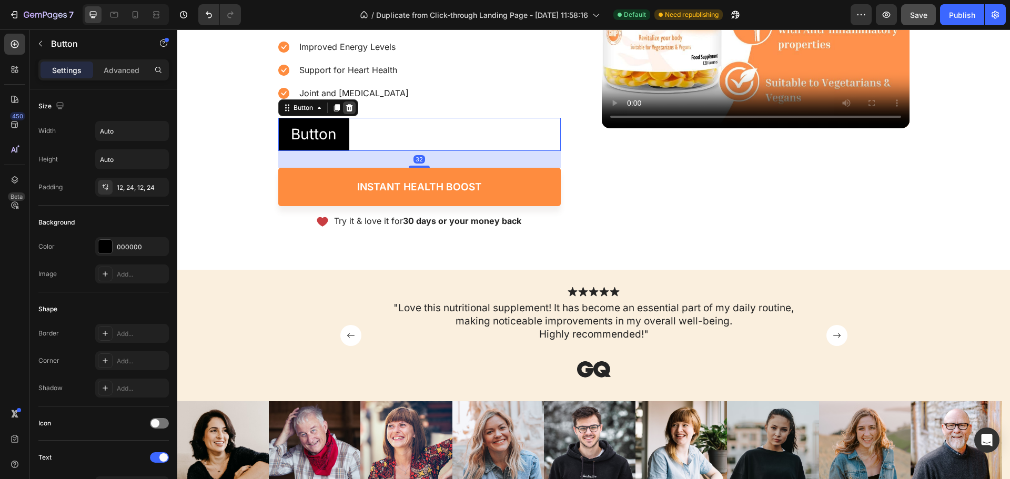
click at [346, 107] on icon at bounding box center [349, 107] width 7 height 7
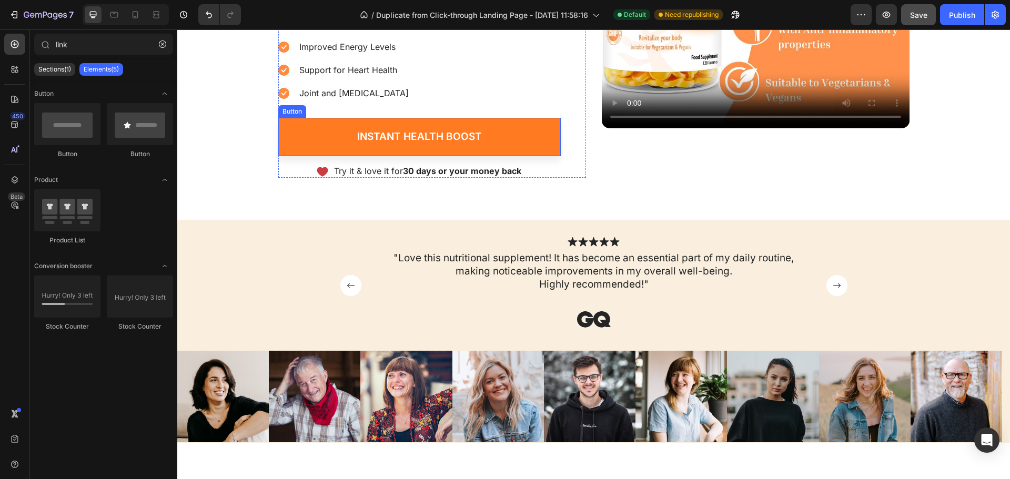
click at [339, 139] on link "Instant Health Boost" at bounding box center [419, 137] width 283 height 38
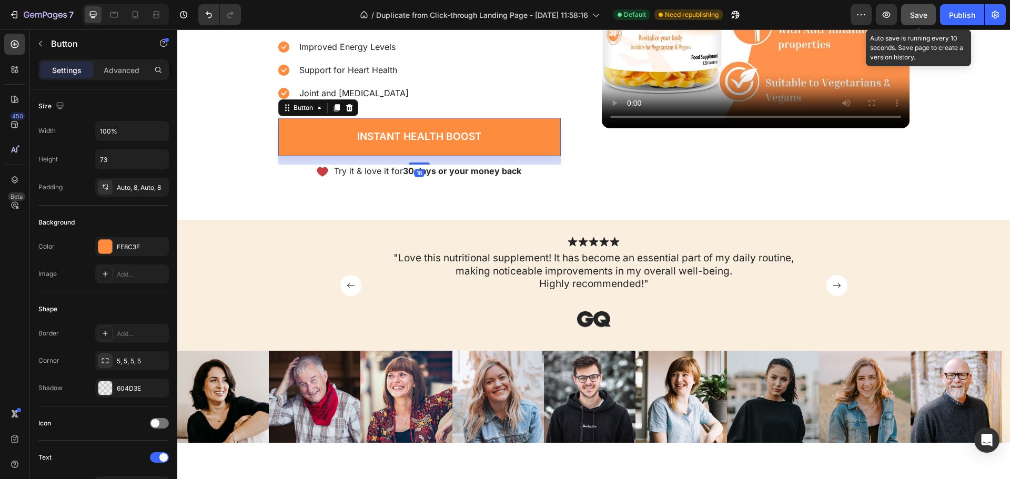
click at [927, 13] on span "Save" at bounding box center [918, 15] width 17 height 9
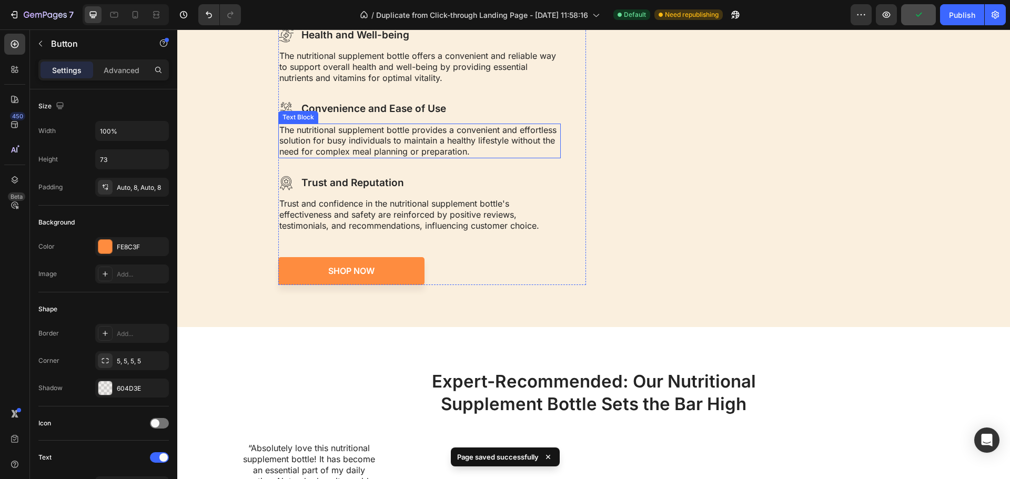
scroll to position [1474, 0]
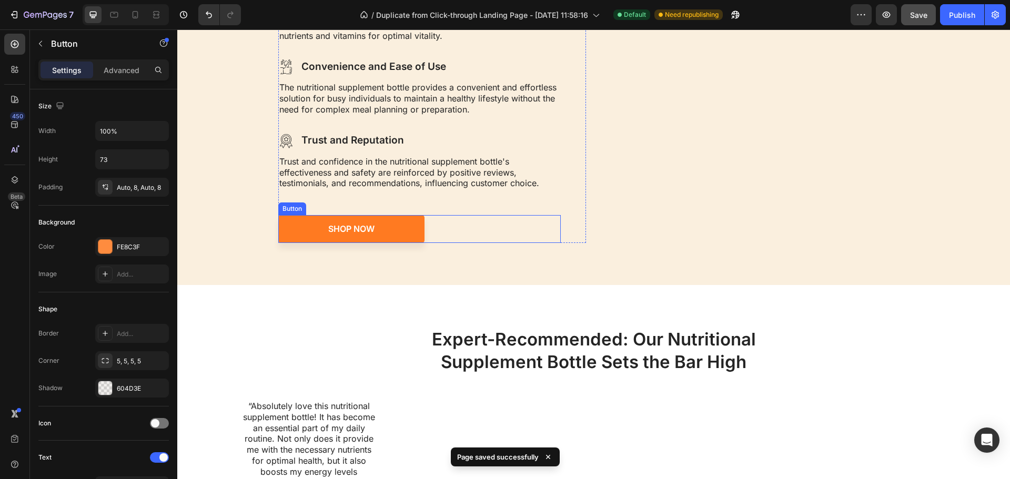
click at [398, 227] on link "Shop Now" at bounding box center [351, 229] width 146 height 28
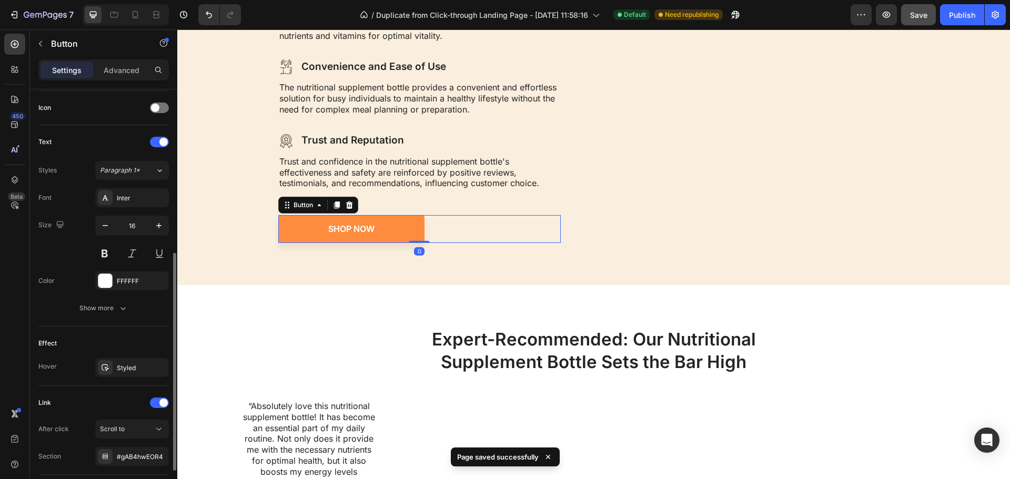
scroll to position [389, 0]
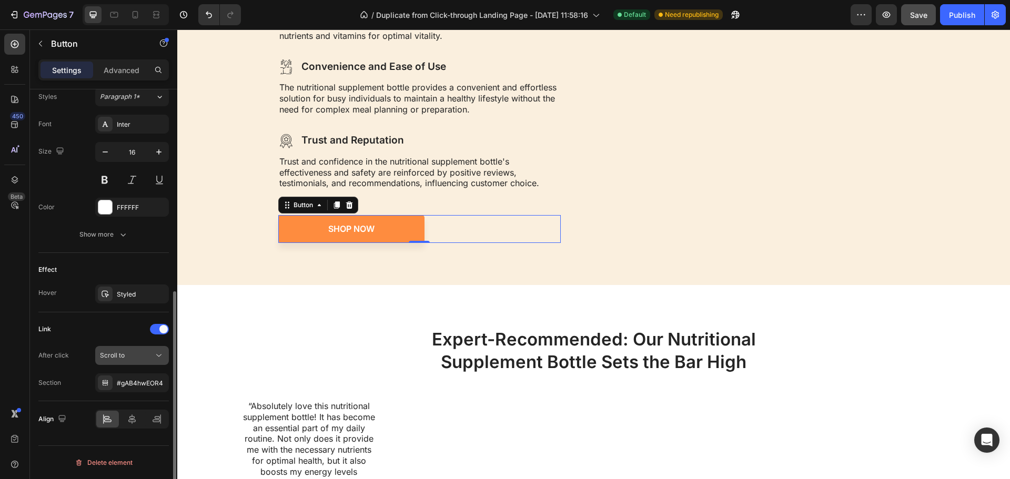
click at [135, 357] on div "Scroll to" at bounding box center [127, 355] width 54 height 9
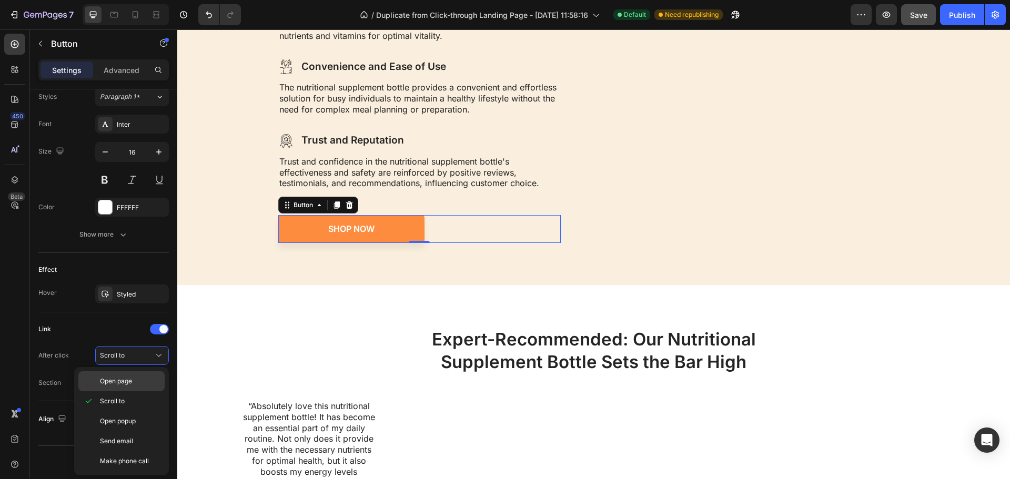
click at [132, 384] on span "Open page" at bounding box center [116, 381] width 32 height 9
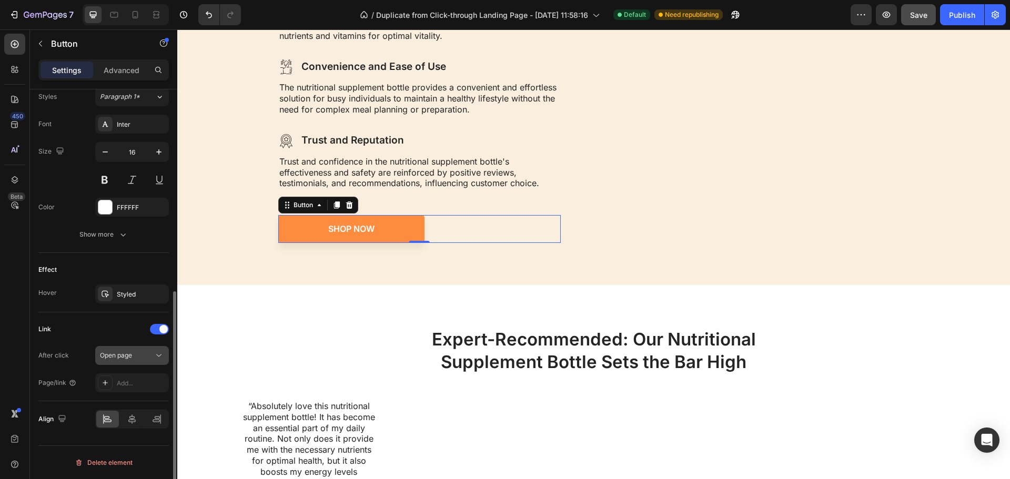
click at [152, 358] on div "Open page" at bounding box center [127, 355] width 54 height 9
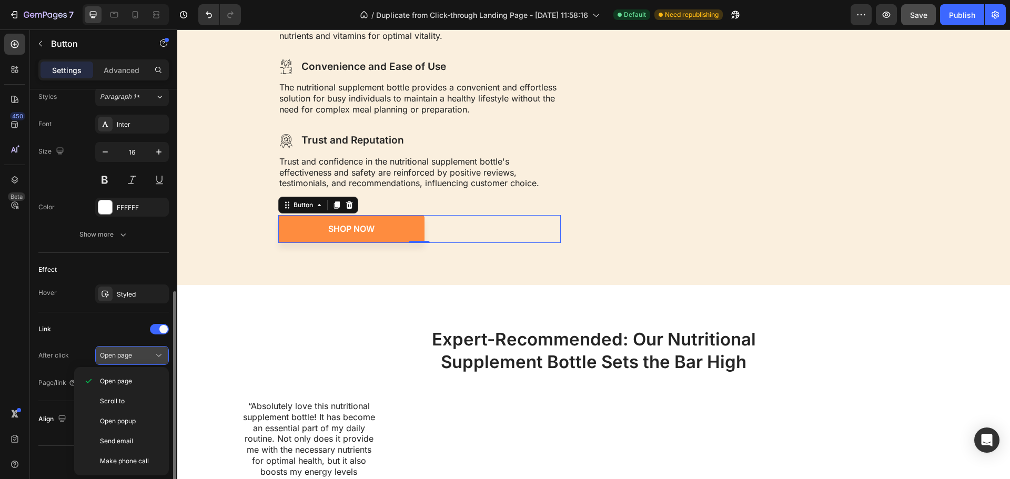
click at [152, 357] on div "Open page" at bounding box center [127, 355] width 54 height 9
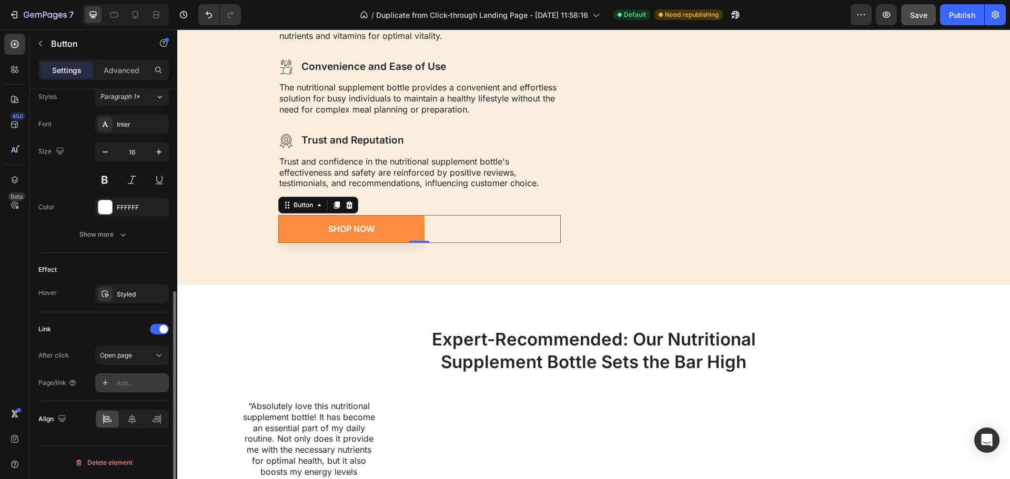
click at [147, 384] on div "Add..." at bounding box center [141, 383] width 49 height 9
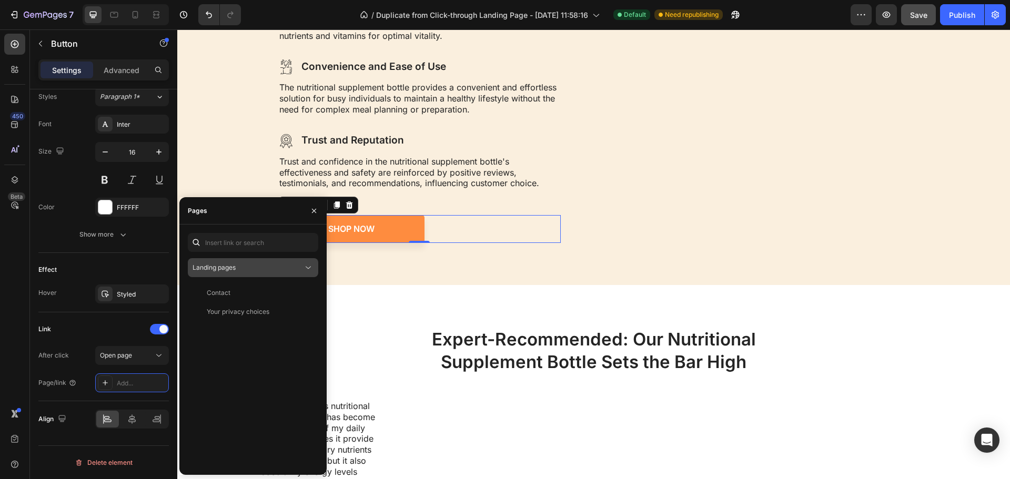
click at [286, 270] on div "Landing pages" at bounding box center [248, 267] width 111 height 9
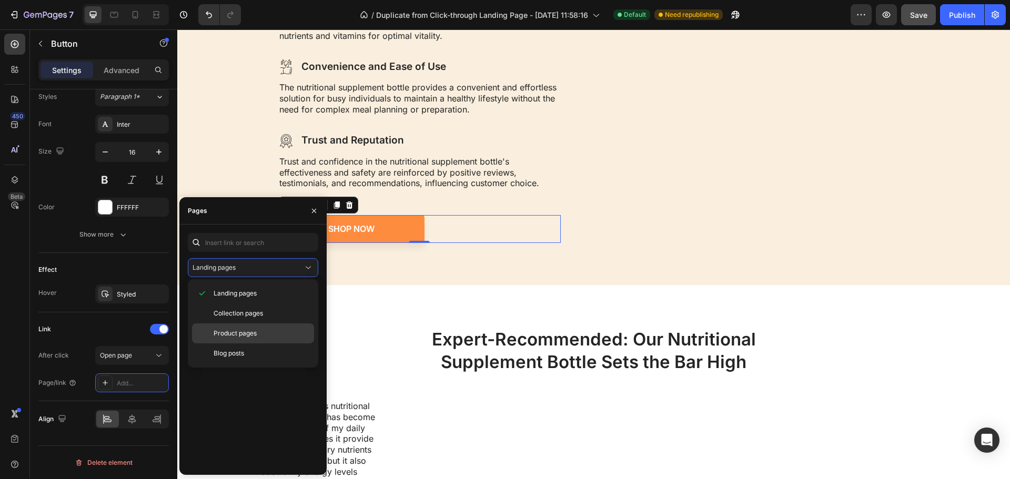
click at [272, 332] on p "Product pages" at bounding box center [262, 333] width 96 height 9
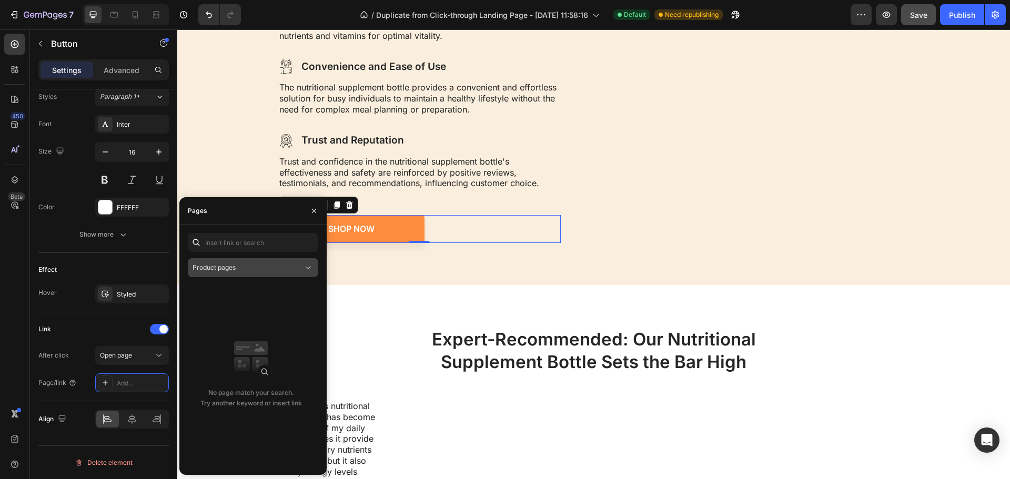
click at [278, 267] on div "Product pages" at bounding box center [248, 267] width 111 height 9
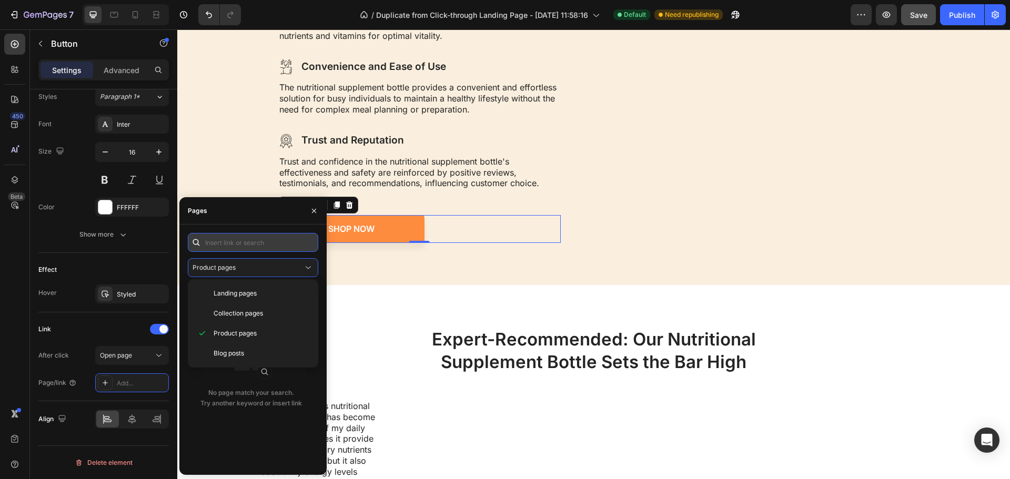
click at [250, 241] on input "text" at bounding box center [253, 242] width 131 height 19
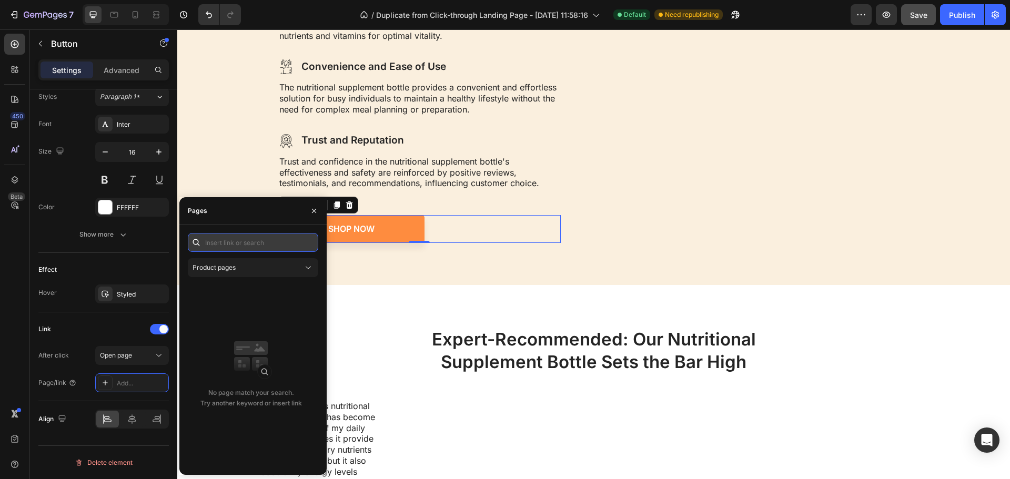
paste input "https://mars-health.myshopify.com/products/turmeric-and-ginger-gummies?variant=…"
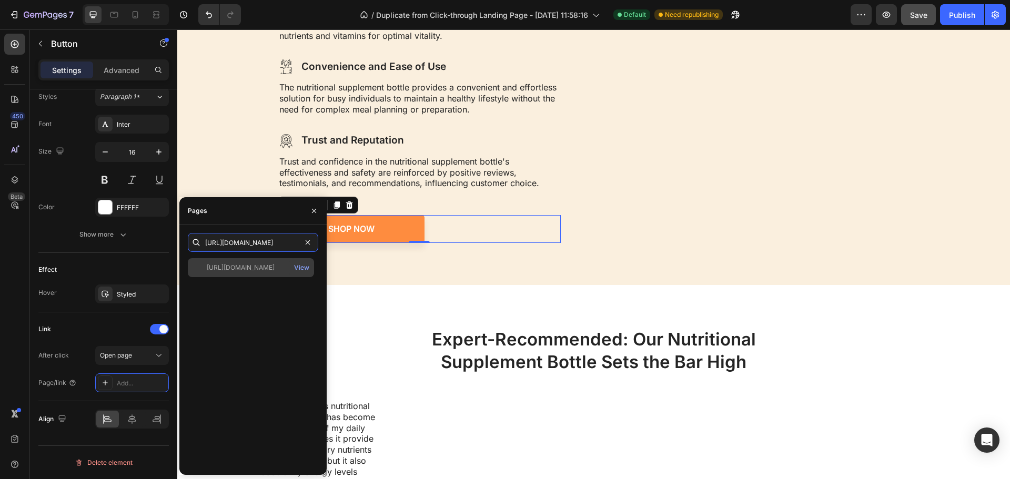
type input "https://mars-health.myshopify.com/products/turmeric-and-ginger-gummies?variant=…"
click at [254, 267] on div "https://mars-health.myshopify.com/products/turmeric-and-ginger-gummies?variant=…" at bounding box center [241, 267] width 68 height 9
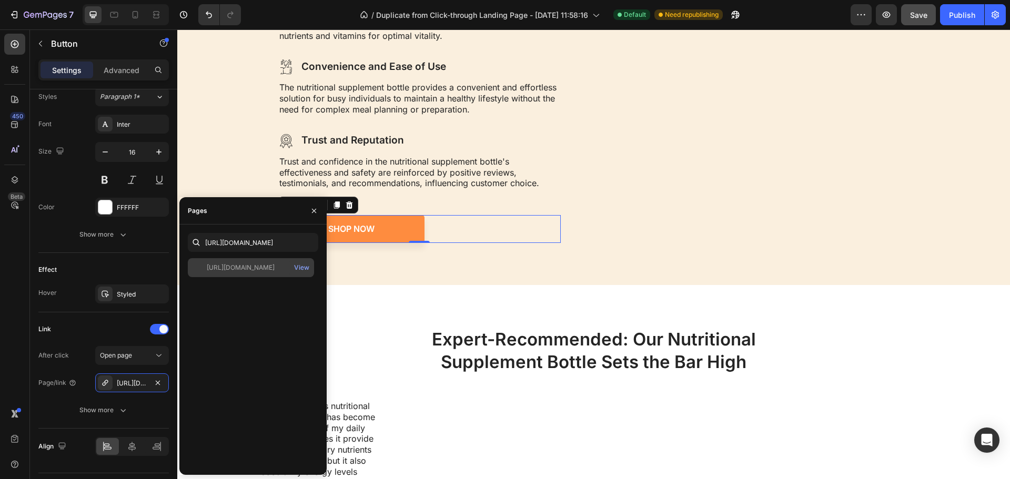
click at [265, 266] on div "https://mars-health.myshopify.com/products/turmeric-and-ginger-gummies?variant=…" at bounding box center [241, 267] width 68 height 9
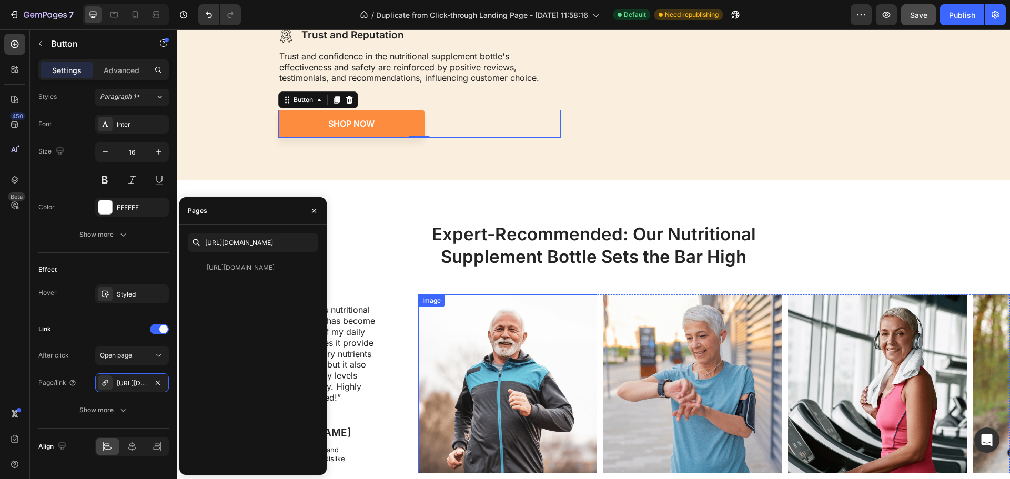
click at [424, 295] on img at bounding box center [507, 384] width 179 height 179
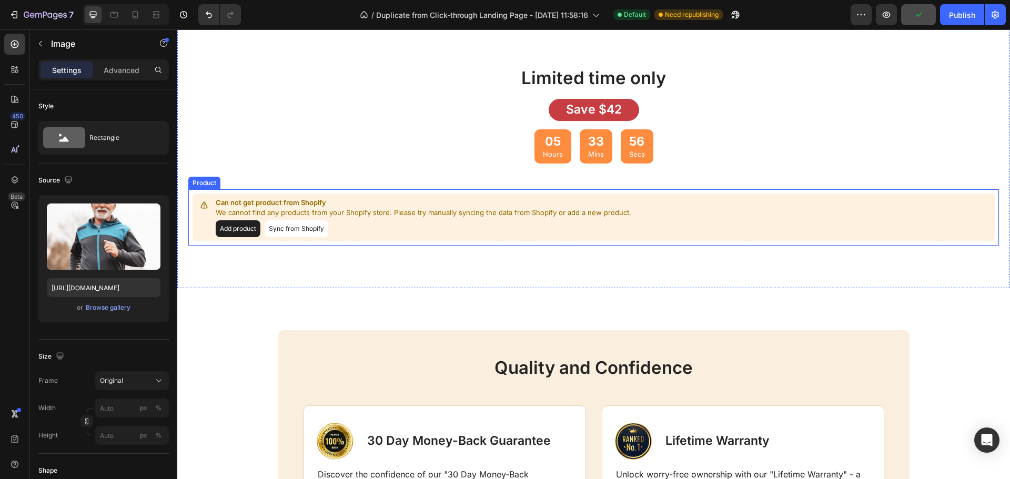
scroll to position [2631, 0]
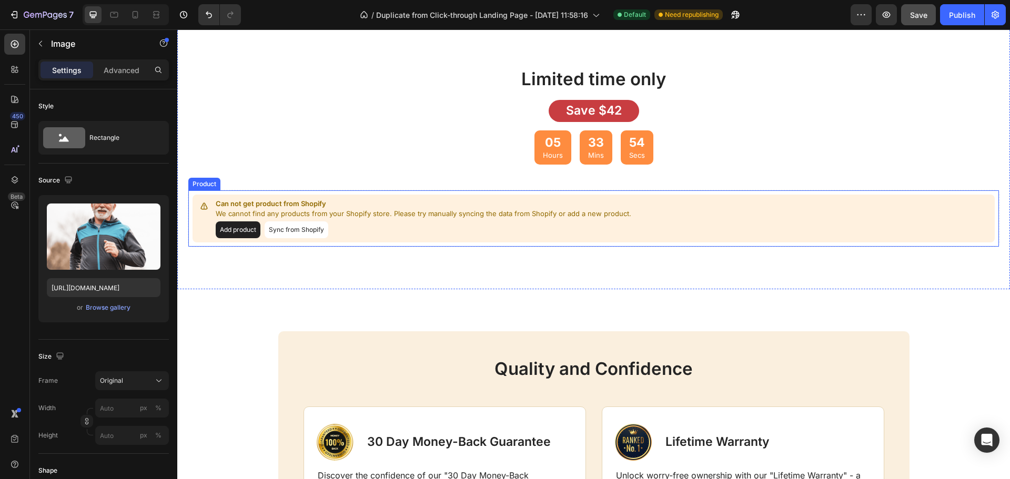
click at [285, 227] on button "Sync from Shopify" at bounding box center [297, 230] width 64 height 17
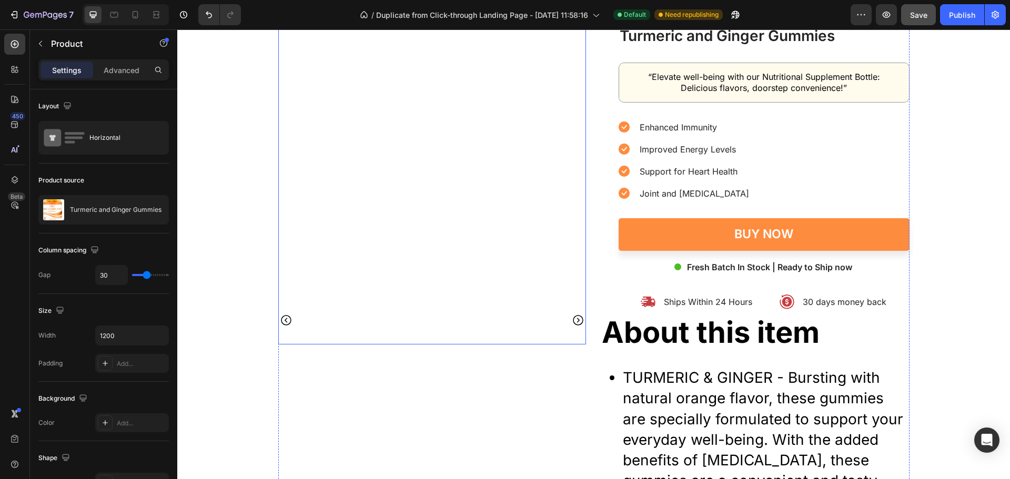
scroll to position [2842, 0]
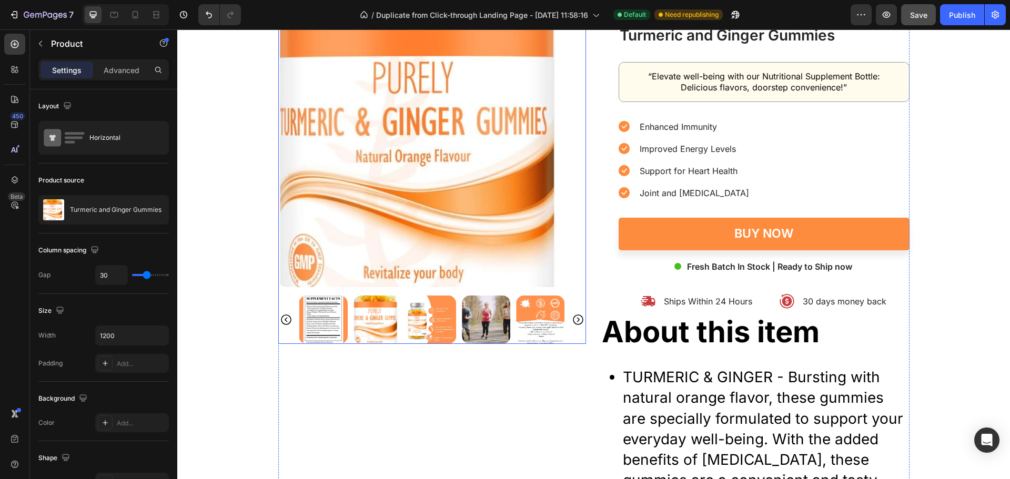
click at [429, 222] on img at bounding box center [432, 133] width 308 height 308
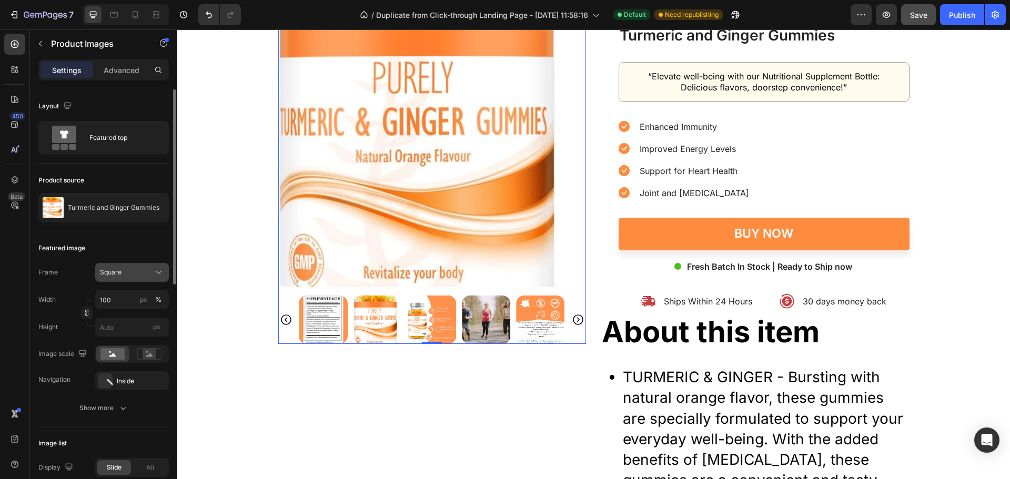
click at [149, 271] on div "Square" at bounding box center [126, 272] width 52 height 9
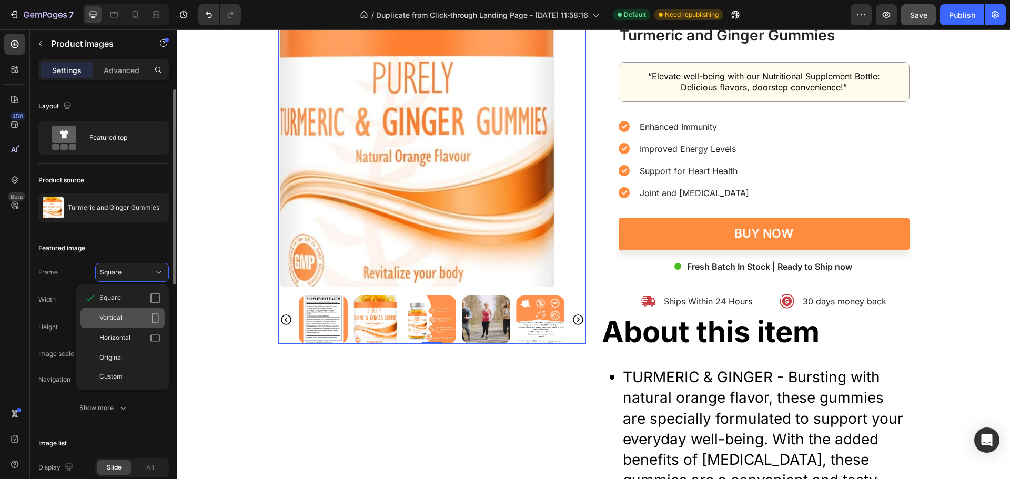
click at [135, 319] on div "Vertical" at bounding box center [129, 318] width 61 height 11
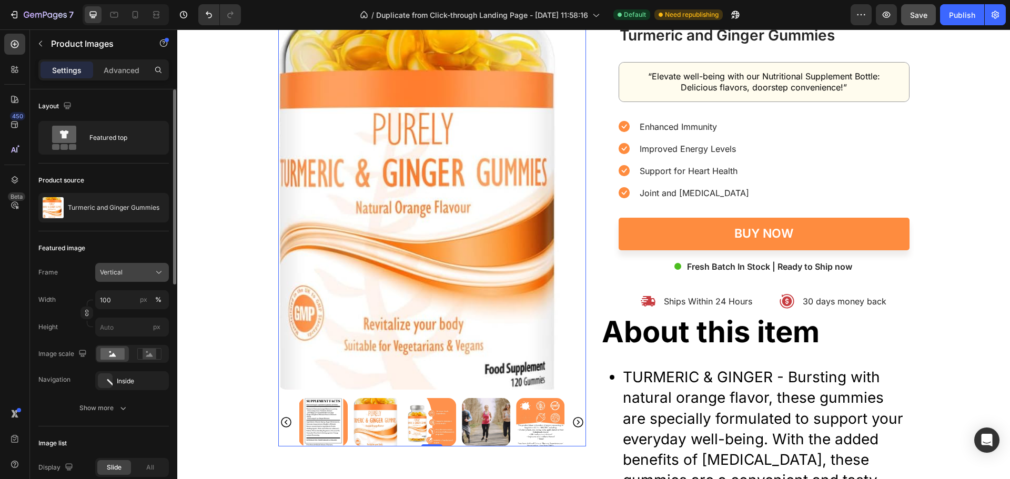
scroll to position [2893, 0]
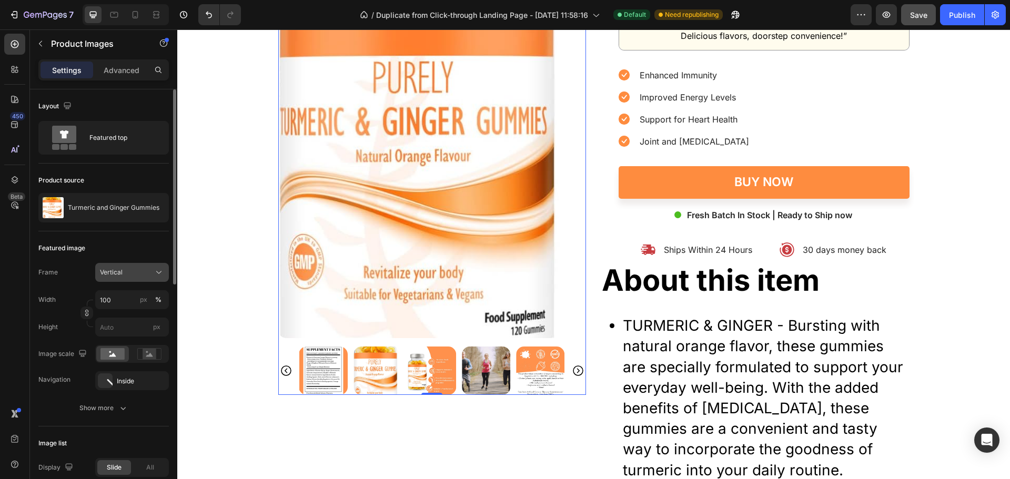
click at [148, 275] on div "Vertical" at bounding box center [126, 272] width 52 height 9
click at [139, 337] on div "Horizontal" at bounding box center [129, 338] width 61 height 11
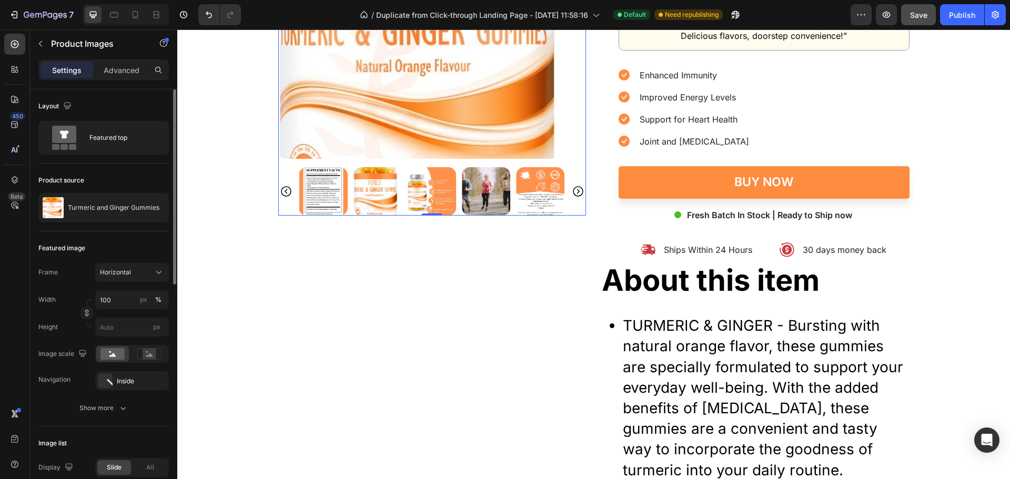
scroll to position [2803, 0]
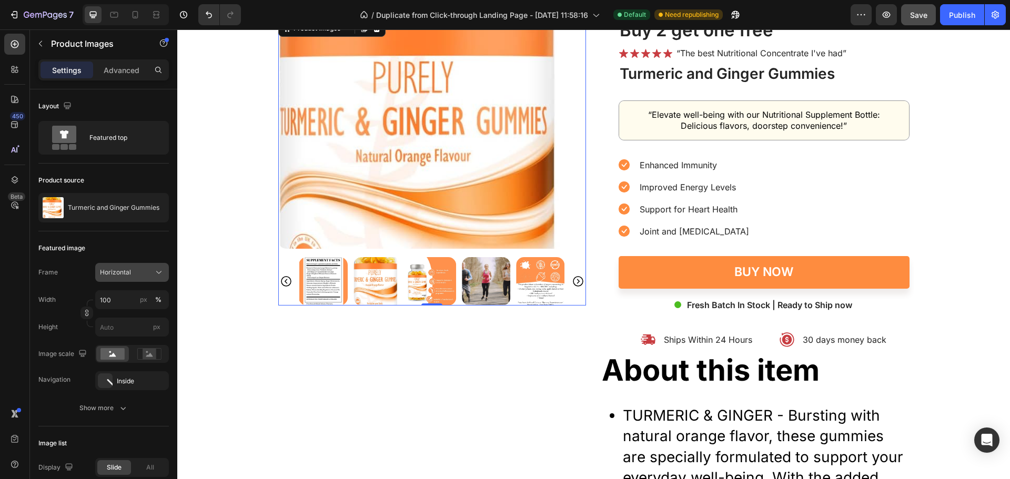
click at [141, 275] on div "Horizontal" at bounding box center [126, 272] width 52 height 9
click at [129, 356] on div "Original" at bounding box center [129, 357] width 61 height 9
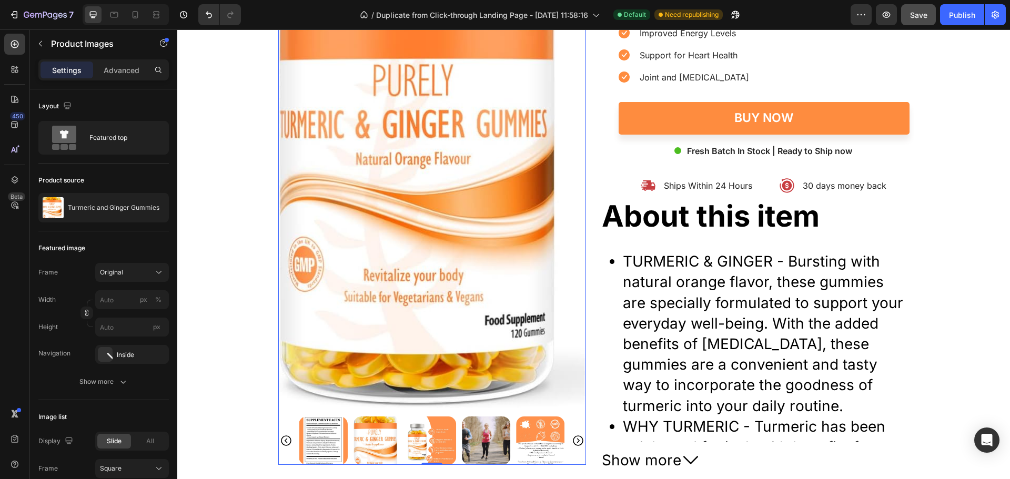
scroll to position [2961, 0]
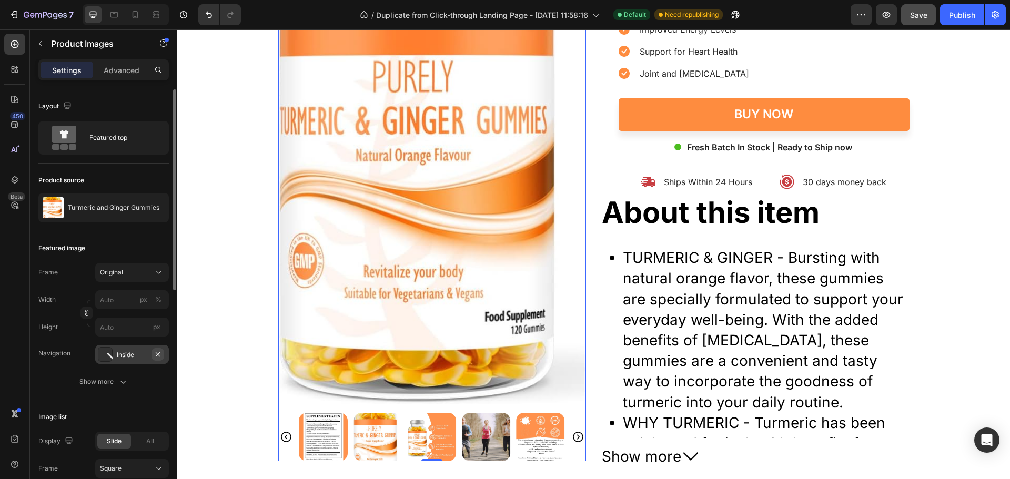
click at [154, 352] on icon "button" at bounding box center [158, 354] width 8 height 8
click at [114, 303] on input "px %" at bounding box center [132, 300] width 74 height 19
click at [147, 274] on div "Original" at bounding box center [126, 272] width 52 height 9
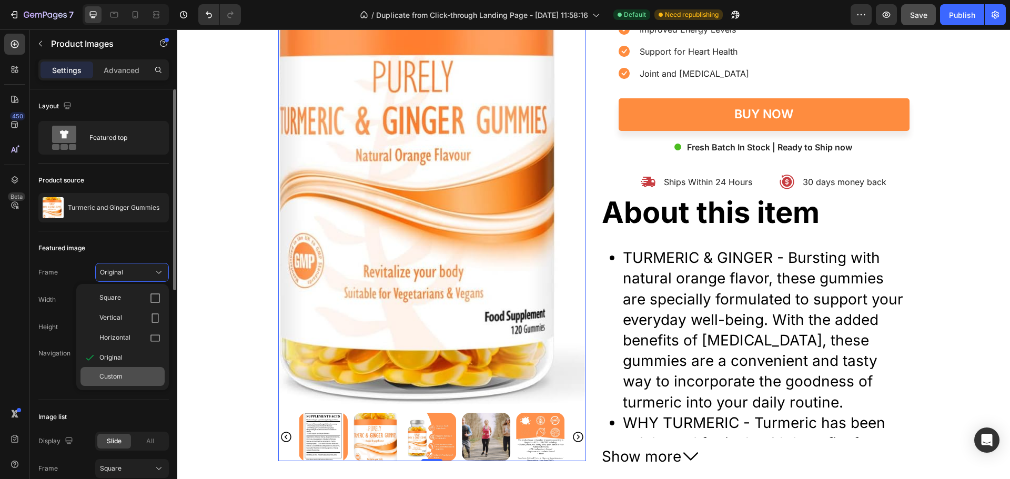
click at [132, 369] on div "Custom" at bounding box center [123, 376] width 84 height 19
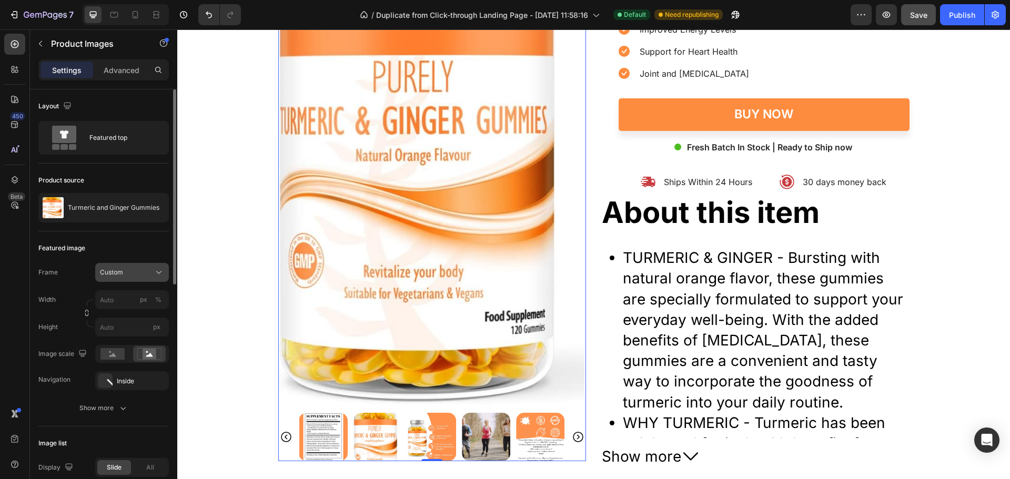
click at [144, 268] on div "Custom" at bounding box center [126, 272] width 52 height 9
click at [124, 351] on div "Original" at bounding box center [123, 357] width 84 height 19
click at [114, 230] on div "Product source Turmeric and Ginger Gummies" at bounding box center [103, 198] width 131 height 68
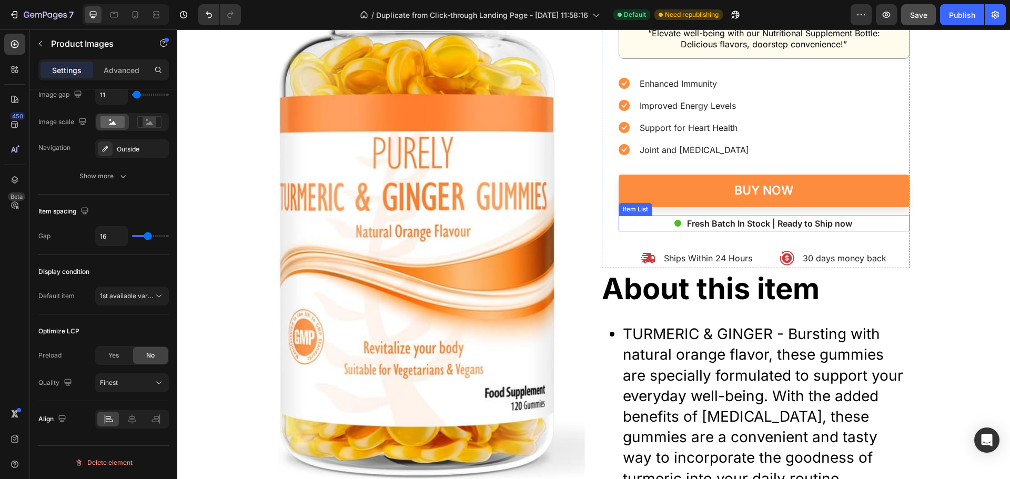
scroll to position [2909, 0]
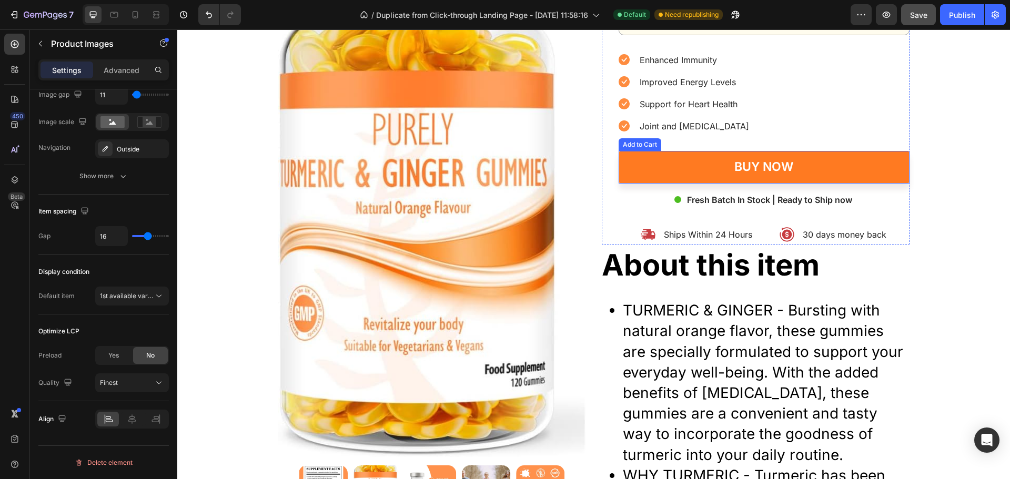
click at [670, 176] on button "Buy now" at bounding box center [764, 167] width 291 height 33
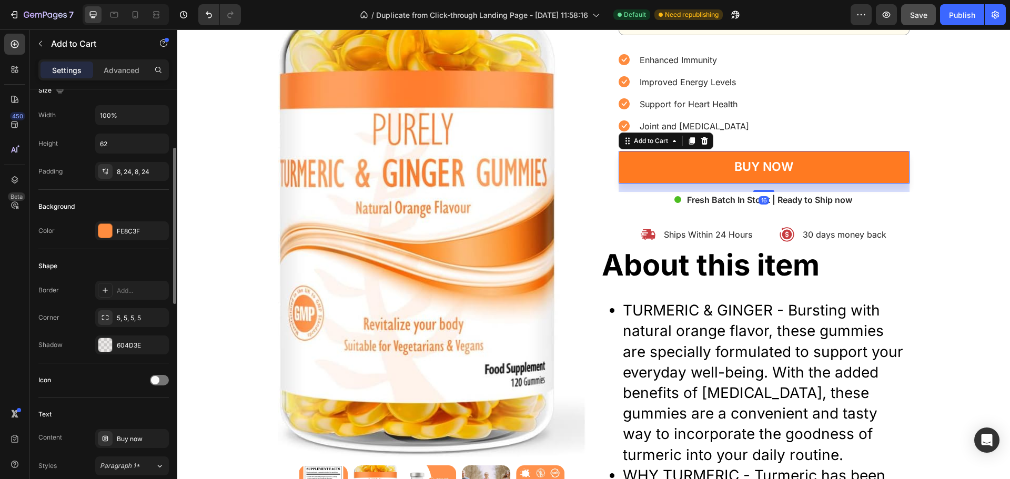
scroll to position [316, 0]
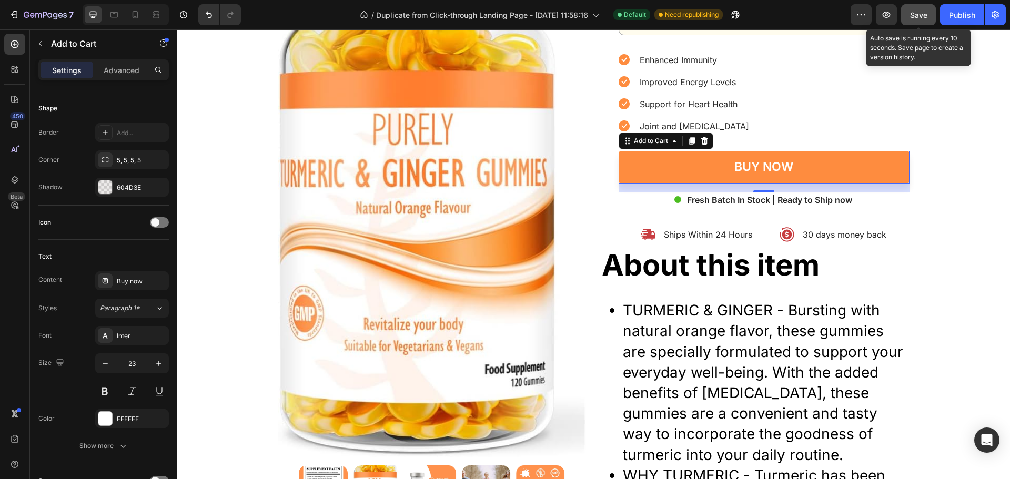
drag, startPoint x: 914, startPoint y: 15, endPoint x: 426, endPoint y: 188, distance: 517.0
click at [914, 15] on span "Save" at bounding box center [918, 15] width 17 height 9
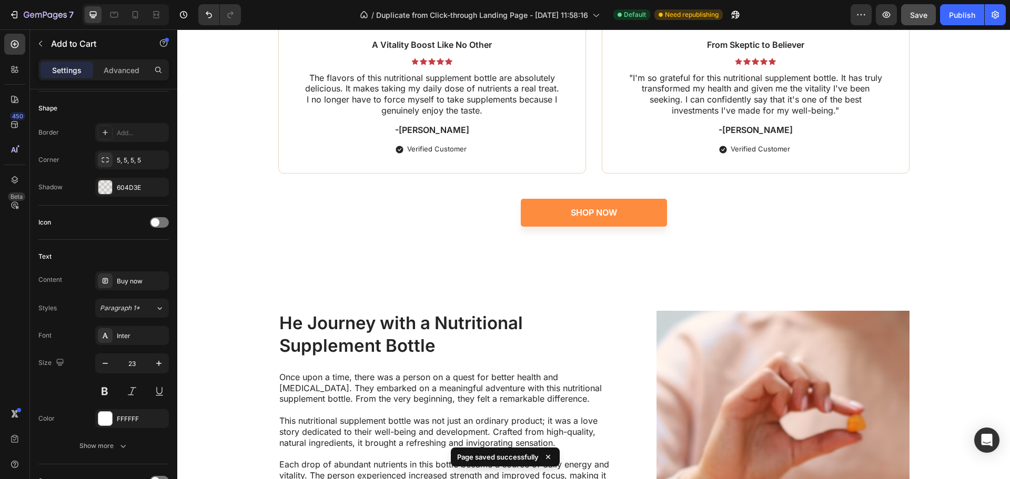
scroll to position [4119, 0]
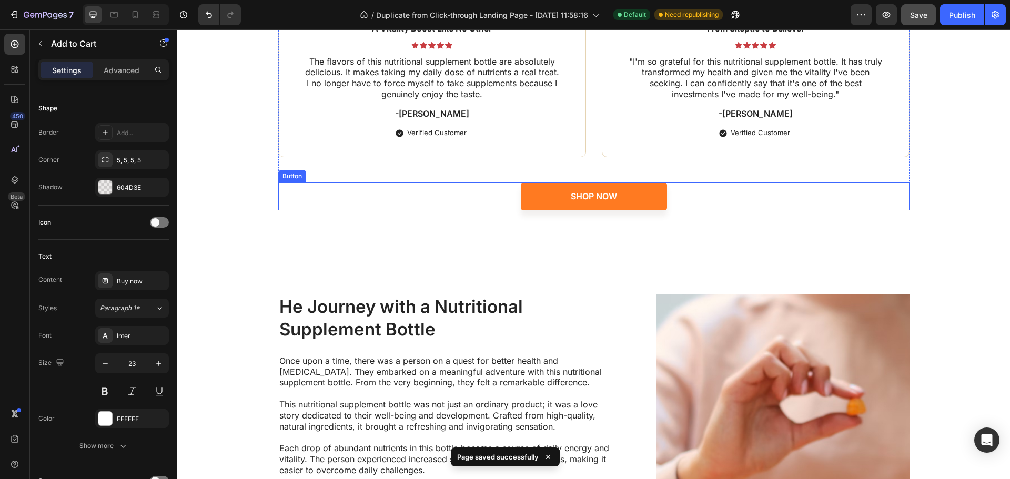
click at [553, 196] on link "Shop Now" at bounding box center [594, 197] width 146 height 28
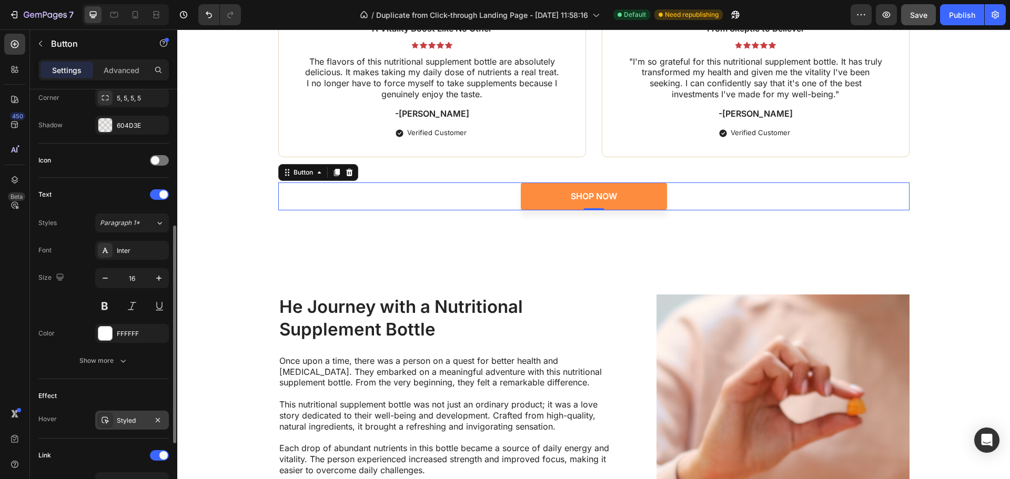
scroll to position [389, 0]
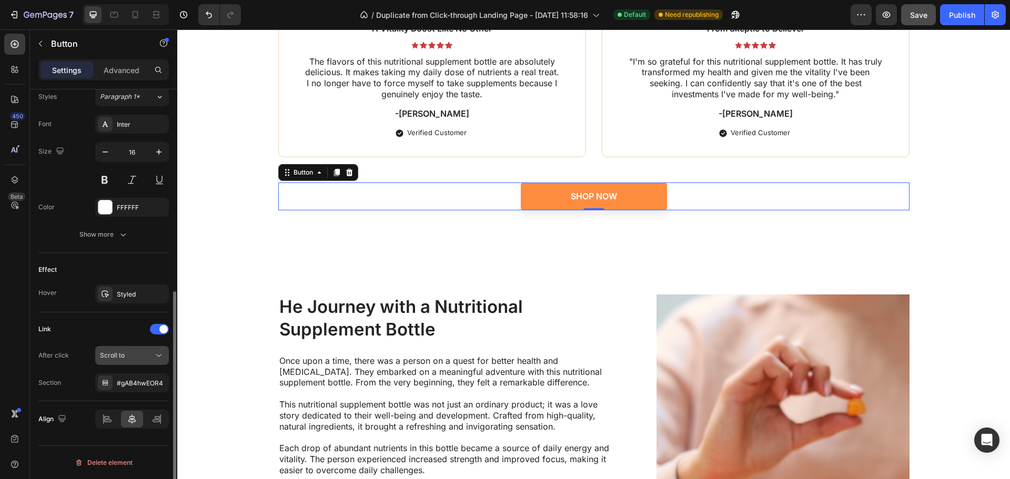
click at [159, 357] on icon at bounding box center [158, 356] width 5 height 3
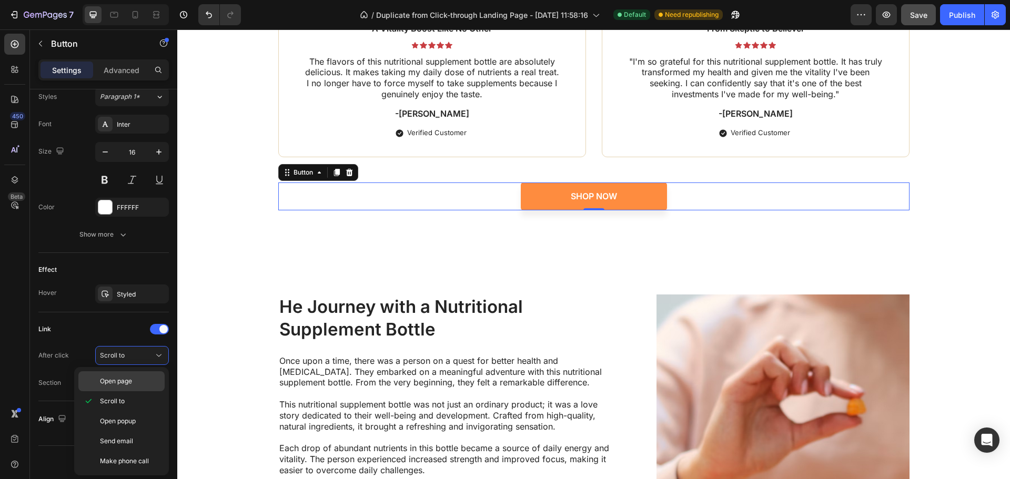
click at [126, 385] on span "Open page" at bounding box center [116, 381] width 32 height 9
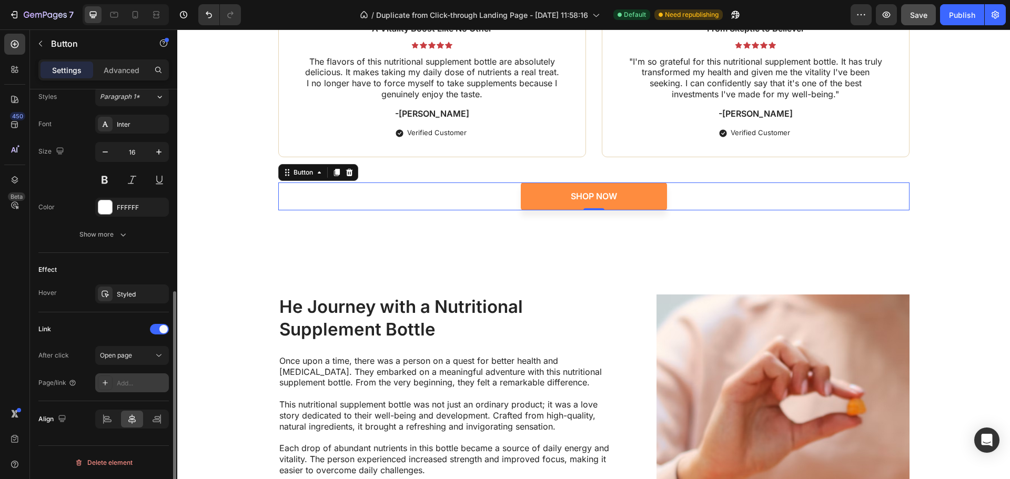
click at [134, 380] on div "Add..." at bounding box center [141, 383] width 49 height 9
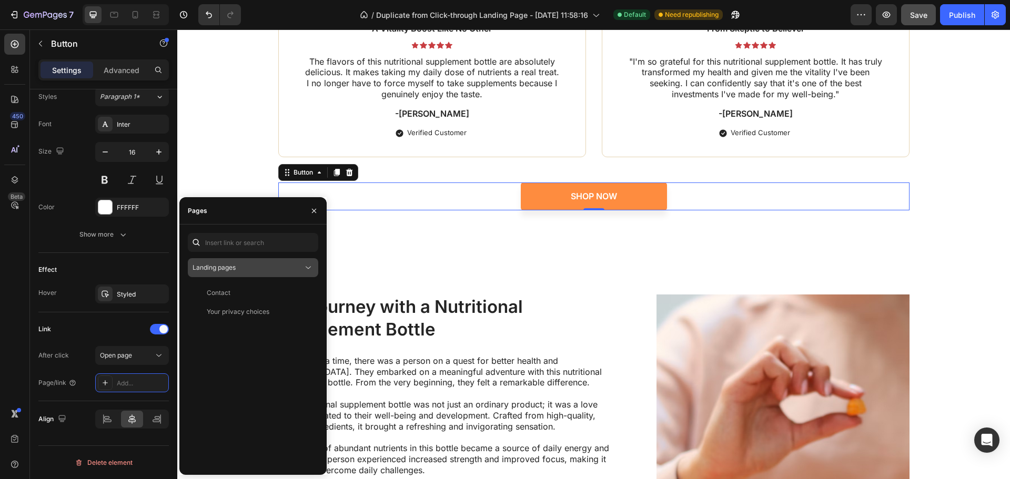
click at [263, 263] on div "Landing pages" at bounding box center [253, 268] width 121 height 11
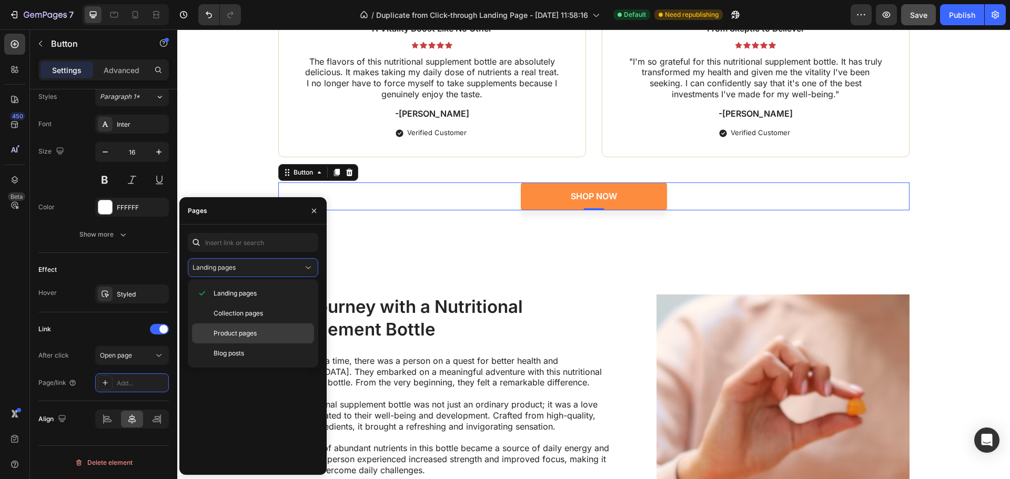
click at [247, 328] on div "Product pages" at bounding box center [253, 334] width 122 height 20
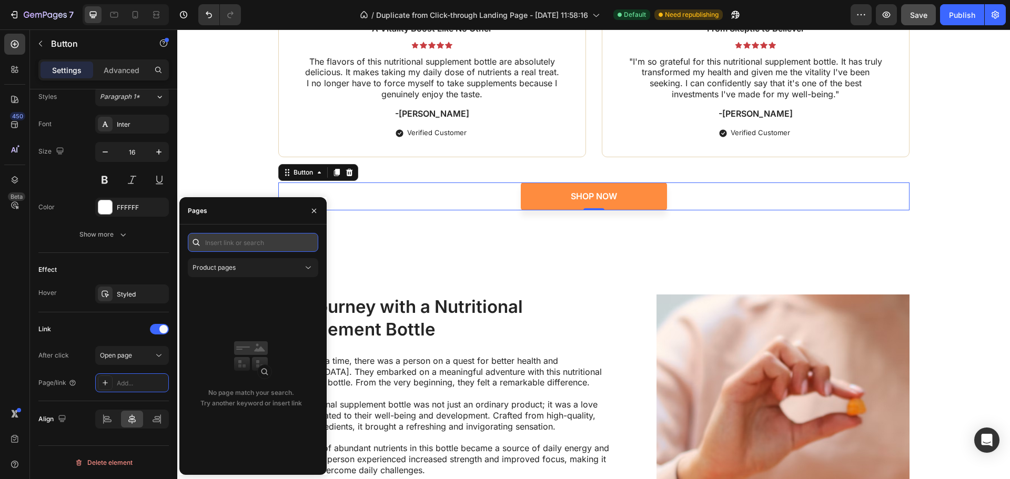
click at [256, 242] on input "text" at bounding box center [253, 242] width 131 height 19
paste input "https://mars-health.myshopify.com/products/turmeric-and-ginger-gummies?variant=…"
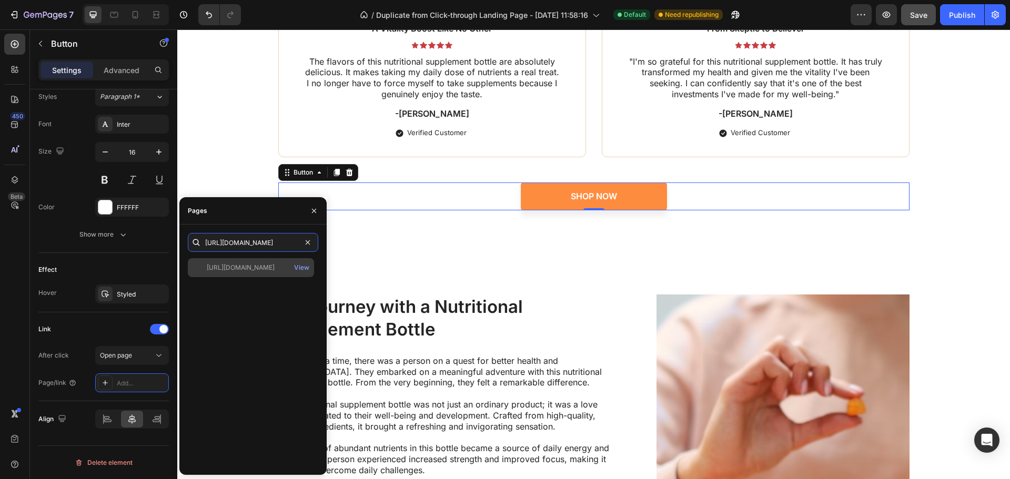
type input "https://mars-health.myshopify.com/products/turmeric-and-ginger-gummies?variant=…"
click at [269, 264] on div "https://mars-health.myshopify.com/products/turmeric-and-ginger-gummies?variant=…" at bounding box center [241, 267] width 68 height 9
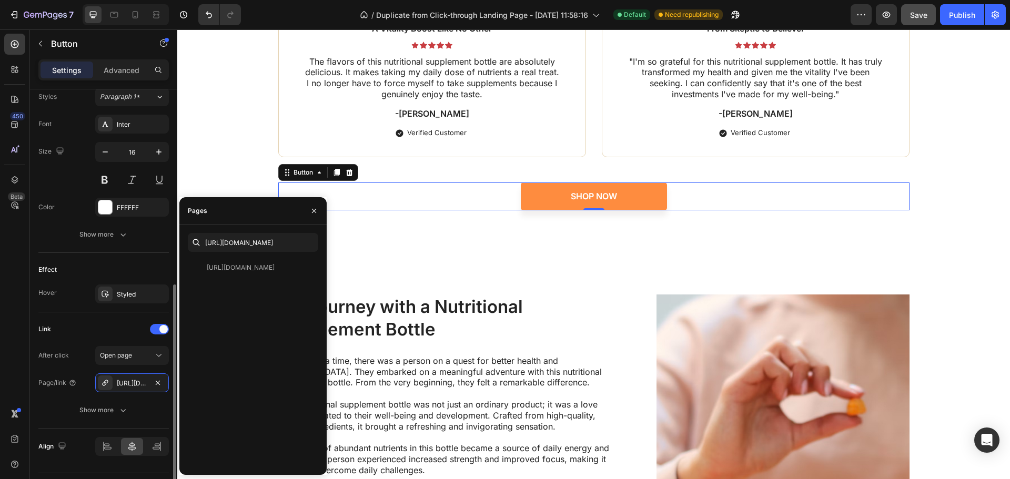
scroll to position [417, 0]
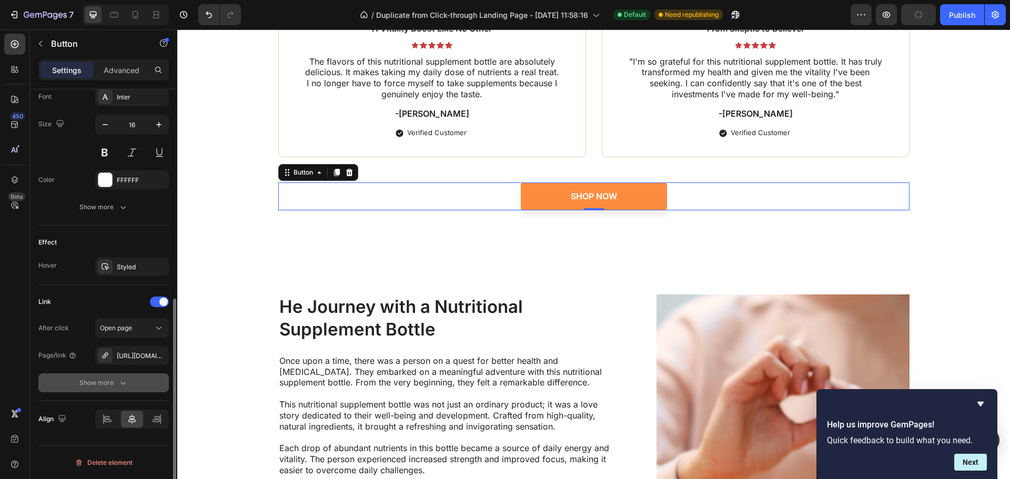
click at [107, 390] on button "Show more" at bounding box center [103, 383] width 131 height 19
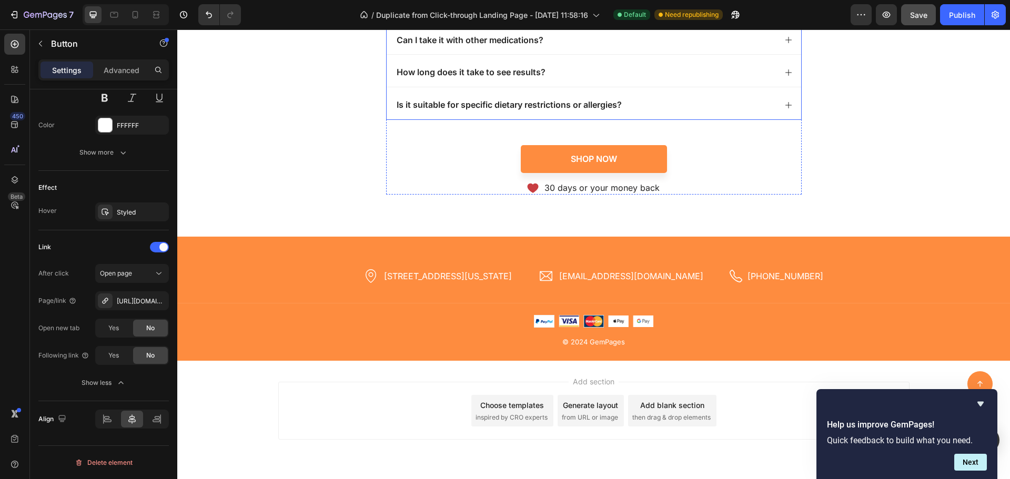
scroll to position [5014, 0]
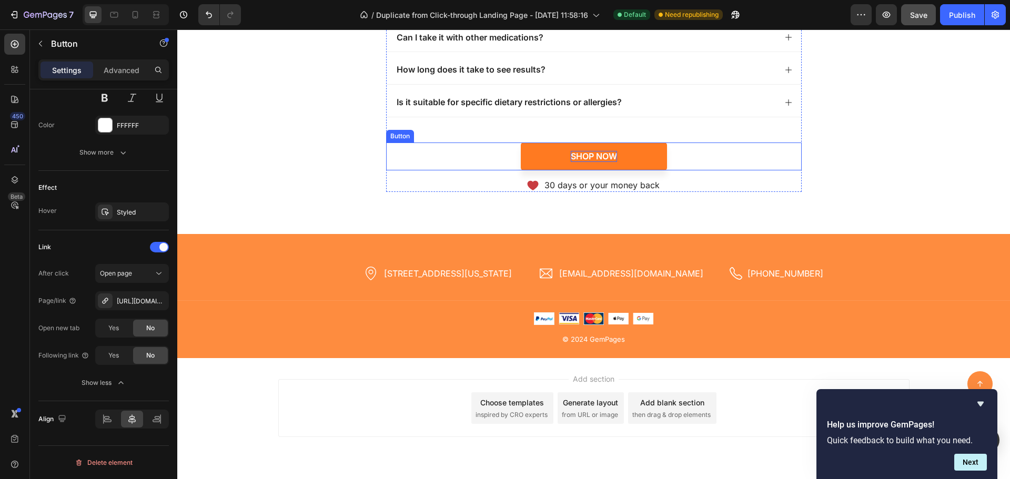
click at [594, 158] on div "Shop Now" at bounding box center [594, 156] width 46 height 11
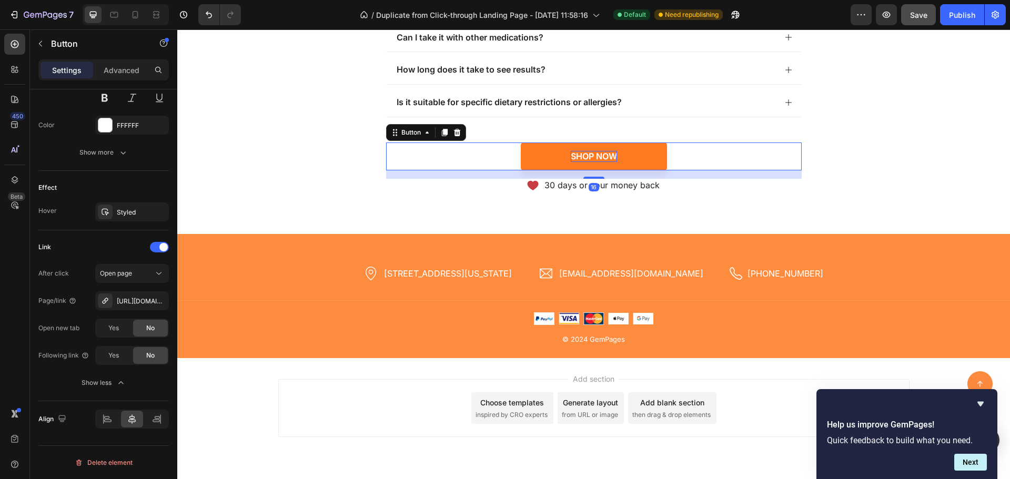
scroll to position [389, 0]
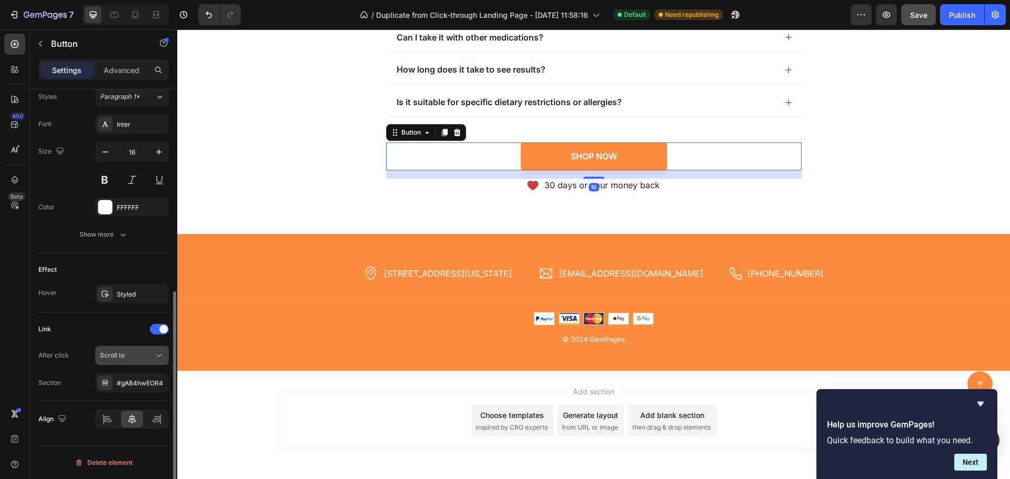
click at [135, 350] on button "Scroll to" at bounding box center [132, 355] width 74 height 19
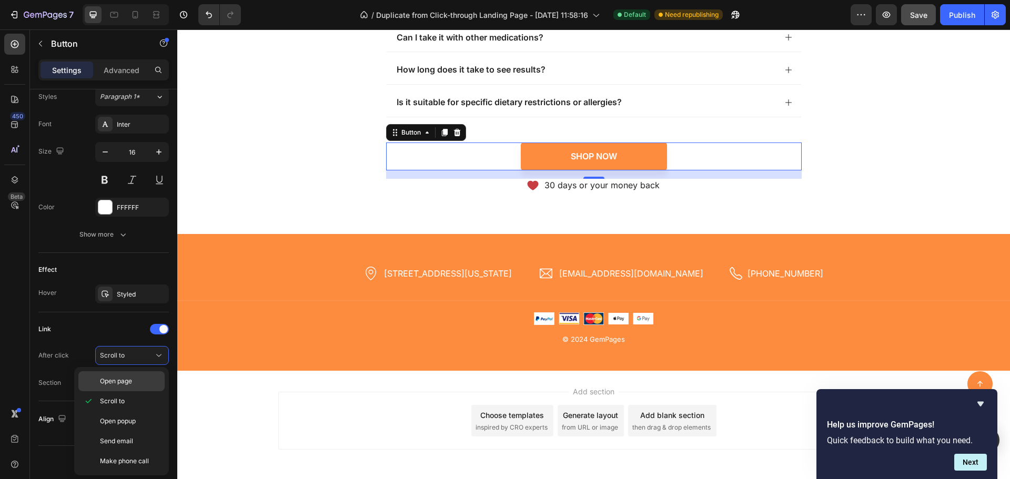
click at [121, 379] on span "Open page" at bounding box center [116, 381] width 32 height 9
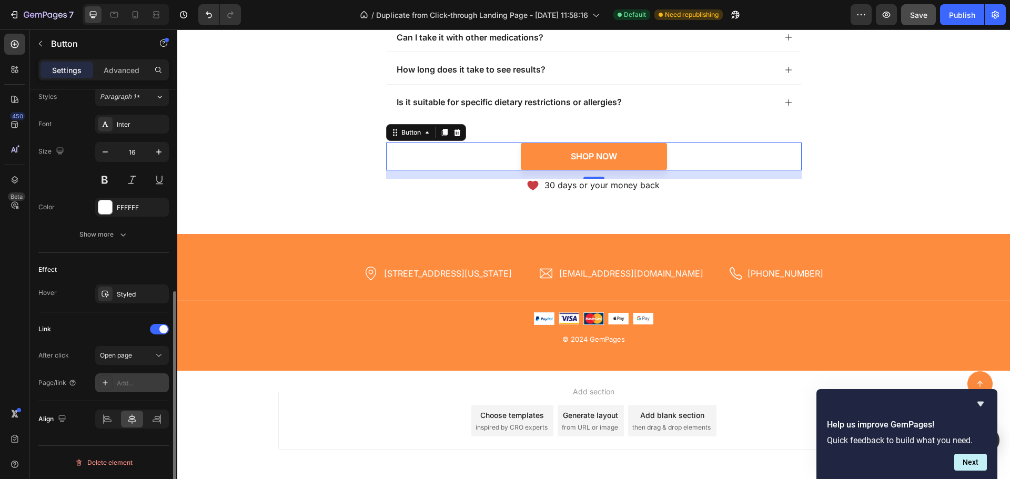
click at [129, 379] on div "Add..." at bounding box center [141, 383] width 49 height 9
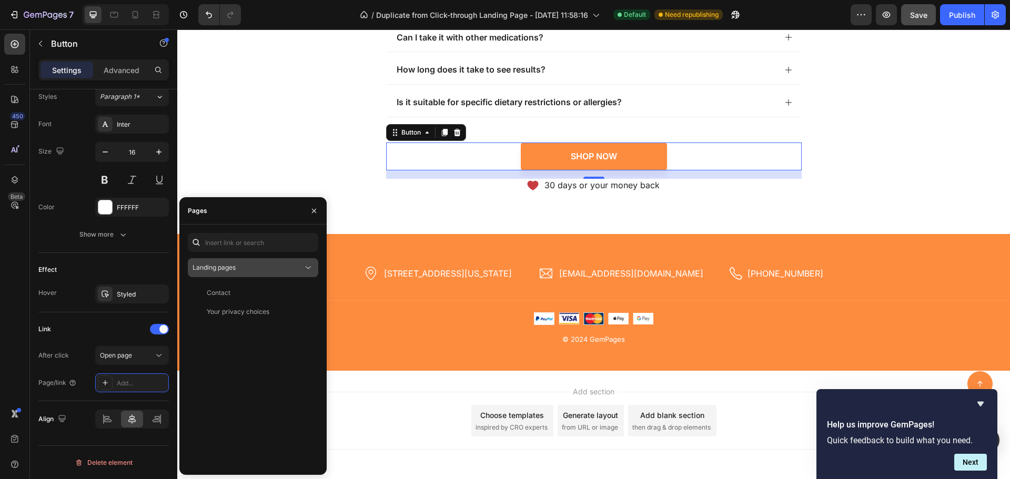
click at [255, 264] on div "Landing pages" at bounding box center [248, 267] width 111 height 9
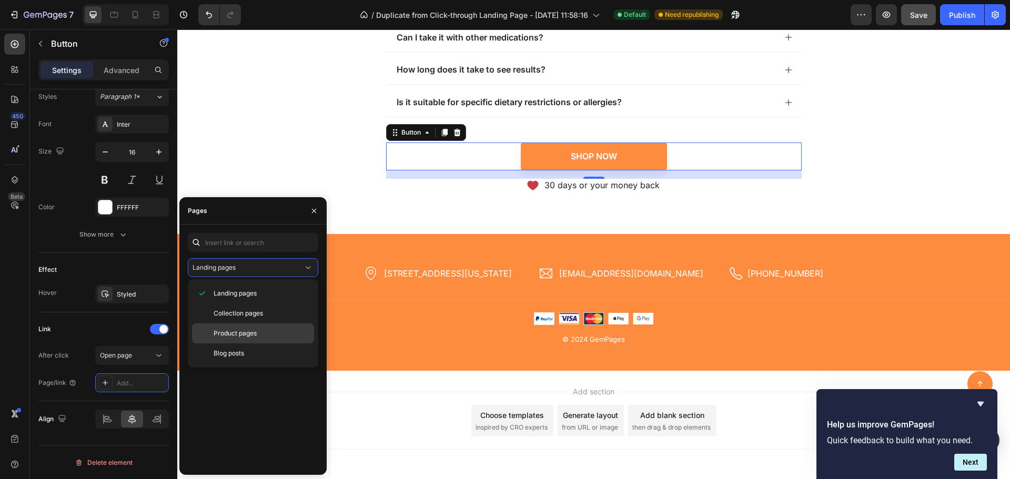
click at [252, 335] on span "Product pages" at bounding box center [235, 333] width 43 height 9
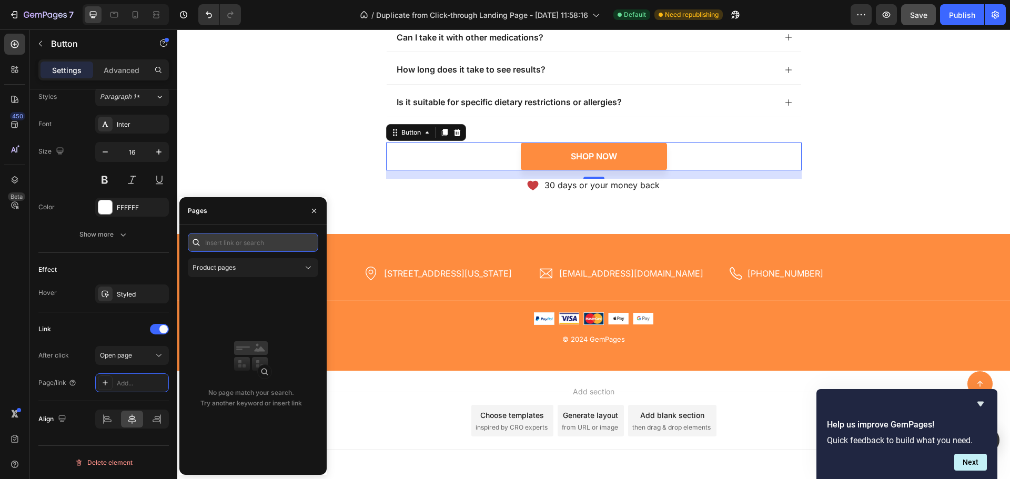
click at [256, 245] on input "text" at bounding box center [253, 242] width 131 height 19
paste input "https://mars-health.myshopify.com/products/turmeric-and-ginger-gummies?variant=…"
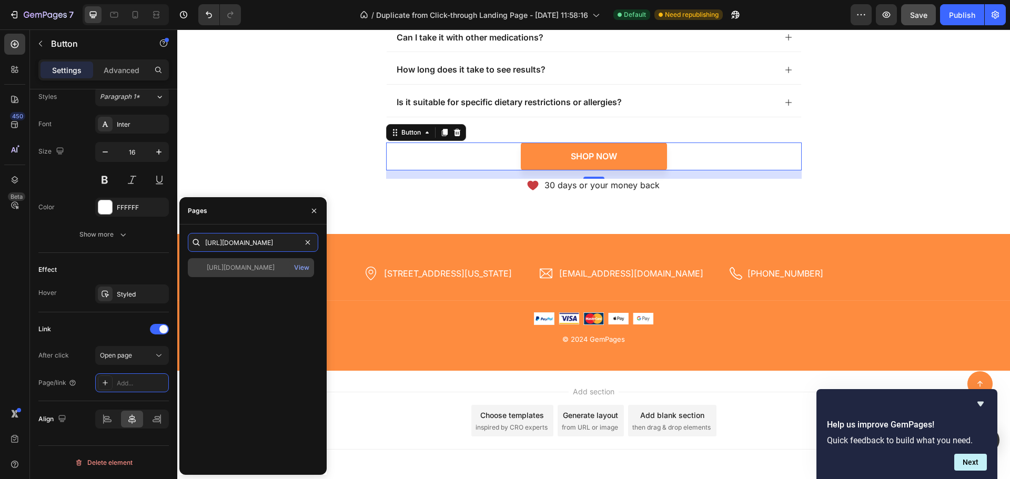
type input "https://mars-health.myshopify.com/products/turmeric-and-ginger-gummies?variant=…"
click at [256, 271] on div "https://mars-health.myshopify.com/products/turmeric-and-ginger-gummies?variant=…" at bounding box center [241, 267] width 68 height 9
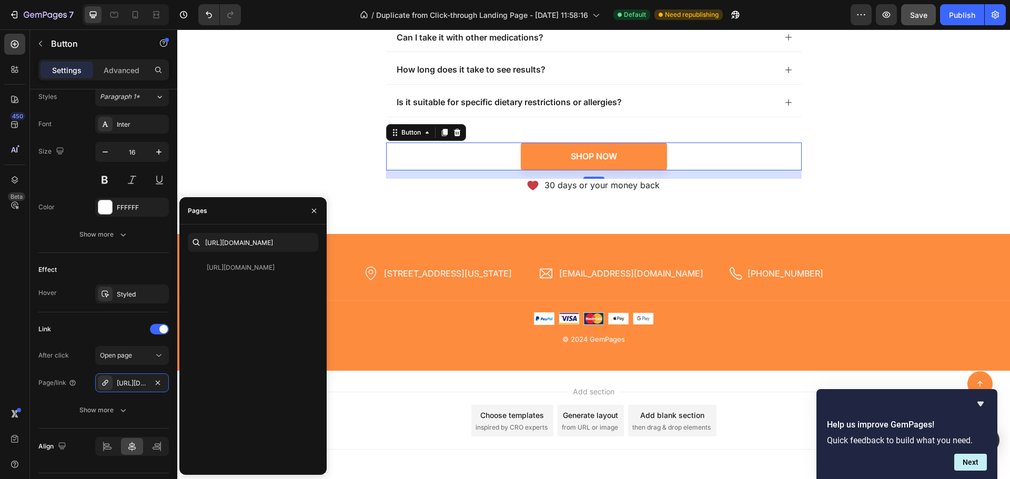
click at [423, 393] on div "Add section Choose templates inspired by CRO experts Generate layout from URL o…" at bounding box center [594, 421] width 632 height 58
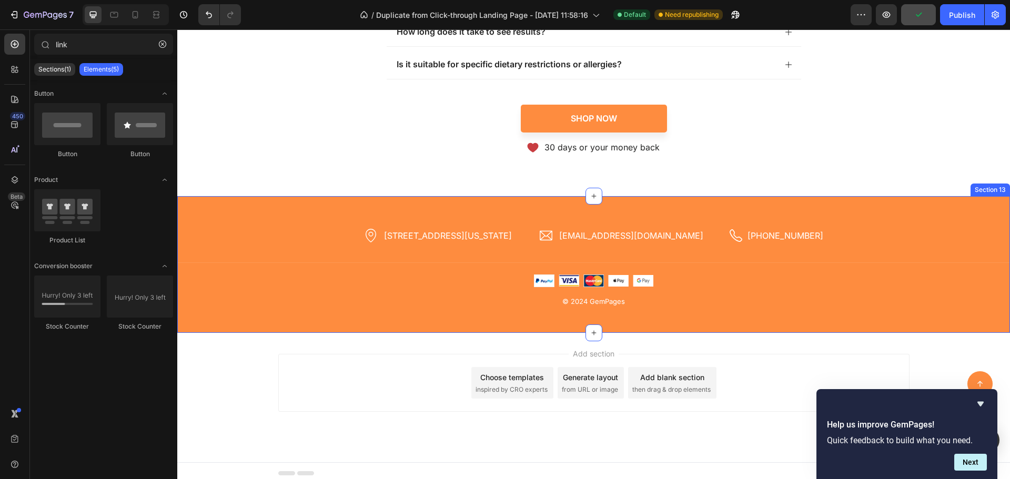
scroll to position [5057, 0]
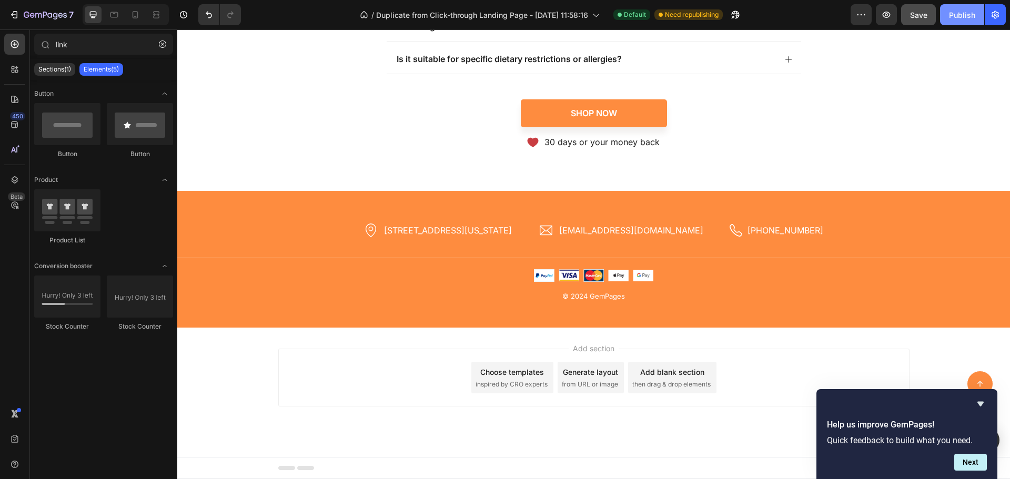
click at [948, 13] on button "Publish" at bounding box center [962, 14] width 44 height 21
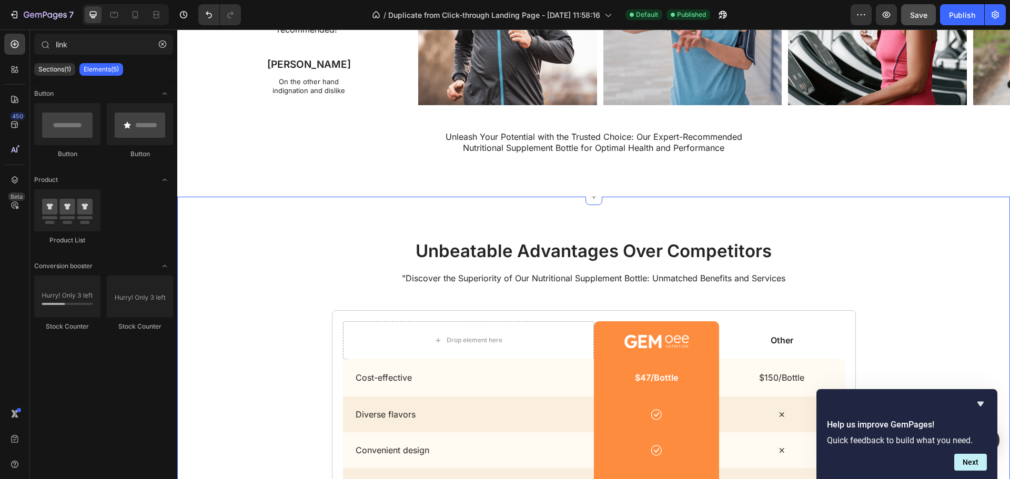
scroll to position [2158, 0]
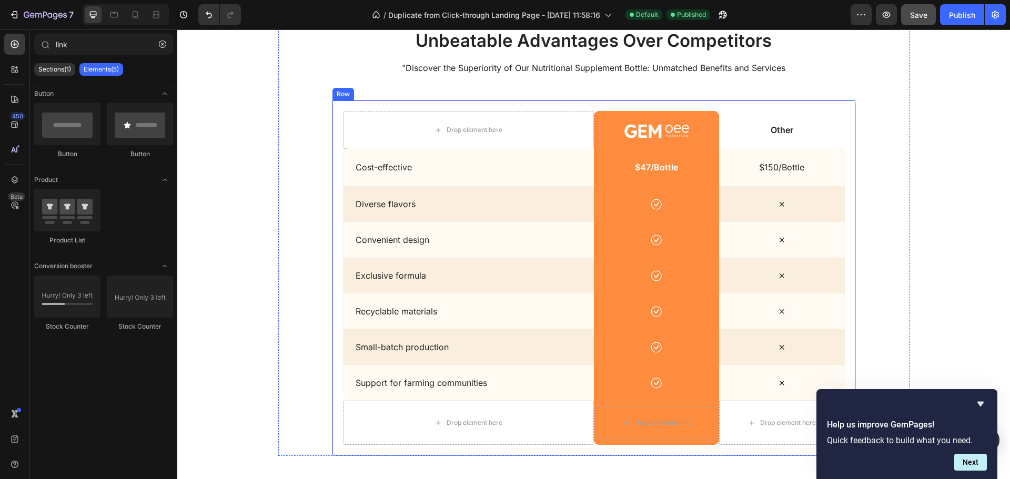
click at [390, 105] on div "Drop element here Image Hero Banner Other Text Block Hero Banner Row Cost-effec…" at bounding box center [594, 278] width 524 height 357
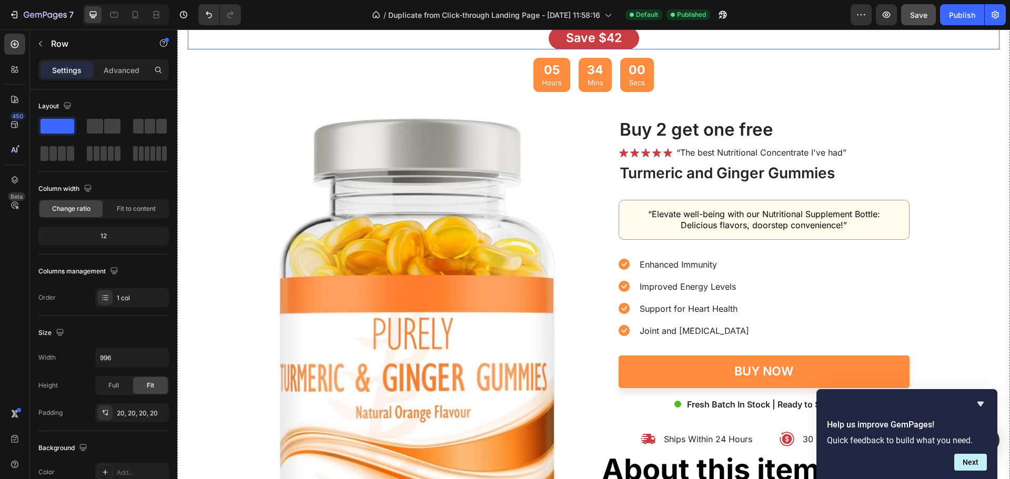
scroll to position [2737, 0]
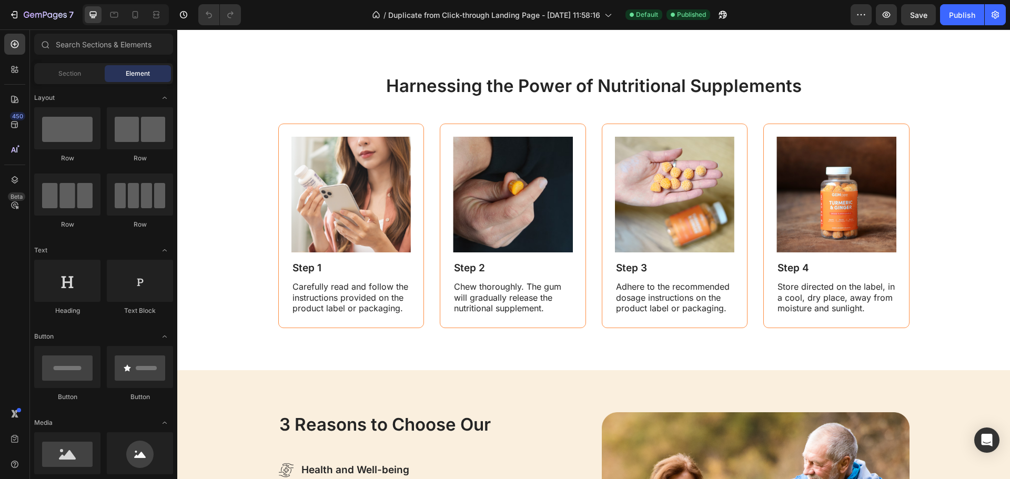
scroll to position [1053, 0]
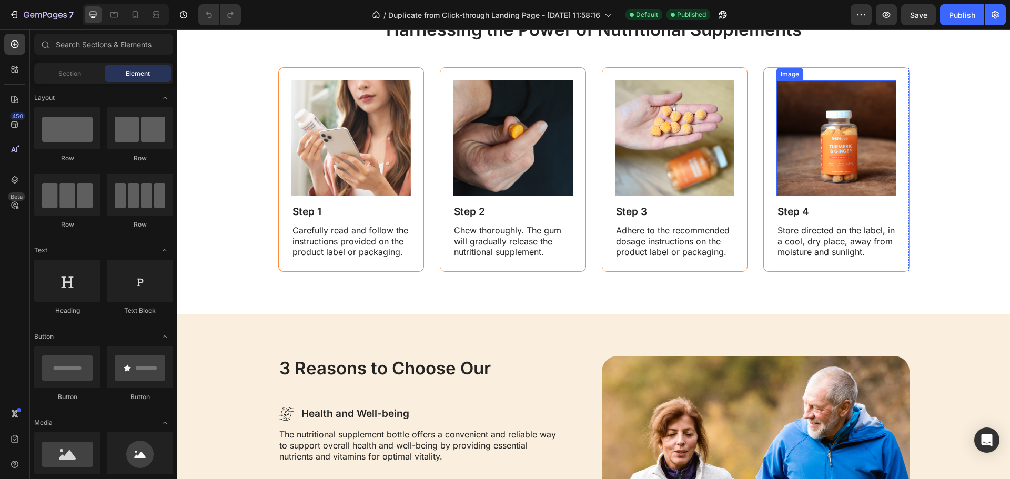
click at [855, 171] on img at bounding box center [837, 139] width 120 height 116
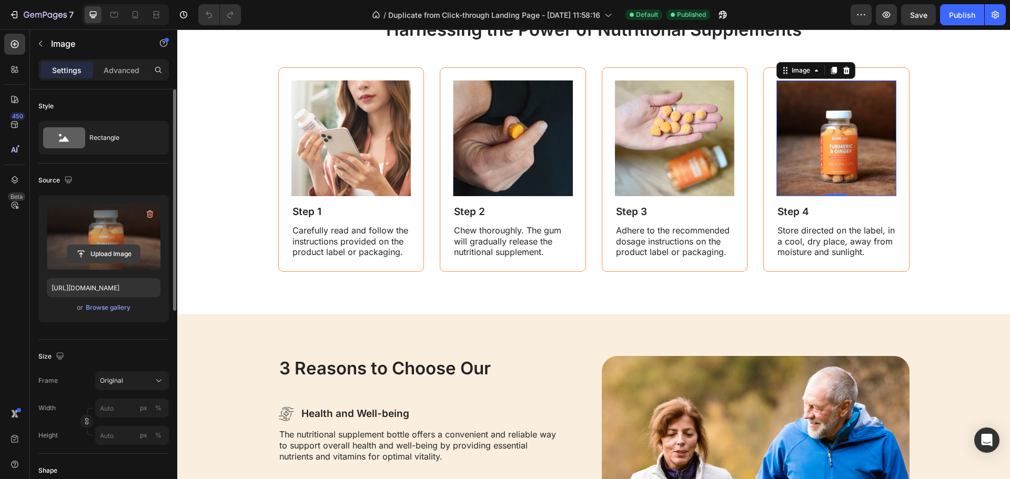
click at [117, 253] on input "file" at bounding box center [103, 254] width 73 height 18
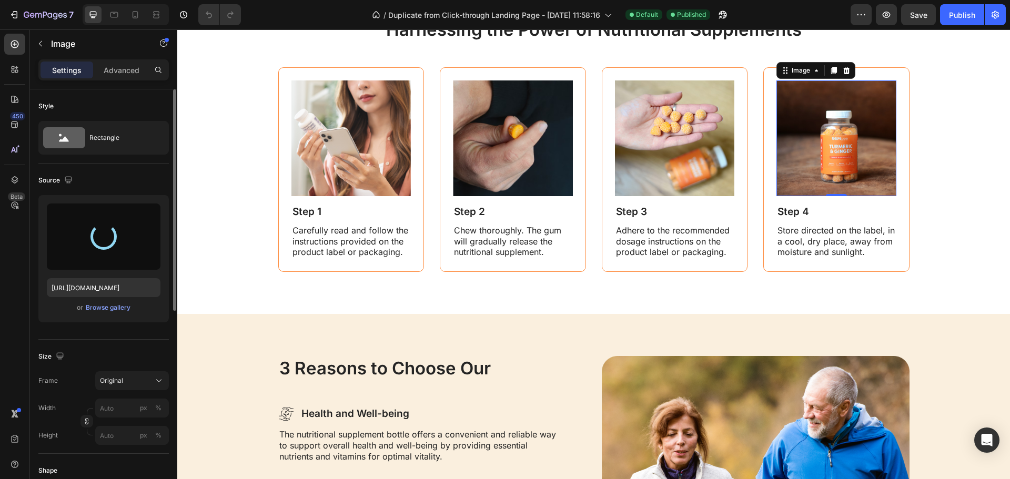
type input "[URL][DOMAIN_NAME]"
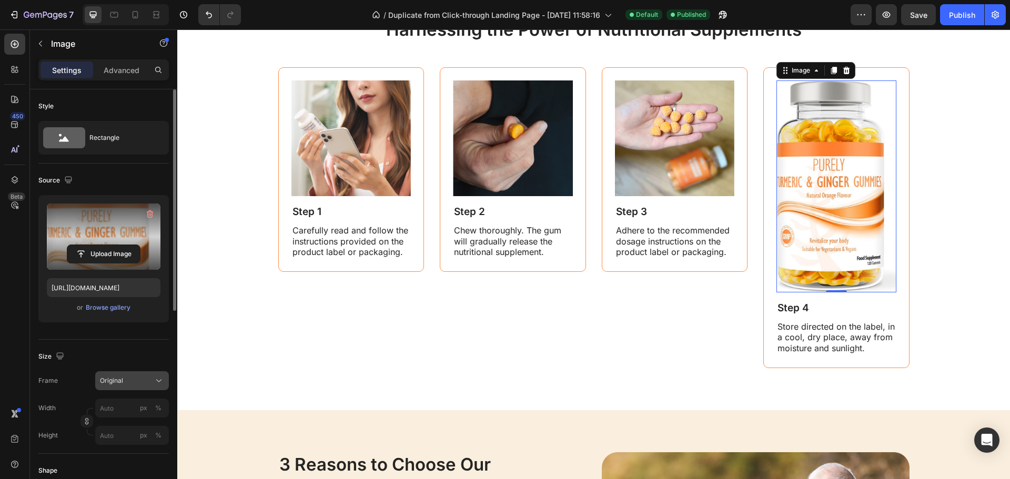
click at [128, 384] on div "Original" at bounding box center [126, 380] width 52 height 9
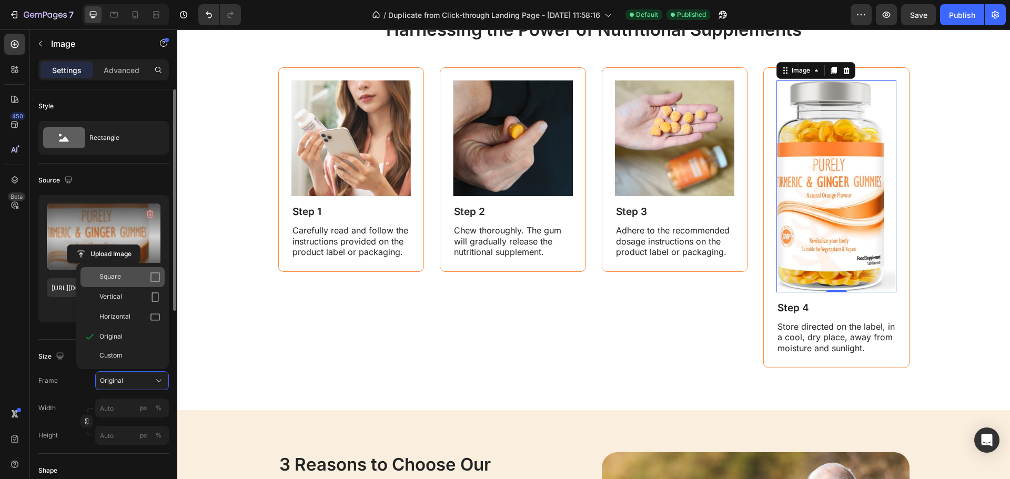
click at [137, 284] on div "Square" at bounding box center [123, 277] width 84 height 20
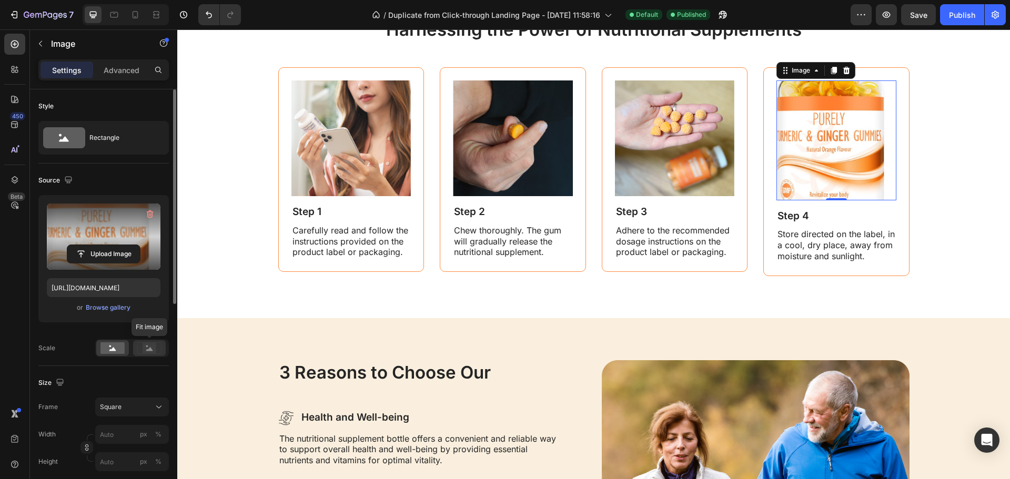
click at [145, 350] on rect at bounding box center [150, 348] width 14 height 11
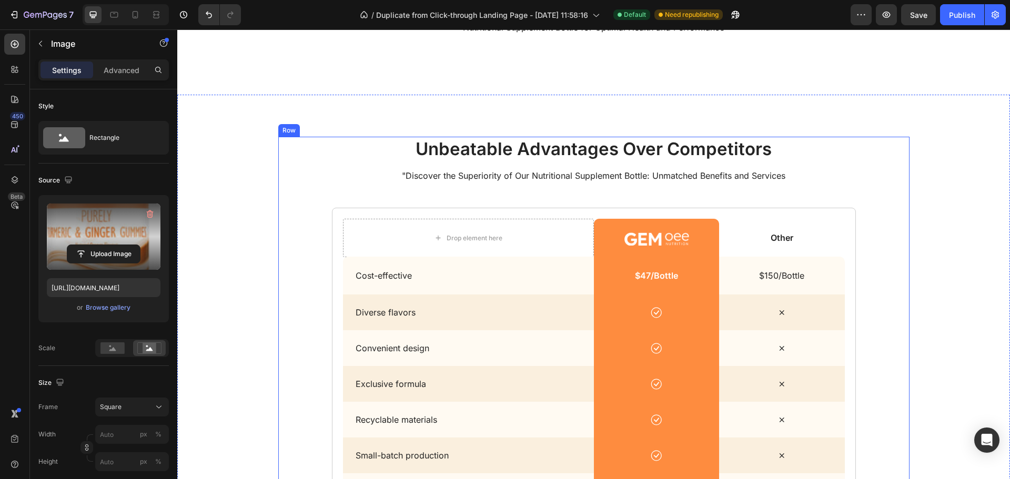
scroll to position [2052, 0]
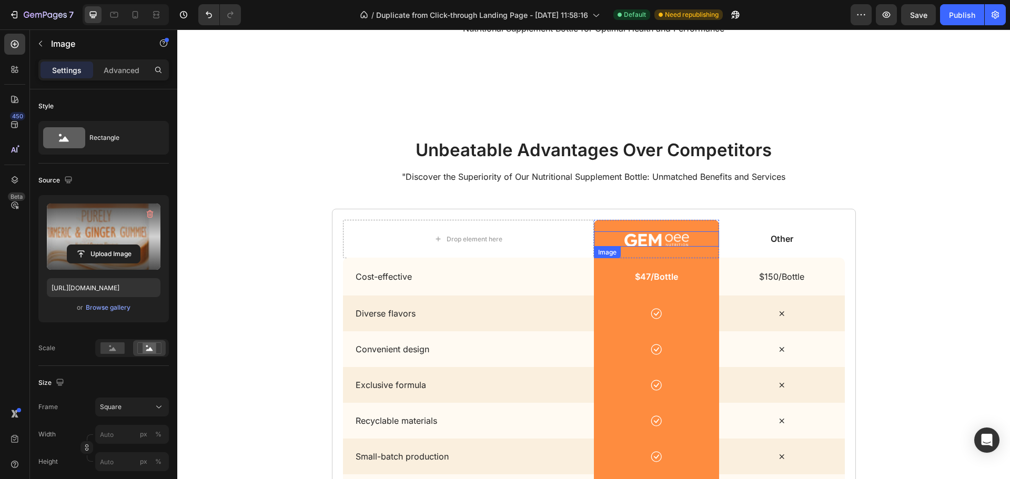
click at [635, 241] on img at bounding box center [657, 239] width 66 height 15
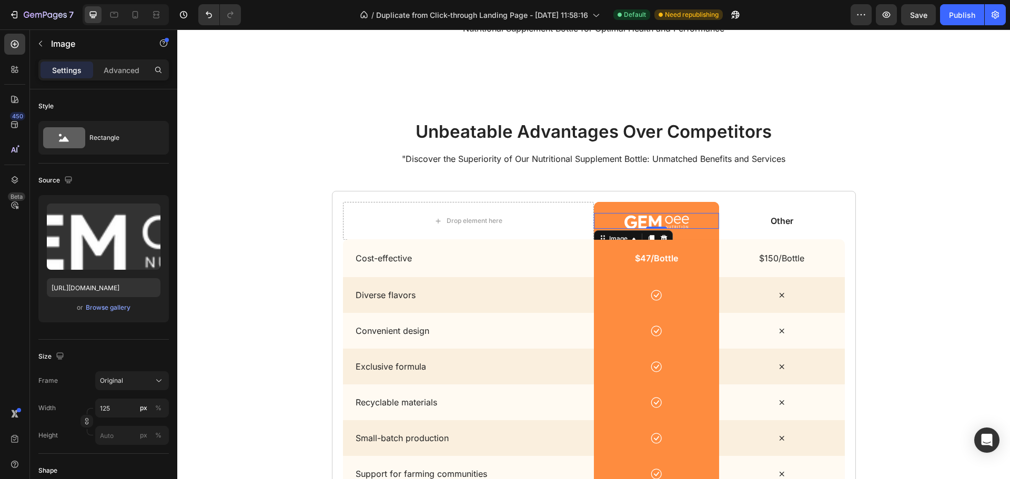
click at [635, 228] on img at bounding box center [657, 220] width 66 height 15
click at [643, 228] on img at bounding box center [657, 220] width 66 height 15
click at [645, 228] on img at bounding box center [657, 220] width 66 height 15
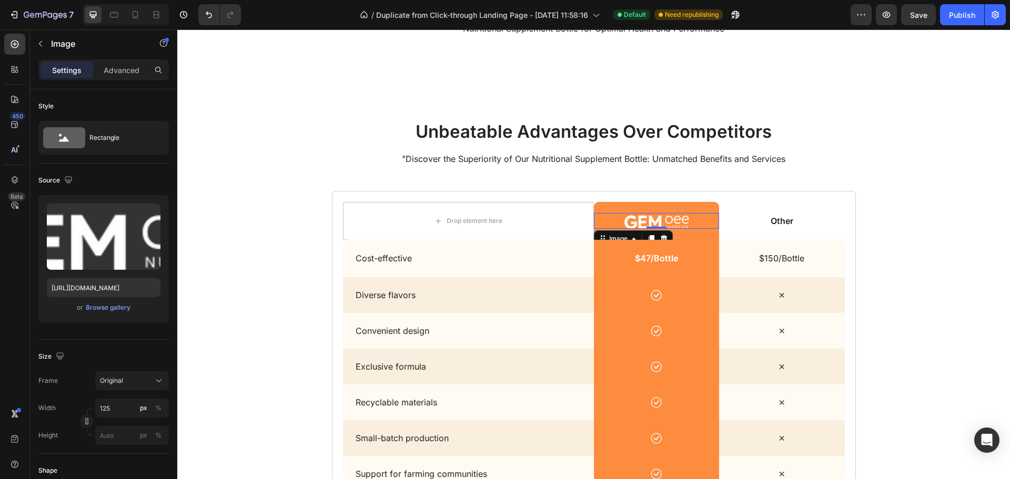
click at [645, 228] on img at bounding box center [657, 220] width 66 height 15
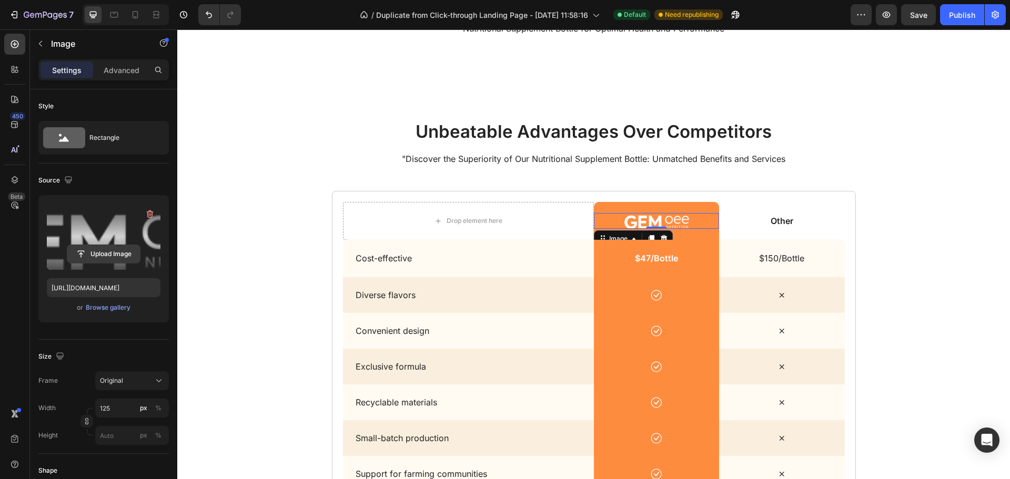
click at [105, 250] on input "file" at bounding box center [103, 254] width 73 height 18
click at [146, 215] on icon "button" at bounding box center [150, 214] width 11 height 11
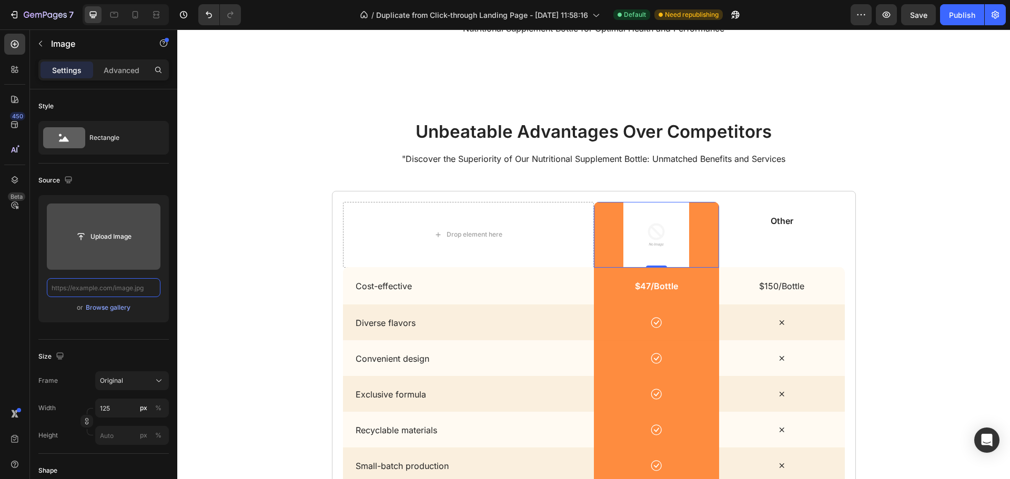
click at [109, 288] on input "text" at bounding box center [104, 287] width 114 height 19
click at [126, 220] on input "file" at bounding box center [104, 237] width 114 height 66
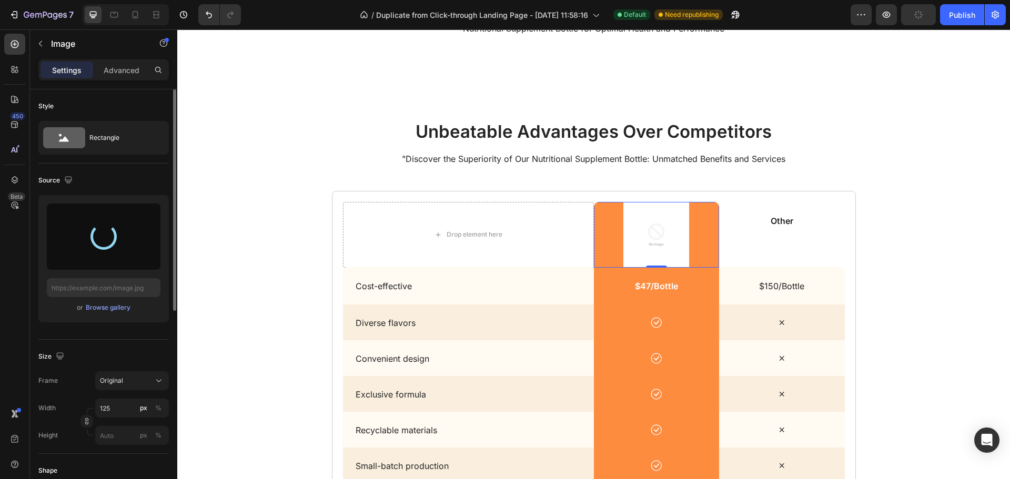
type input "[URL][DOMAIN_NAME]"
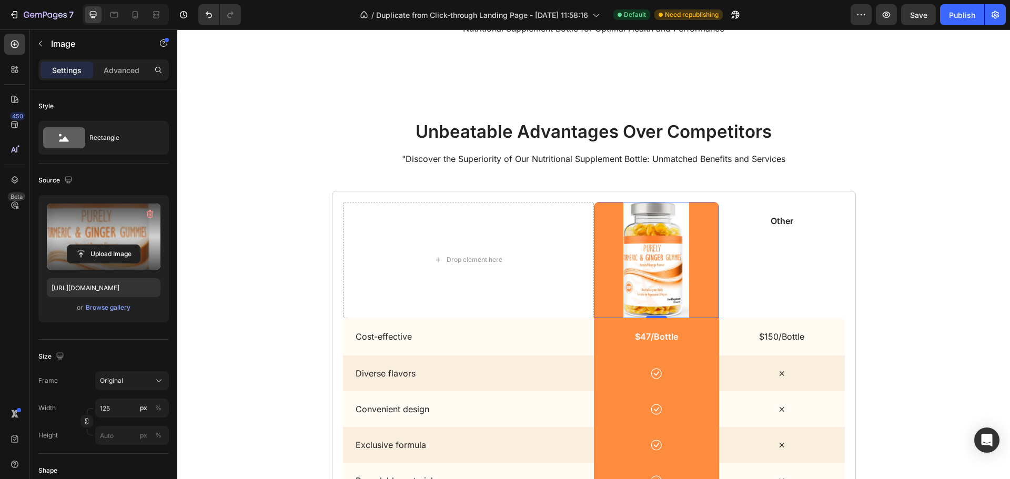
click at [116, 244] on label at bounding box center [104, 237] width 114 height 66
click at [116, 245] on input "file" at bounding box center [103, 254] width 73 height 18
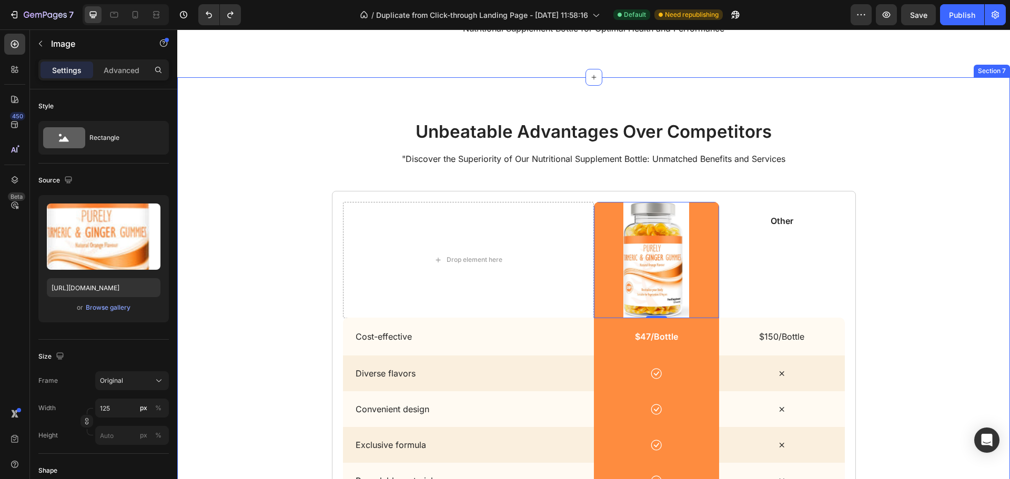
click at [996, 157] on div "unbeatable advantages over competitors Heading "Discover the Superiority of Our…" at bounding box center [593, 372] width 833 height 590
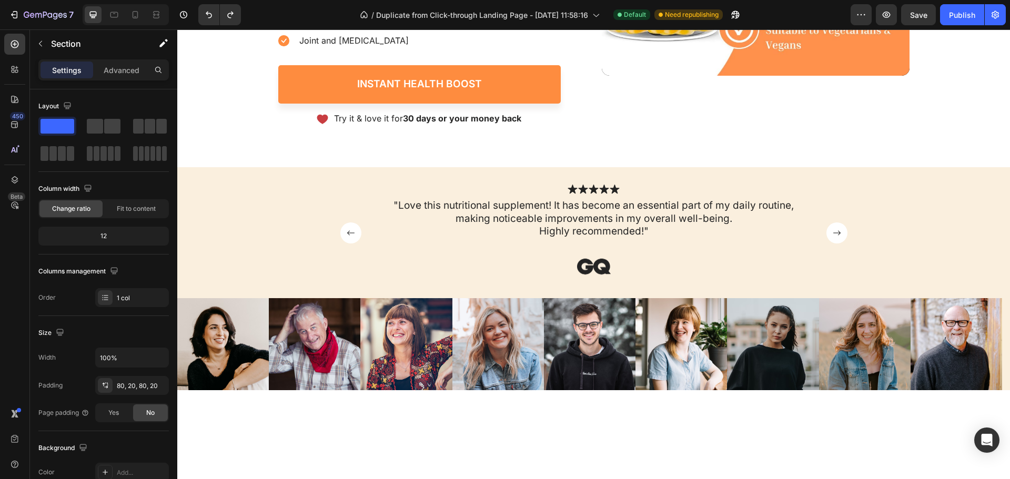
scroll to position [0, 0]
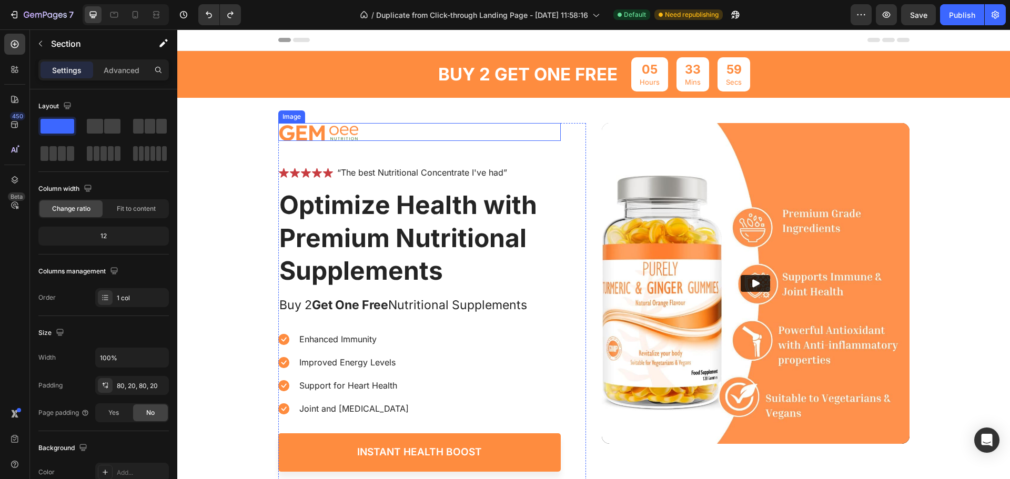
click at [327, 125] on img at bounding box center [318, 132] width 81 height 18
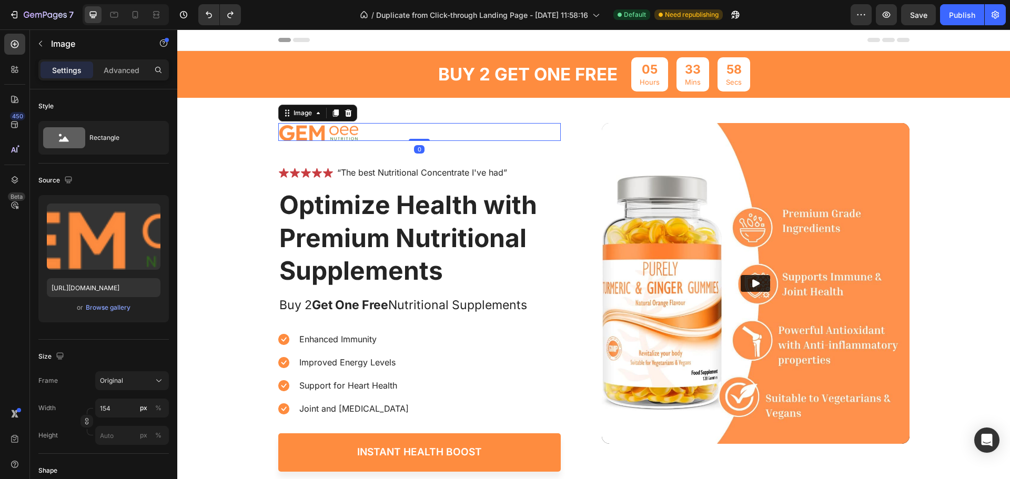
click at [333, 129] on img at bounding box center [318, 132] width 81 height 18
click at [342, 132] on img at bounding box center [318, 132] width 81 height 18
click at [305, 133] on img at bounding box center [318, 132] width 81 height 18
click at [247, 157] on div "buy 2 get one free Text Block 05 Hours 33 Mins 54 Secs Countdown Timer Row Imag…" at bounding box center [593, 272] width 833 height 443
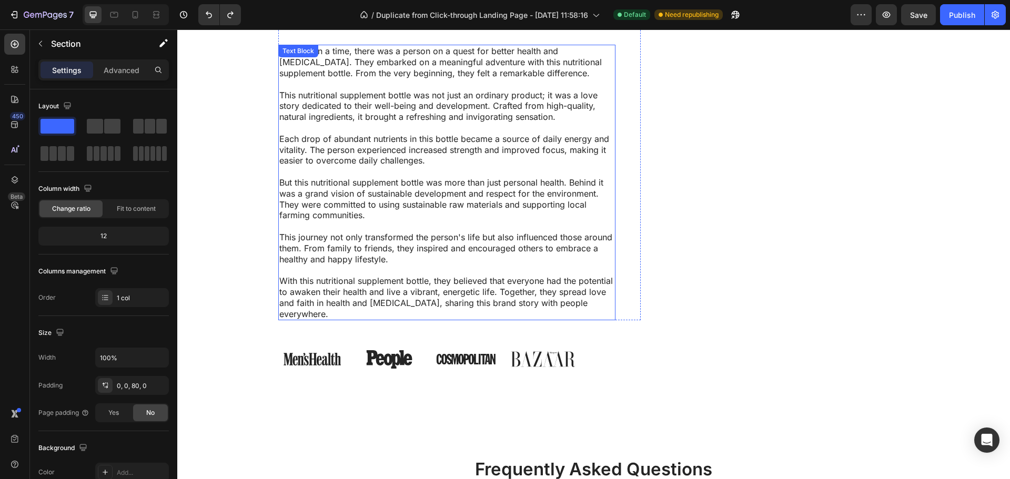
scroll to position [4473, 0]
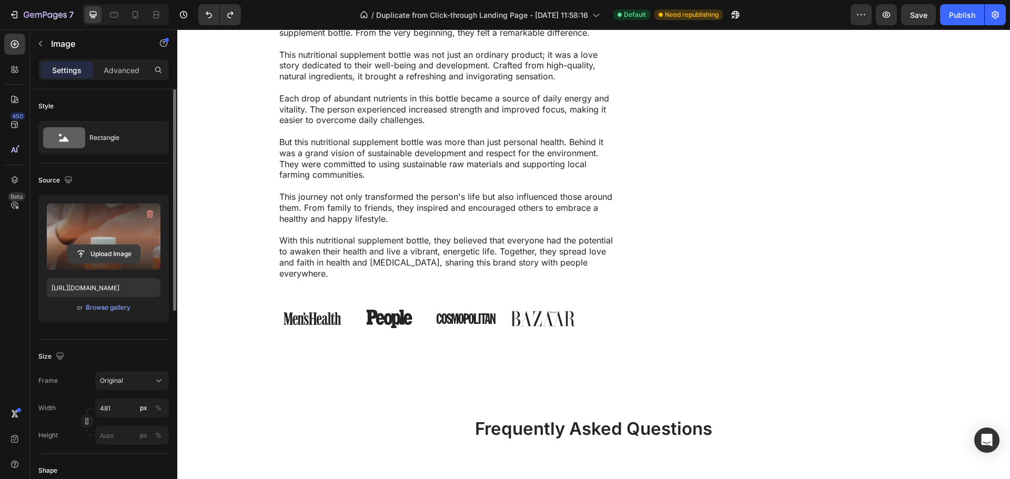
click at [95, 254] on input "file" at bounding box center [103, 254] width 73 height 18
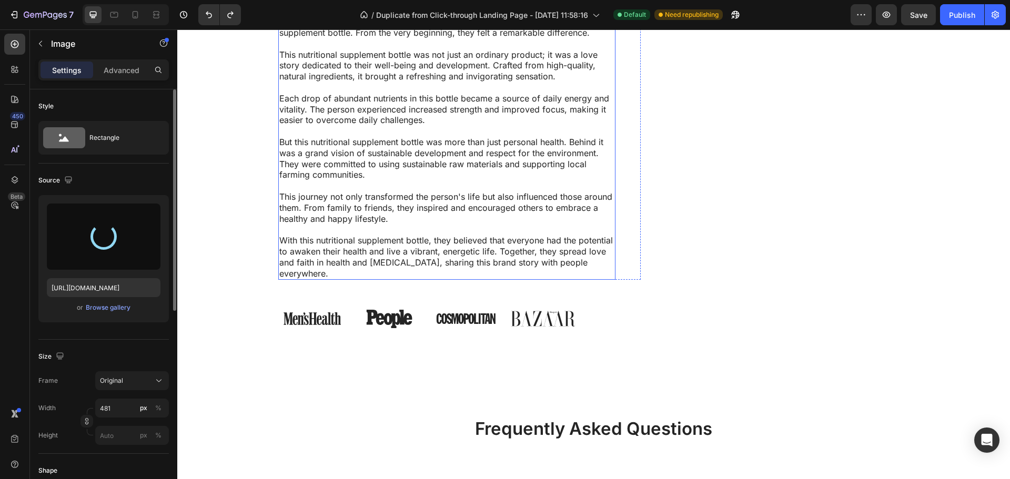
type input "[URL][DOMAIN_NAME]"
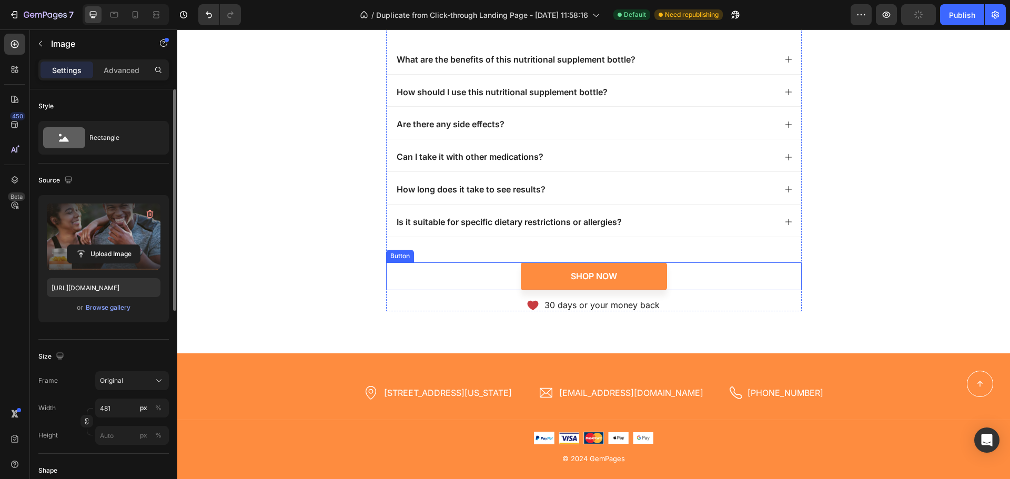
scroll to position [5061, 0]
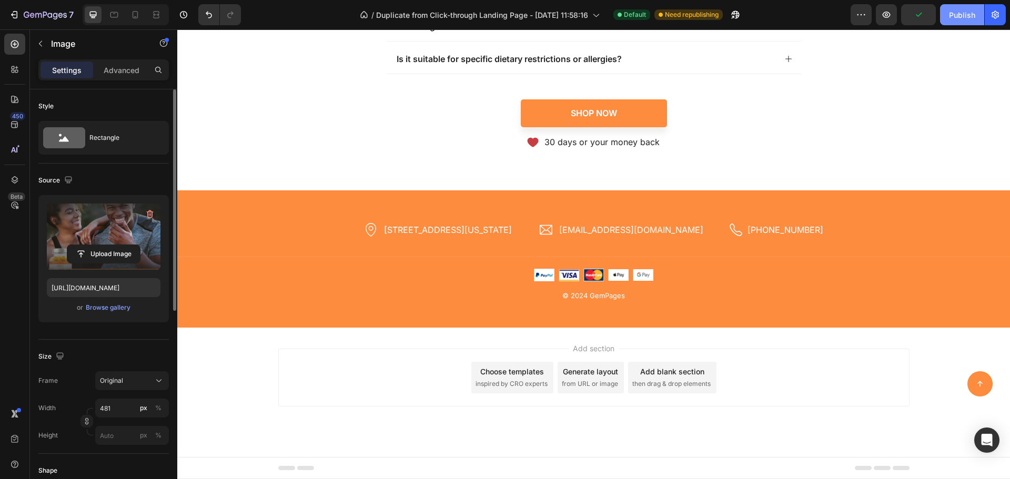
click at [978, 16] on button "Publish" at bounding box center [962, 14] width 44 height 21
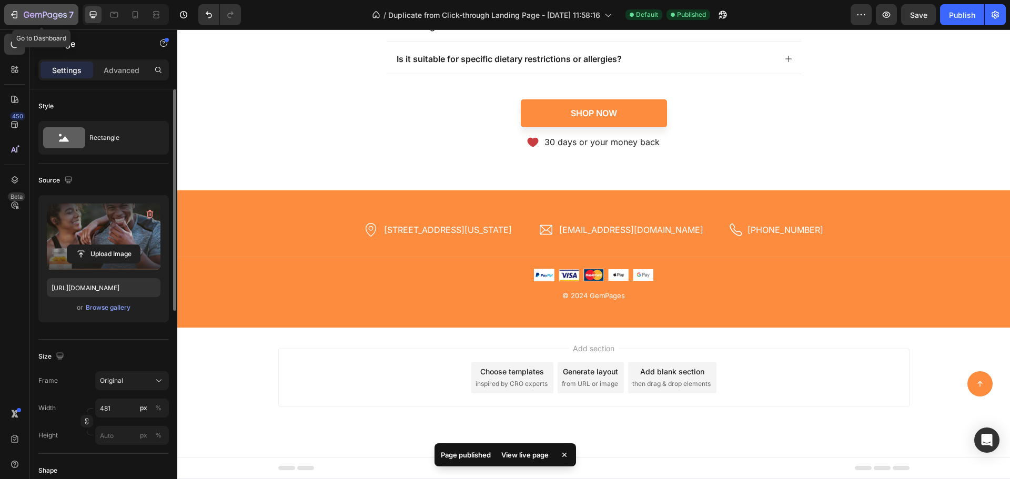
click at [6, 14] on button "7" at bounding box center [41, 14] width 74 height 21
